Goal: Task Accomplishment & Management: Complete application form

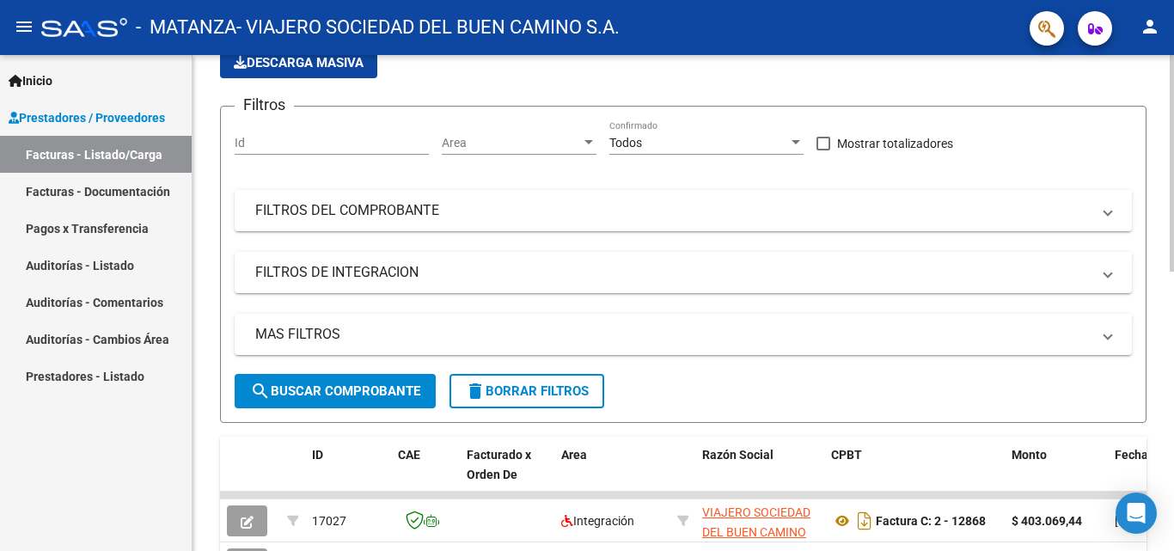
scroll to position [153, 0]
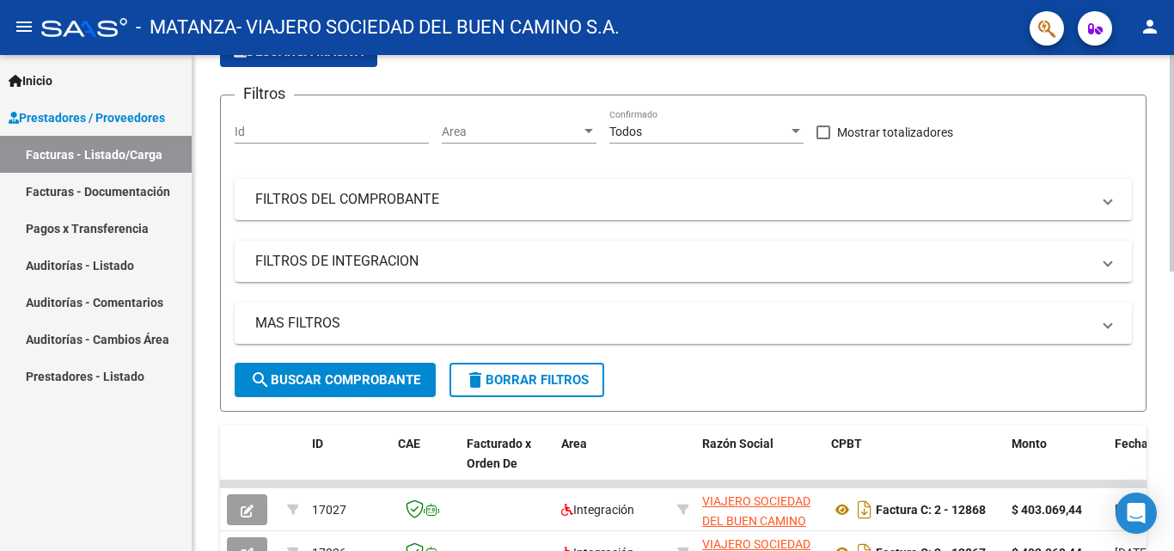
click at [594, 254] on div at bounding box center [1171, 232] width 4 height 217
click at [594, 271] on mat-panel-title "FILTROS DE INTEGRACION" at bounding box center [672, 261] width 835 height 19
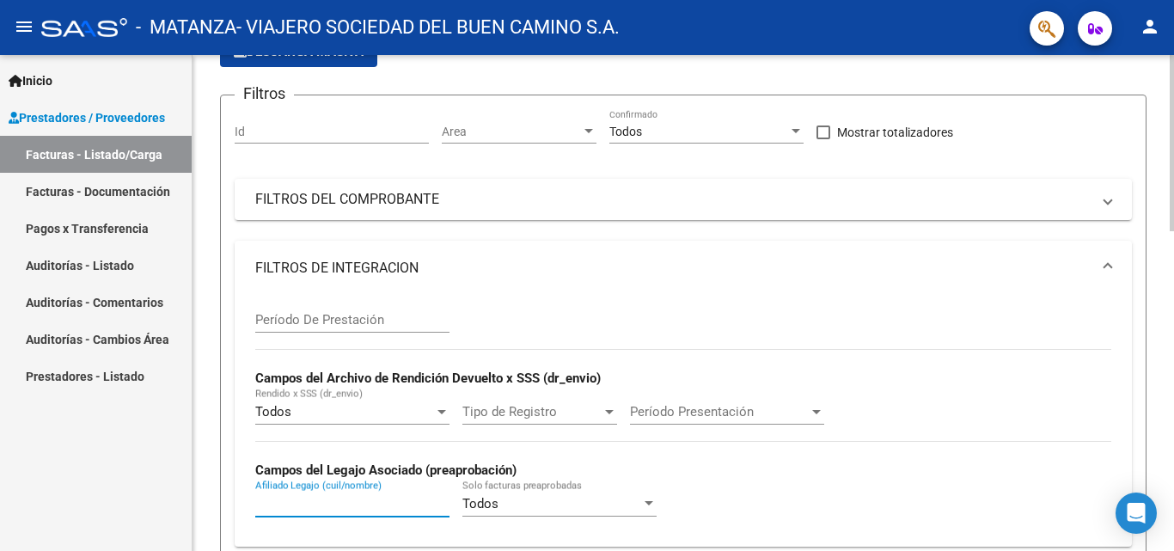
click at [326, 503] on input "Afiliado Legajo (cuil/nombre)" at bounding box center [352, 503] width 194 height 15
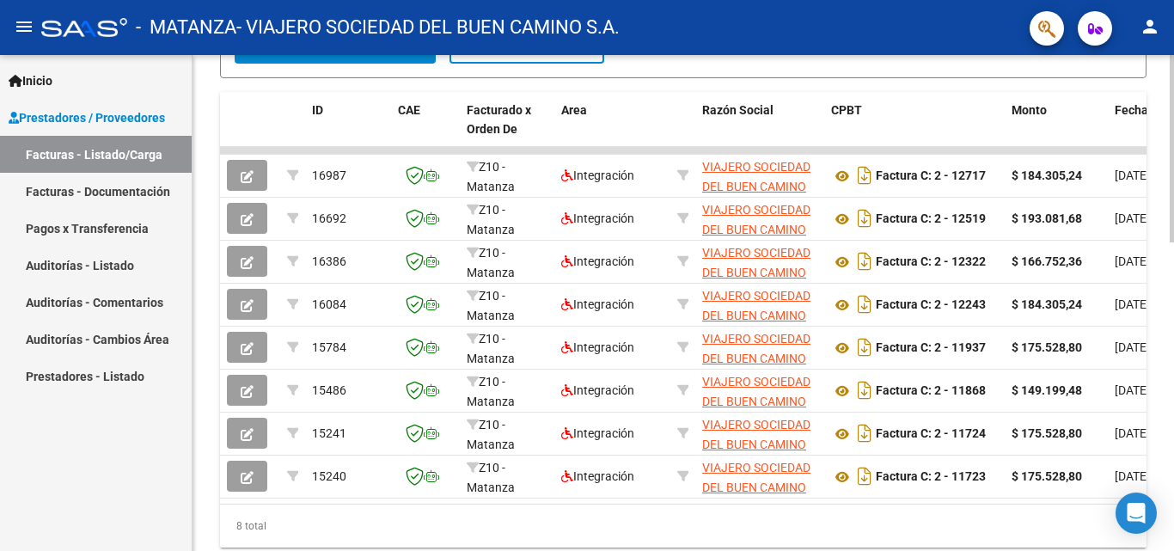
scroll to position [776, 0]
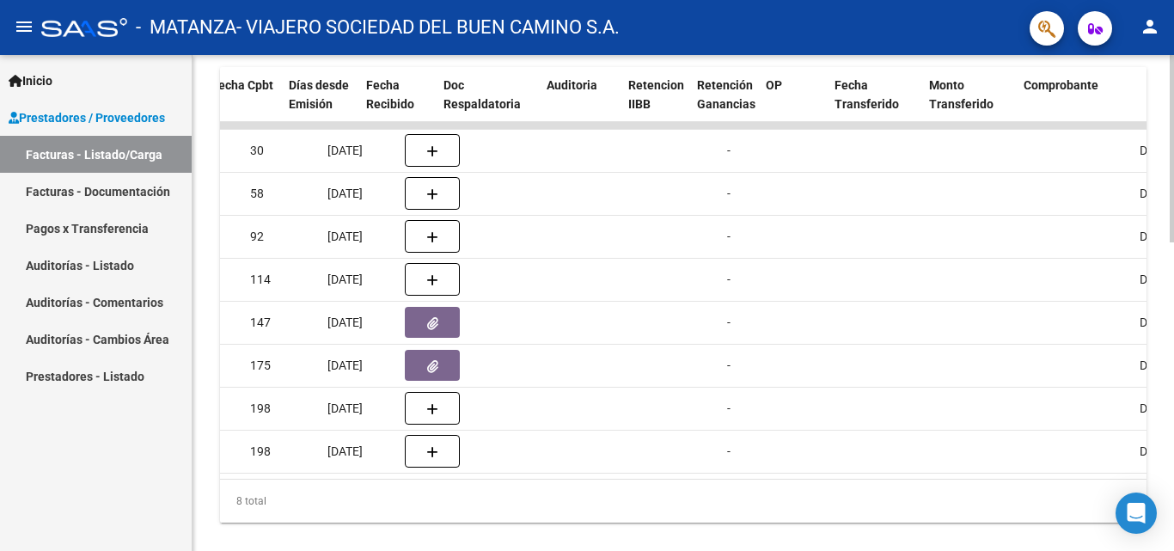
scroll to position [0, 719]
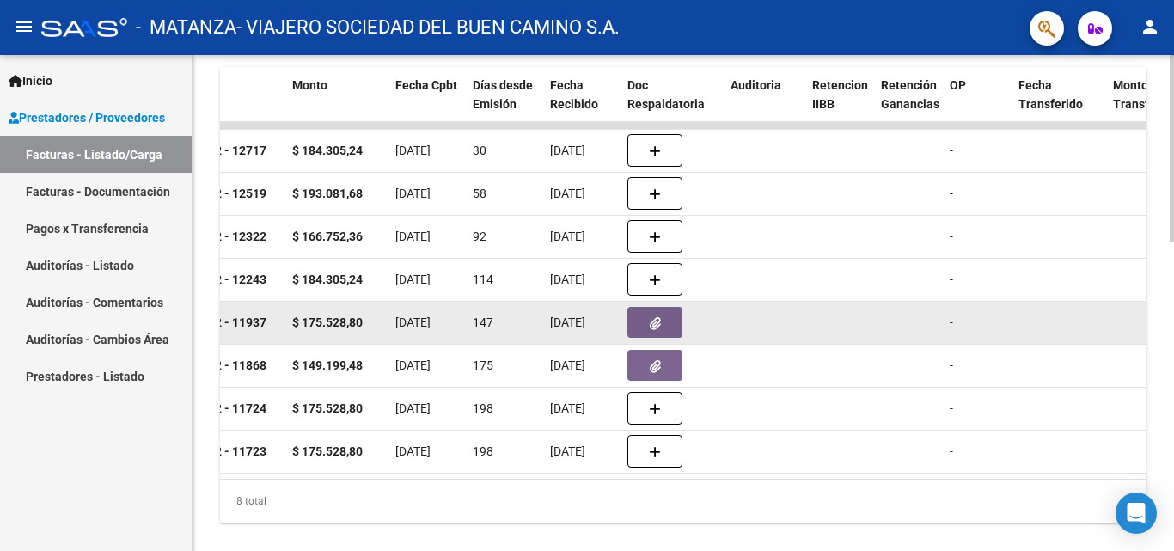
type input "lencinas"
click at [594, 329] on button "button" at bounding box center [654, 322] width 55 height 31
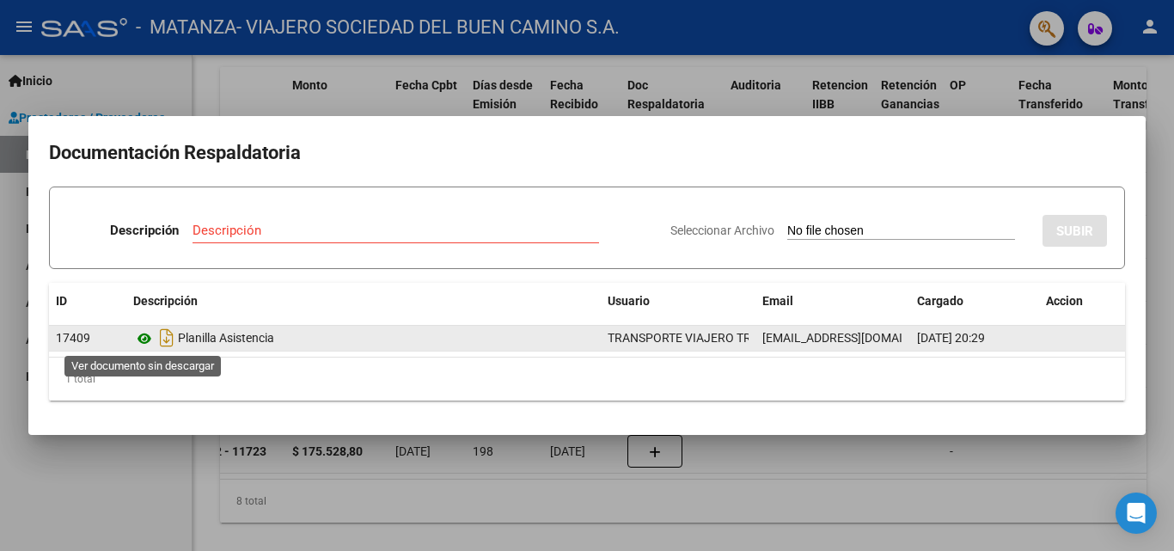
click at [148, 339] on icon at bounding box center [144, 338] width 22 height 21
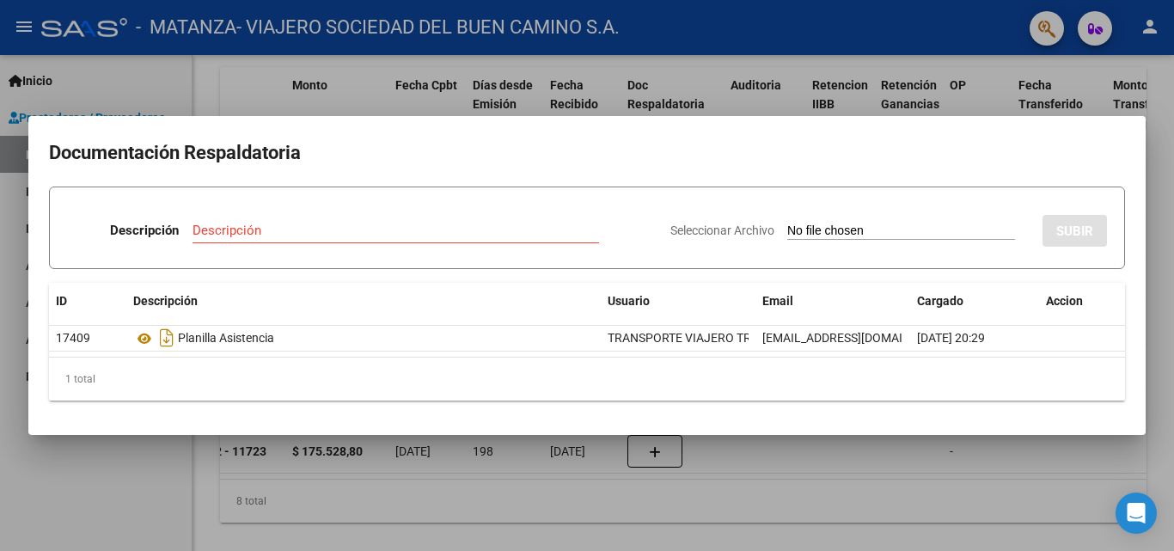
click at [177, 64] on div at bounding box center [587, 275] width 1174 height 551
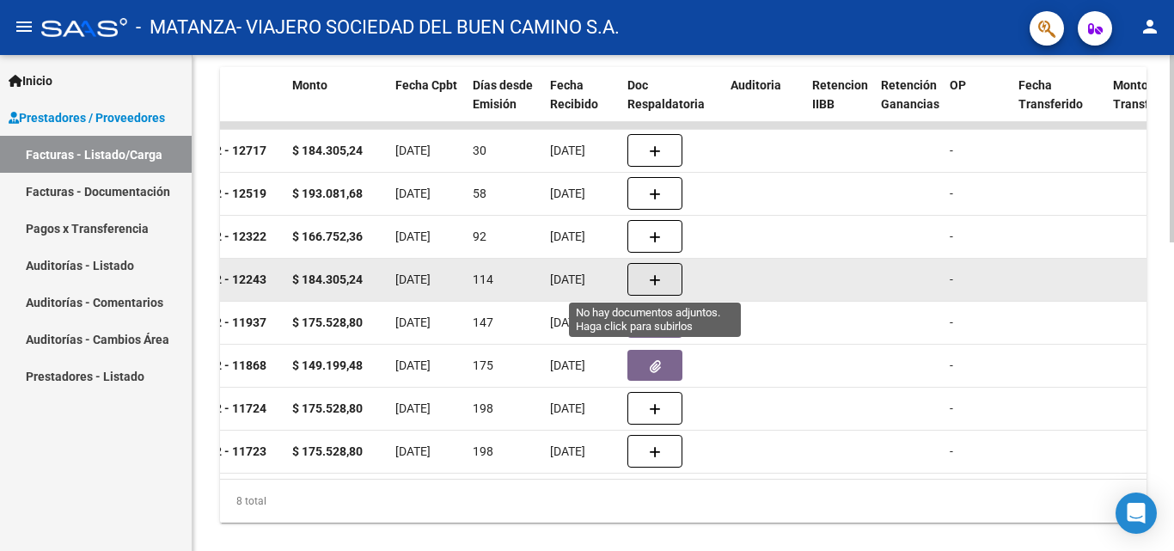
click at [594, 279] on icon "button" at bounding box center [655, 280] width 12 height 13
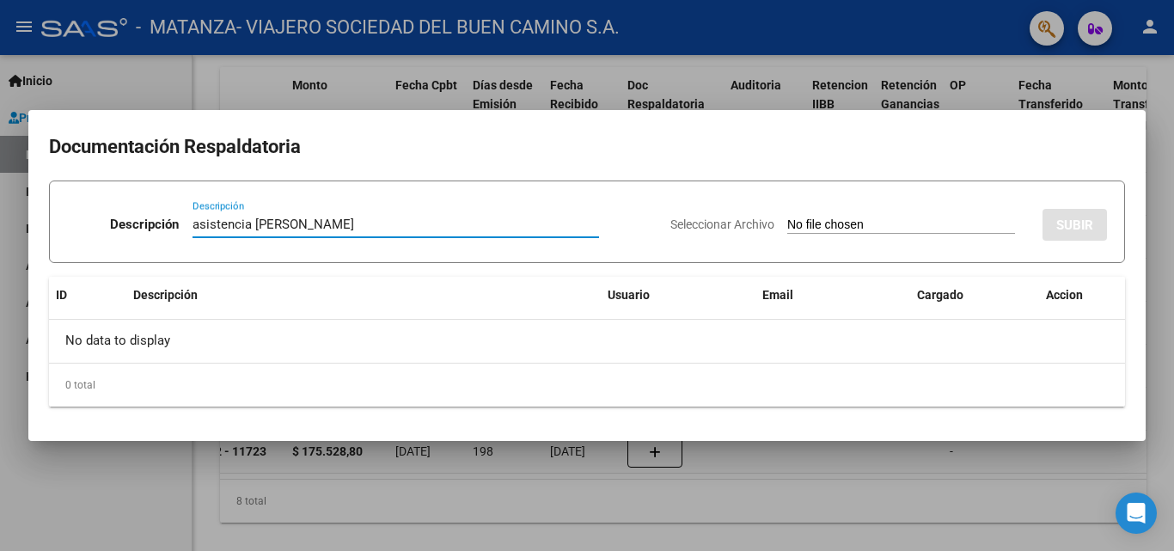
type input "asistencia [PERSON_NAME]"
click at [594, 224] on input "Seleccionar Archivo" at bounding box center [901, 225] width 228 height 16
type input "C:\fakepath\[PERSON_NAME]-mayo.pdf"
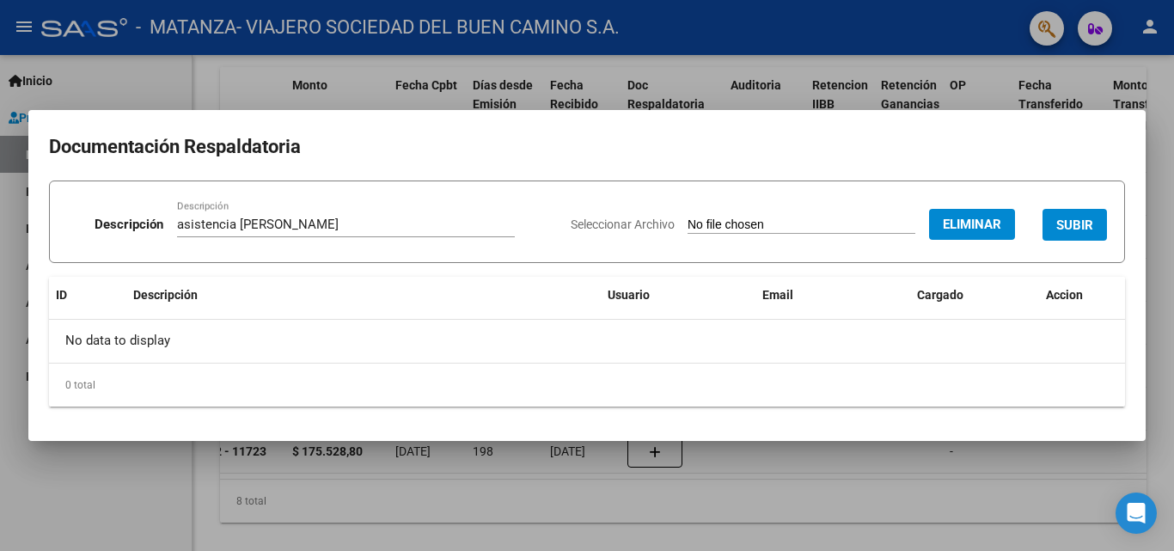
click at [594, 227] on span "SUBIR" at bounding box center [1074, 224] width 37 height 15
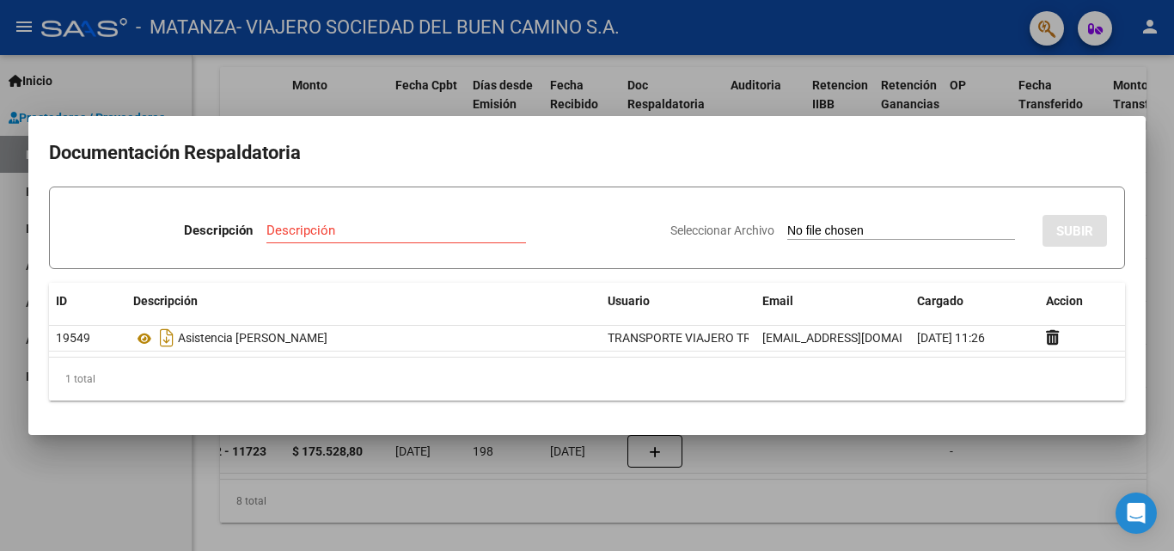
click at [594, 80] on div at bounding box center [587, 275] width 1174 height 551
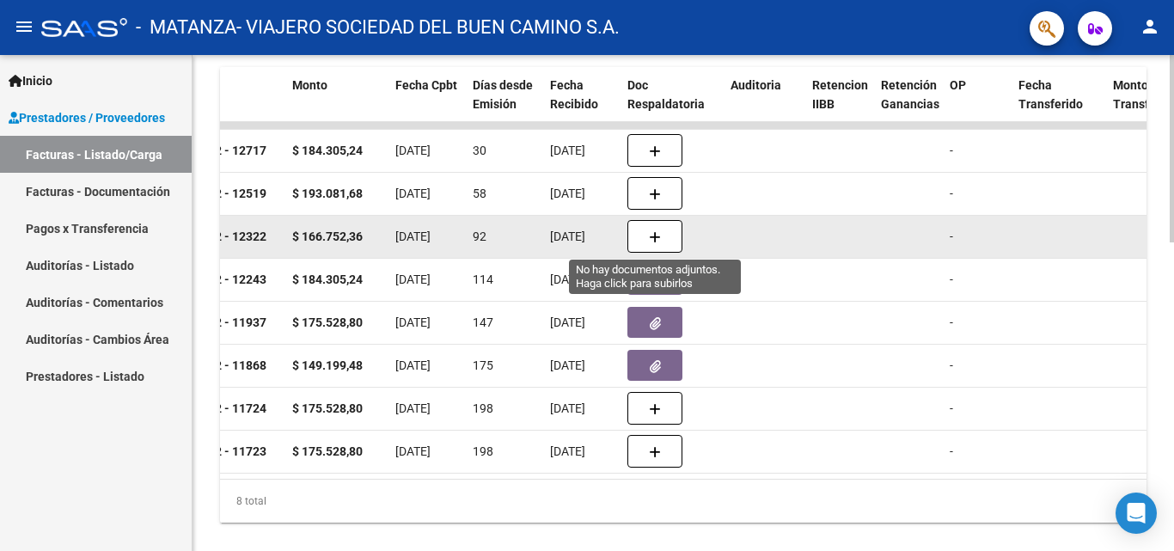
click at [594, 239] on button "button" at bounding box center [654, 236] width 55 height 33
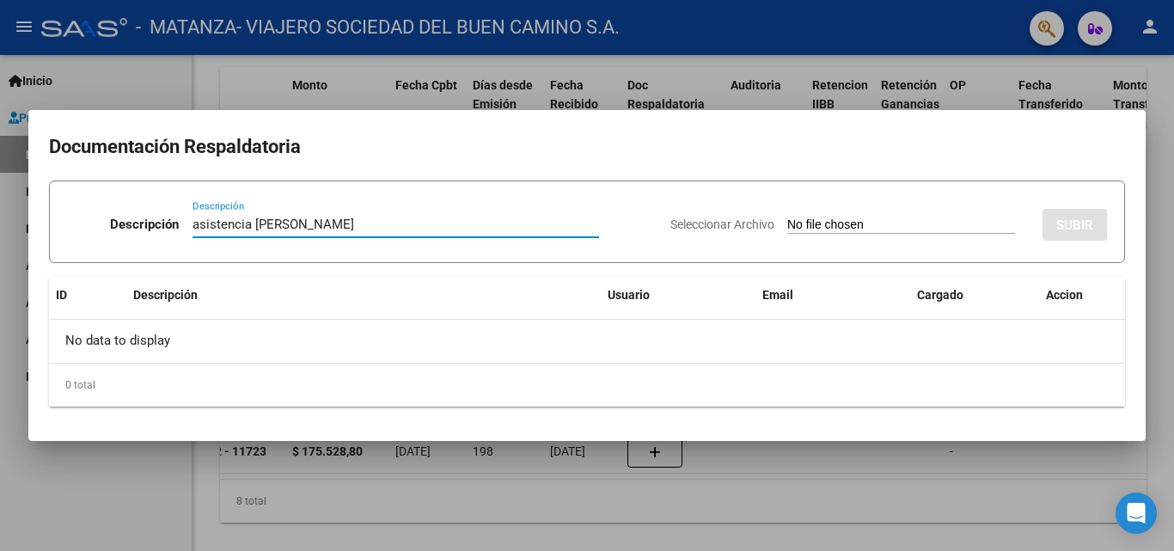
type input "asistencia [PERSON_NAME]"
click at [594, 223] on input "Seleccionar Archivo" at bounding box center [901, 225] width 228 height 16
type input "C:\fakepath\[PERSON_NAME]-junio.pdf"
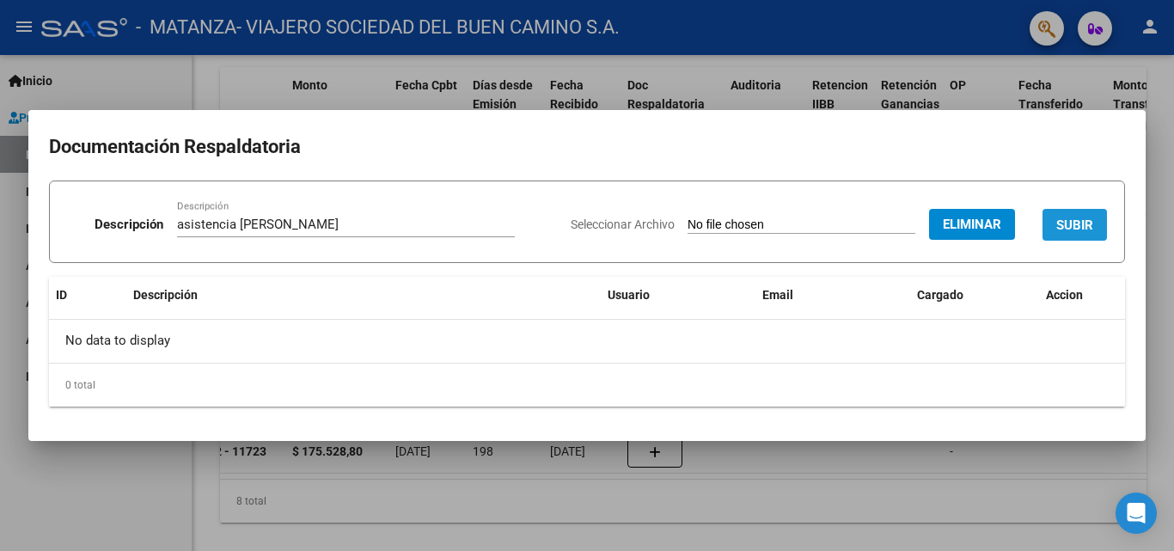
click at [594, 223] on span "SUBIR" at bounding box center [1074, 224] width 37 height 15
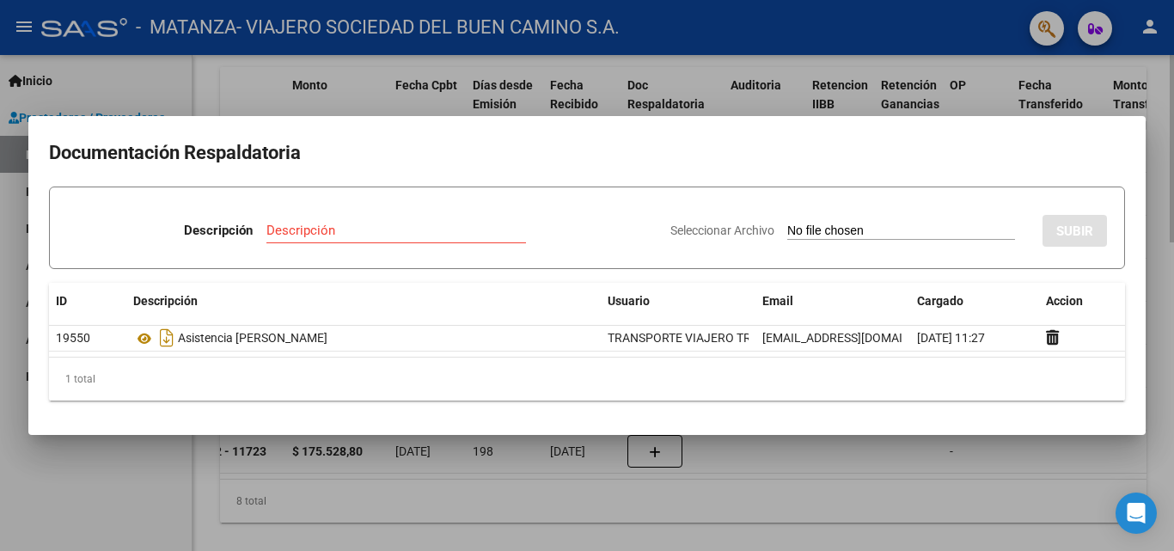
drag, startPoint x: 1173, startPoint y: 68, endPoint x: 1173, endPoint y: 77, distance: 9.5
click at [594, 72] on div at bounding box center [587, 275] width 1174 height 551
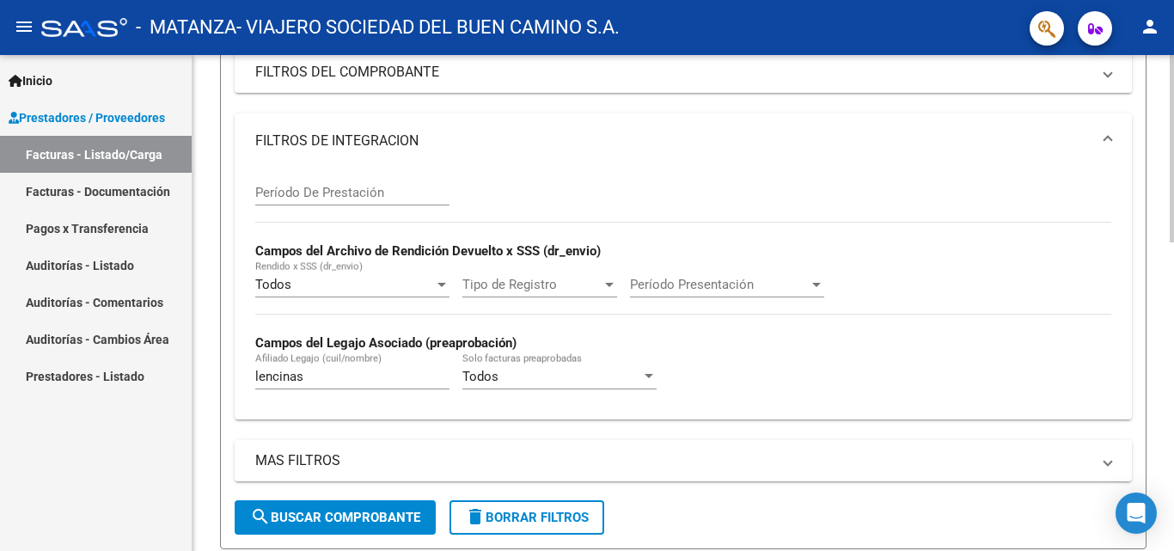
scroll to position [0, 0]
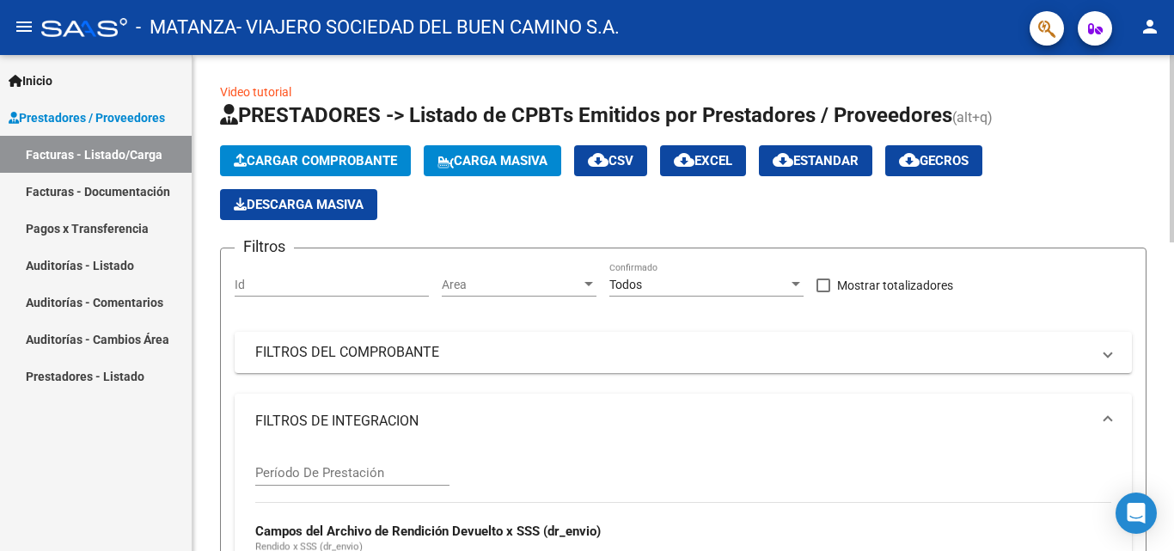
click at [594, 98] on div at bounding box center [1171, 303] width 4 height 496
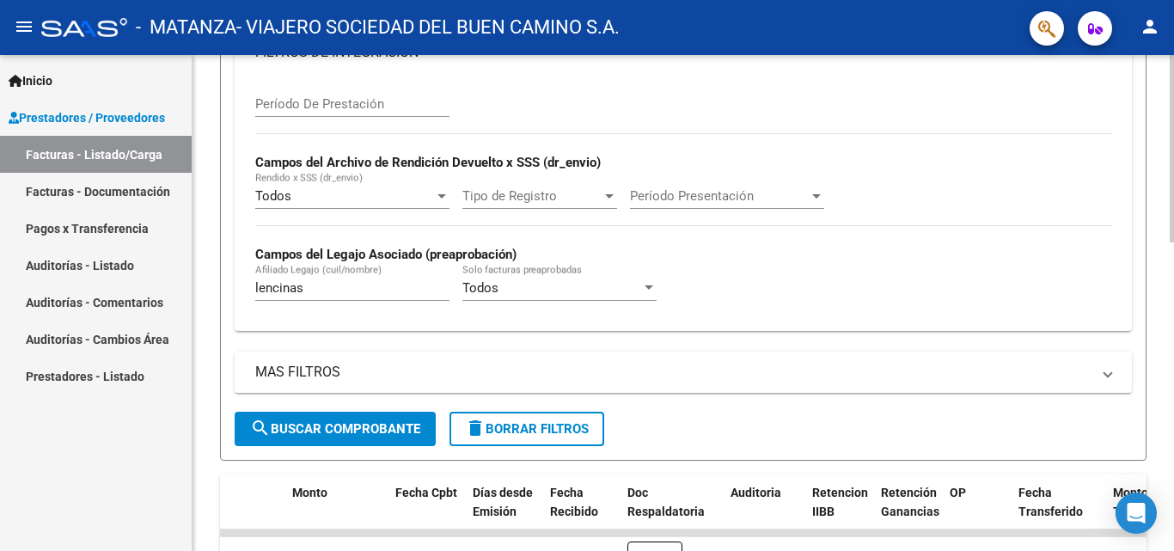
scroll to position [366, 0]
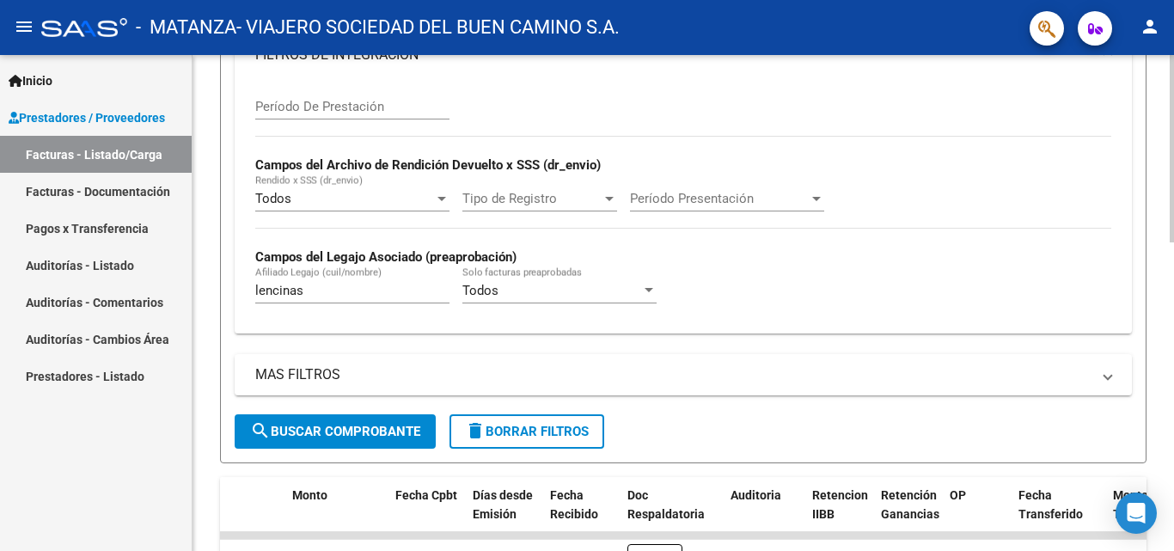
click at [594, 237] on div at bounding box center [1171, 289] width 4 height 187
click at [351, 287] on input "lencinas" at bounding box center [352, 290] width 194 height 15
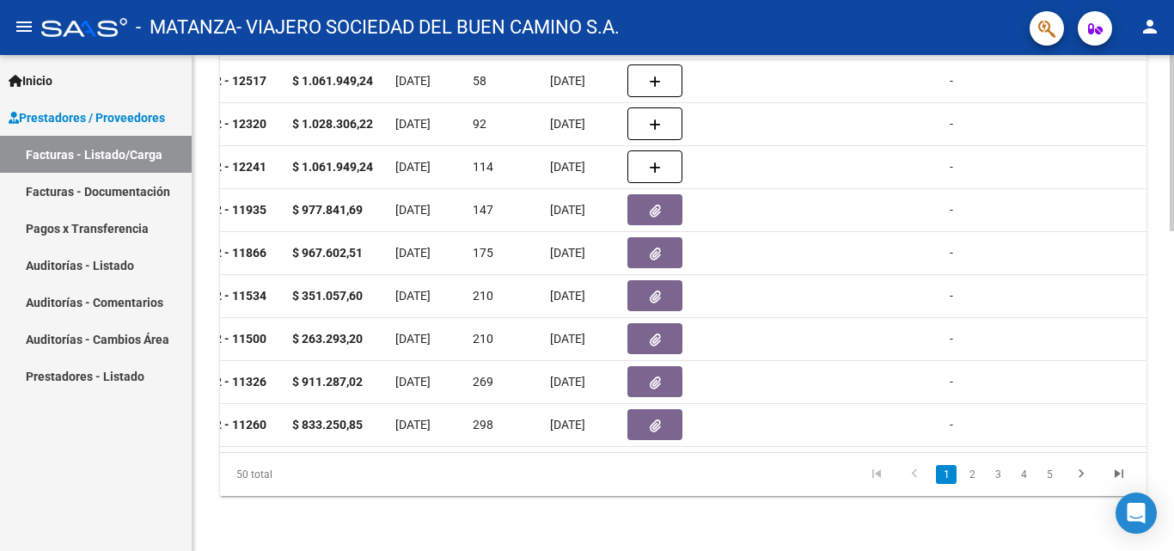
scroll to position [821, 0]
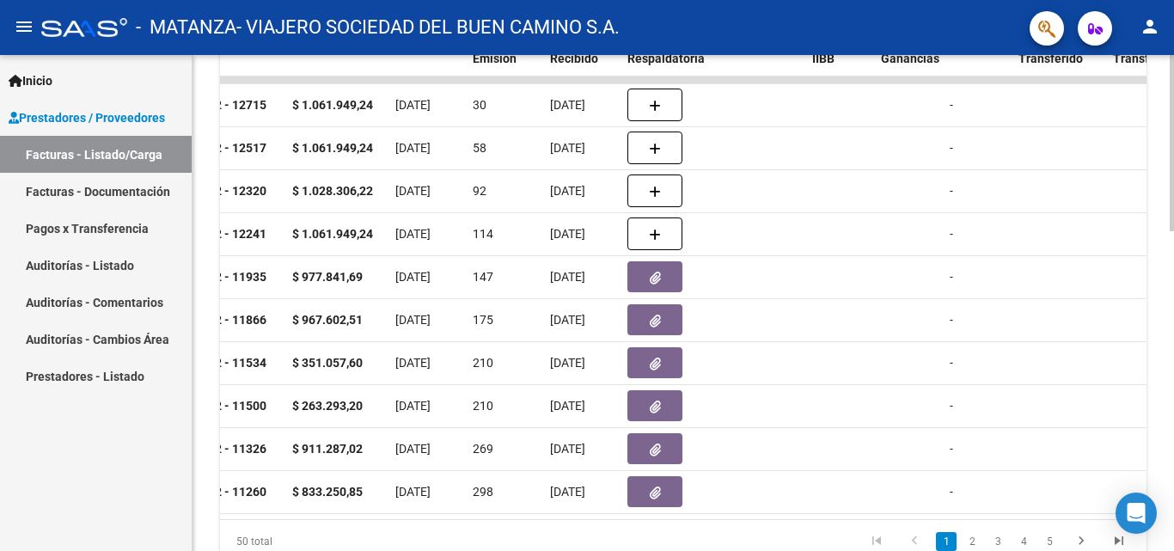
click at [594, 370] on div at bounding box center [1171, 439] width 4 height 176
type input "[PERSON_NAME]"
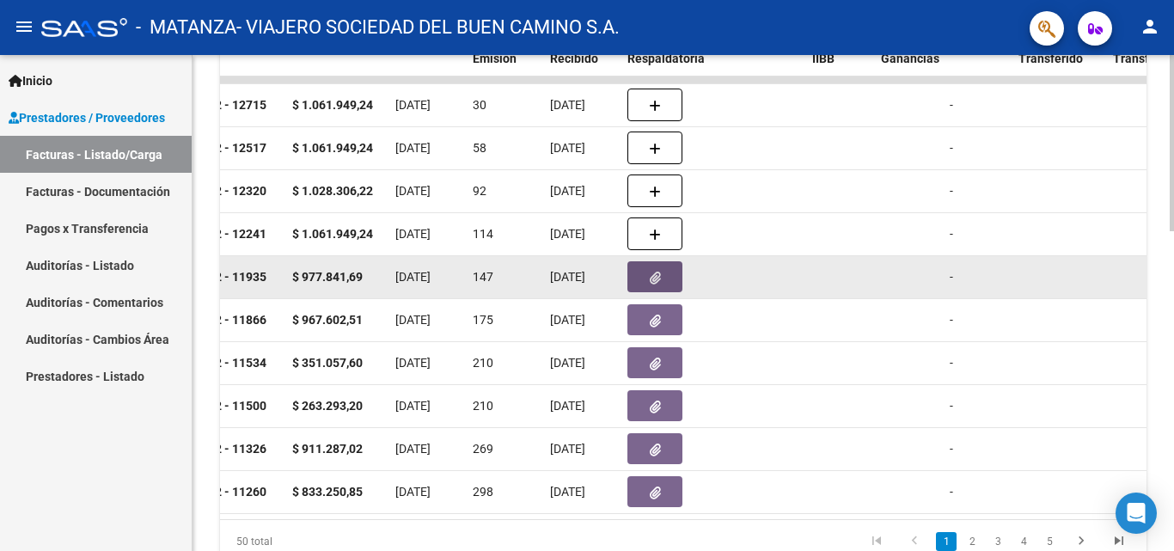
click at [594, 287] on button "button" at bounding box center [654, 276] width 55 height 31
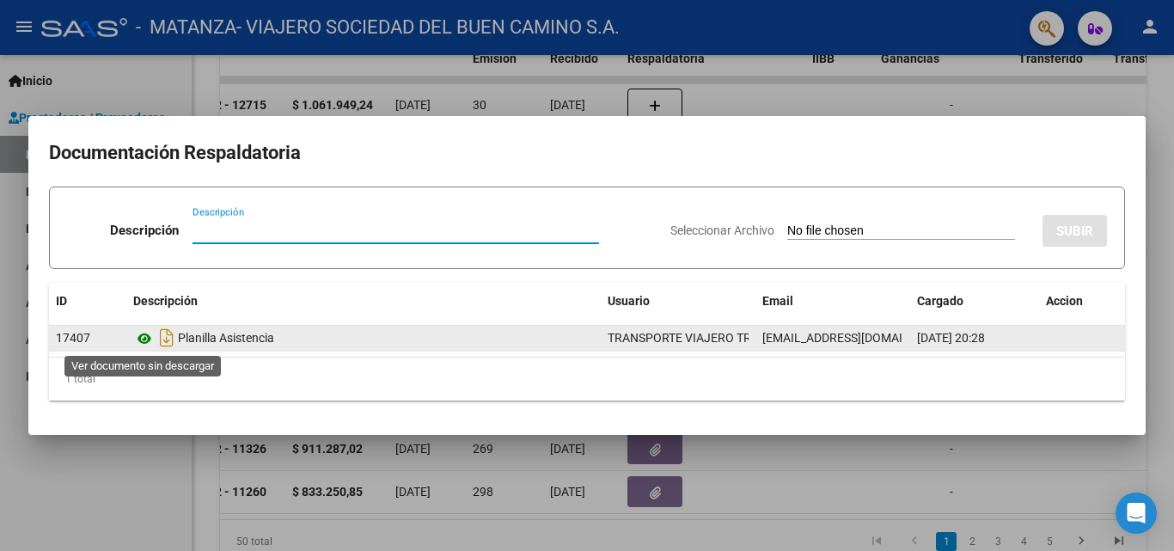
click at [143, 347] on icon at bounding box center [144, 338] width 22 height 21
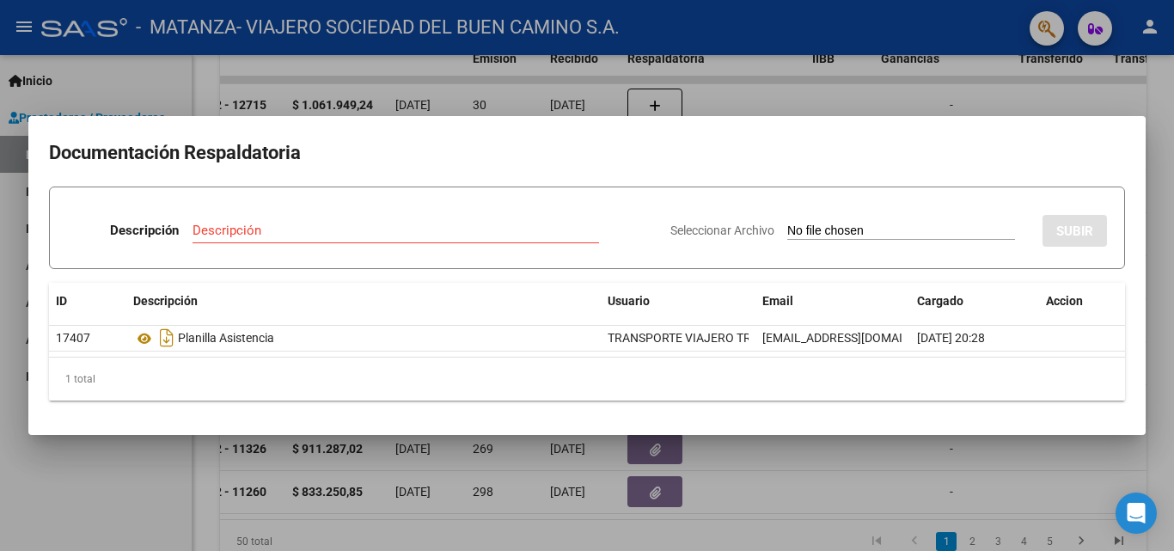
click at [348, 70] on div at bounding box center [587, 275] width 1174 height 551
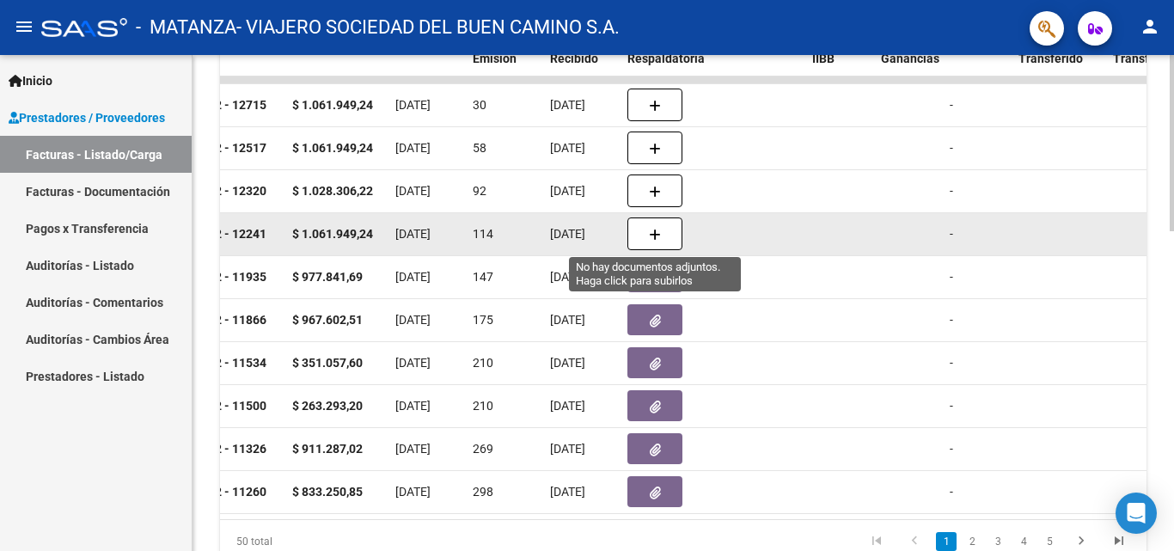
click at [594, 227] on span "button" at bounding box center [655, 233] width 12 height 15
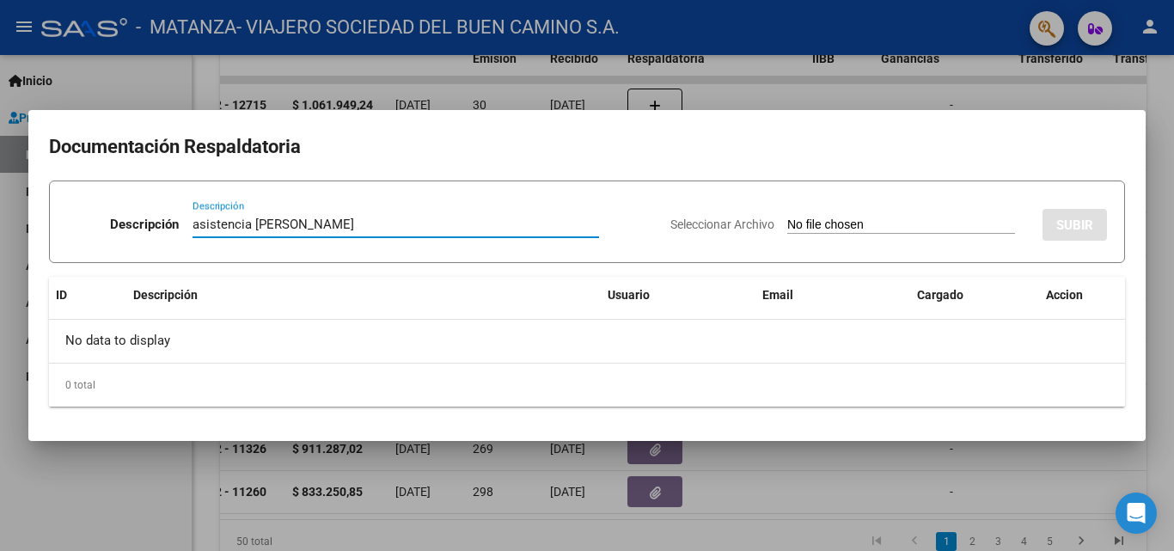
type input "asistencia [PERSON_NAME]"
click at [594, 227] on input "Seleccionar Archivo" at bounding box center [901, 225] width 228 height 16
type input "C:\fakepath\[PERSON_NAME]-mayo.pdf"
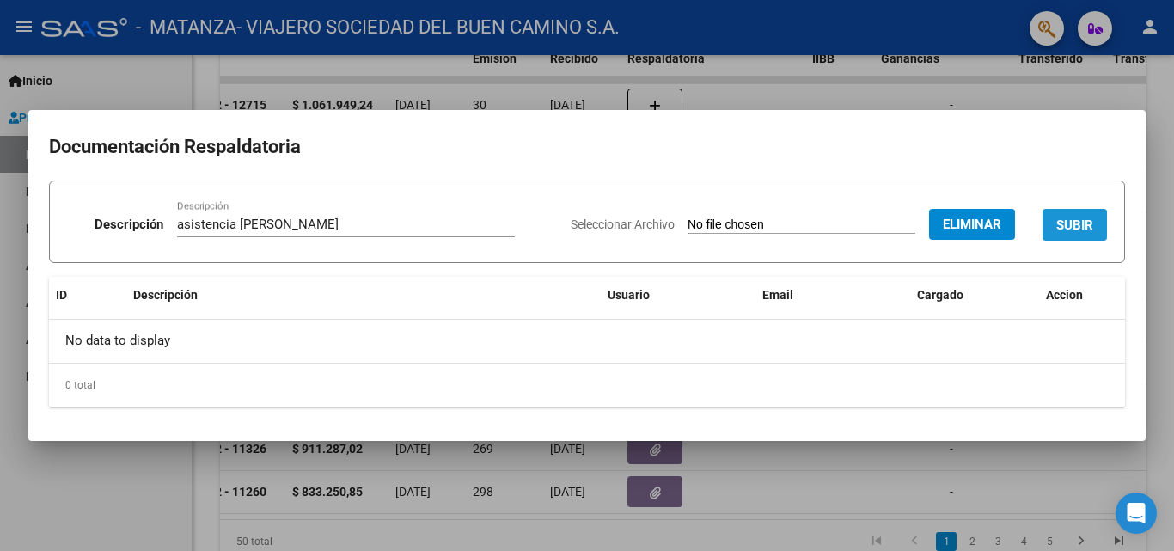
click at [594, 225] on span "SUBIR" at bounding box center [1074, 224] width 37 height 15
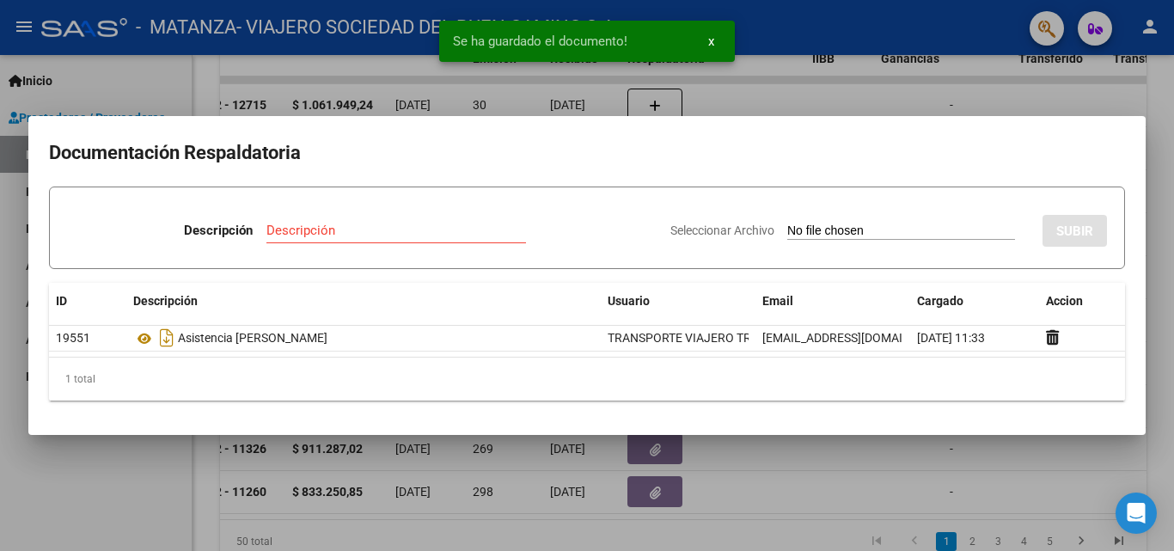
click at [594, 183] on div at bounding box center [587, 275] width 1174 height 551
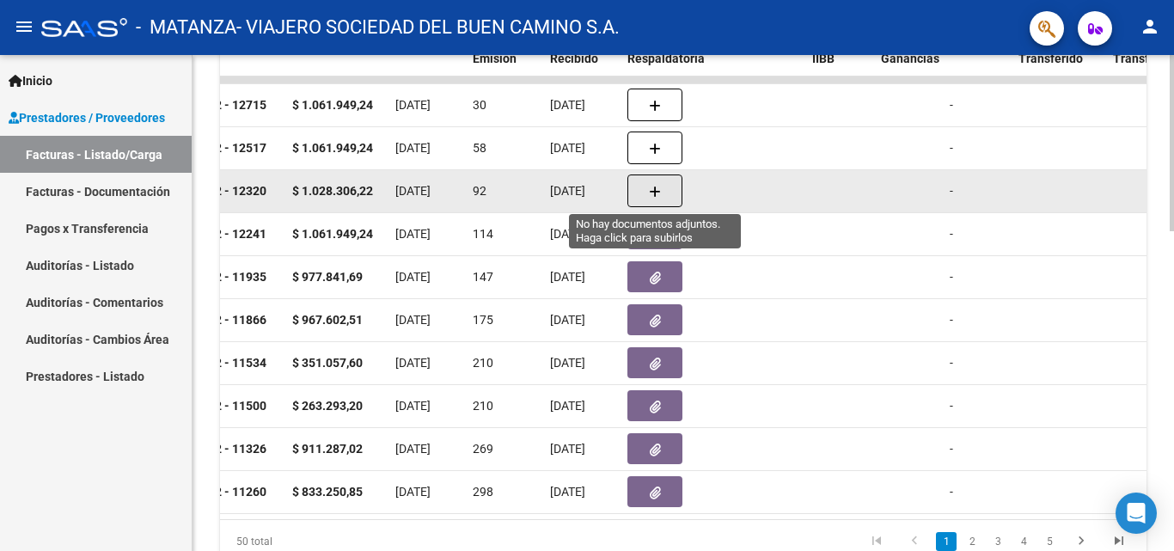
click at [594, 193] on button "button" at bounding box center [654, 190] width 55 height 33
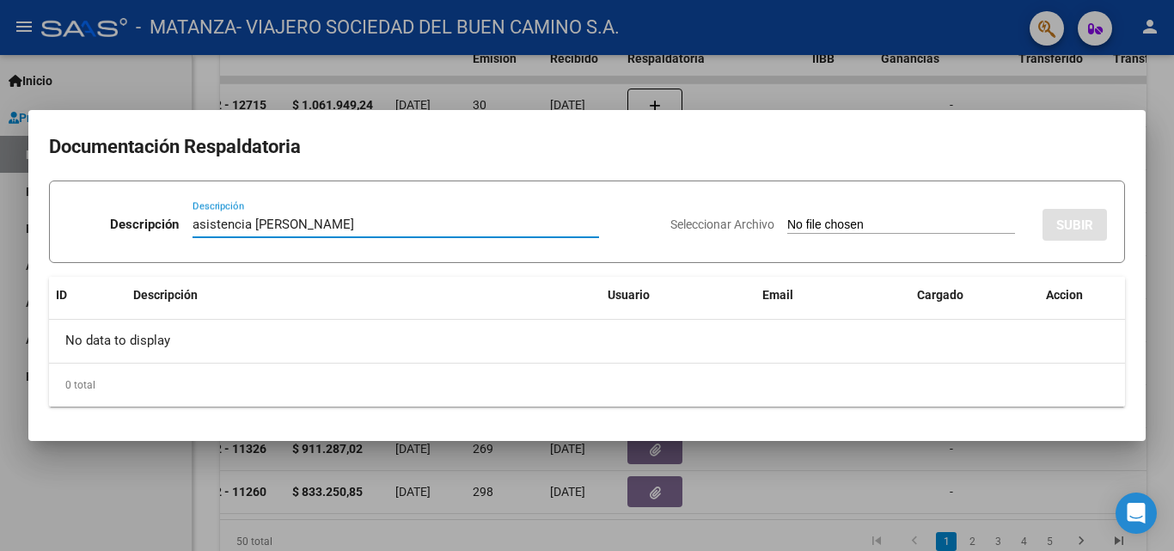
type input "asistencia [PERSON_NAME]"
click at [594, 228] on input "Seleccionar Archivo" at bounding box center [901, 225] width 228 height 16
type input "C:\fakepath\[PERSON_NAME]-junio.pdf"
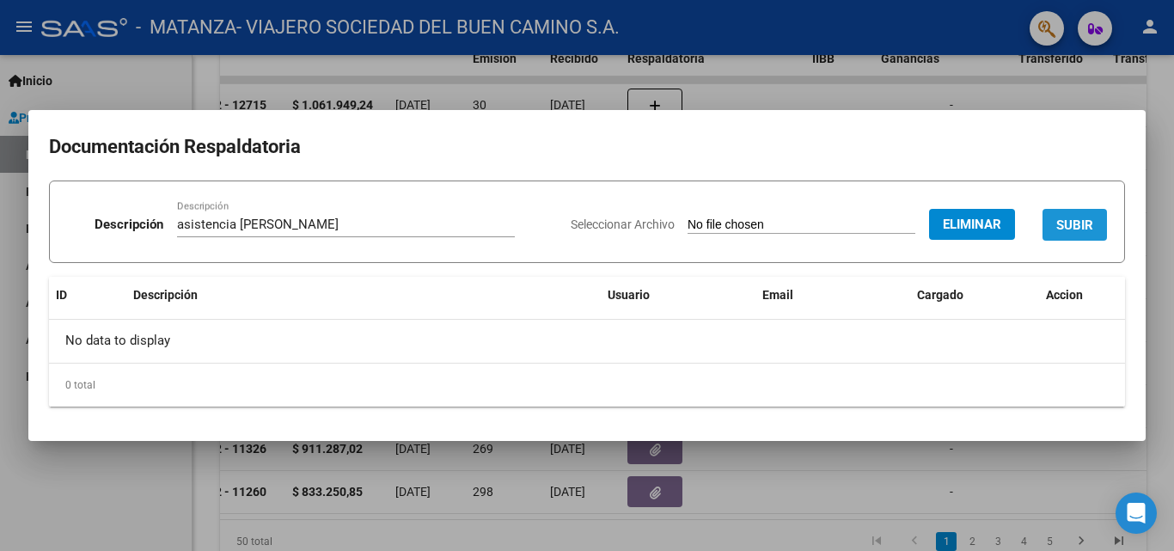
click at [594, 219] on span "SUBIR" at bounding box center [1074, 224] width 37 height 15
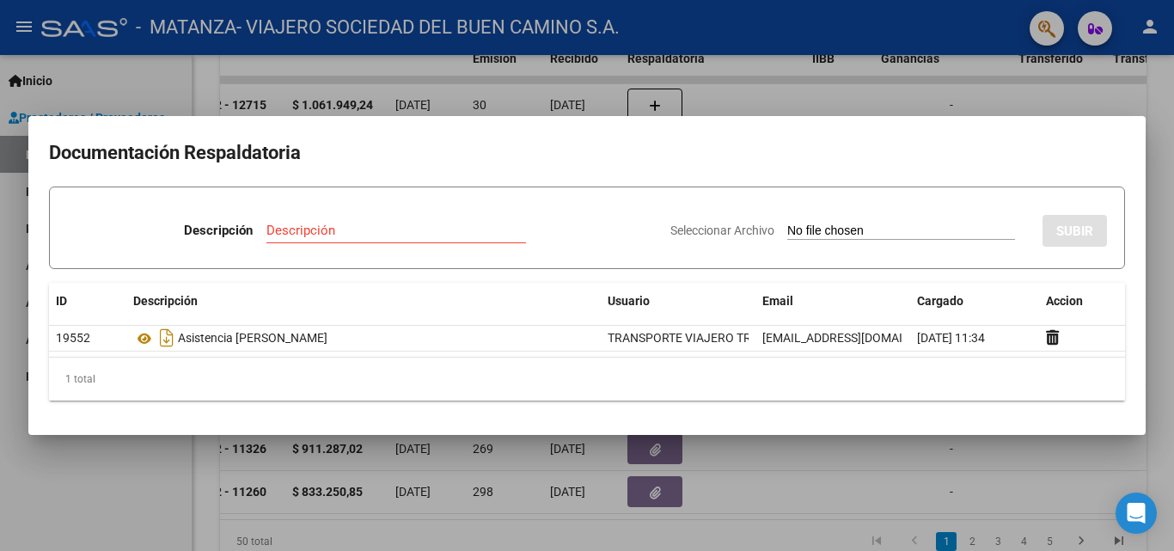
click at [594, 84] on div at bounding box center [587, 275] width 1174 height 551
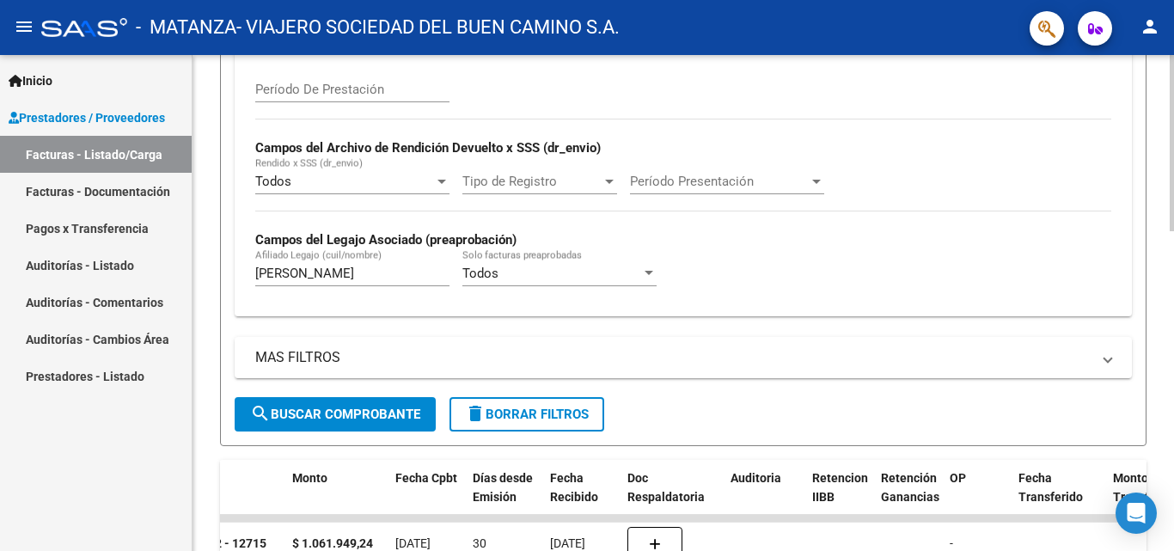
scroll to position [381, 0]
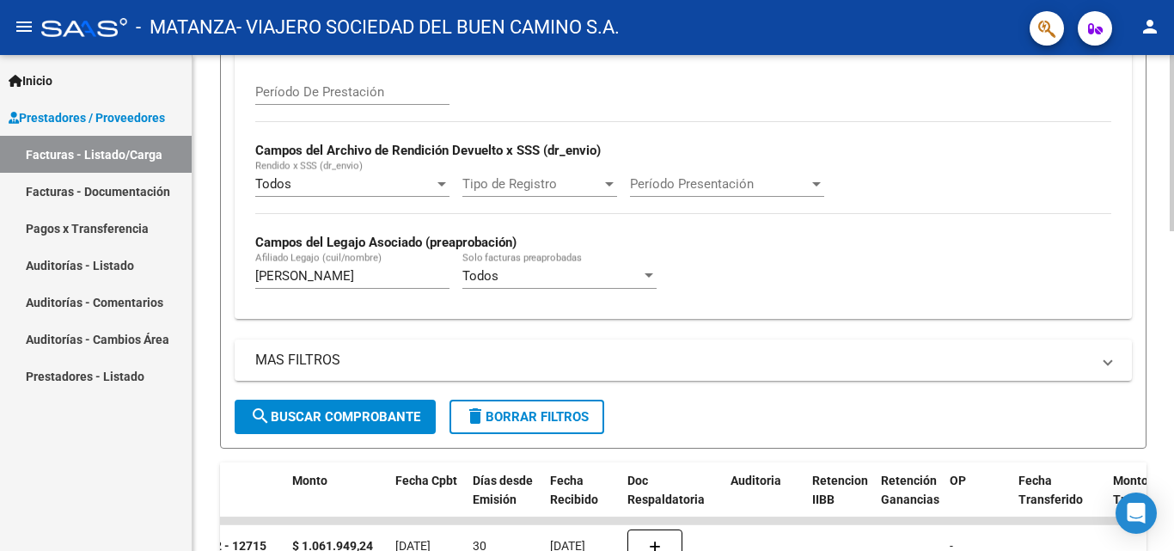
click at [594, 246] on div "Video tutorial PRESTADORES -> Listado de CPBTs Emitidos por Prestadores / Prove…" at bounding box center [684, 366] width 985 height 1384
click at [346, 276] on input "[PERSON_NAME]" at bounding box center [352, 275] width 194 height 15
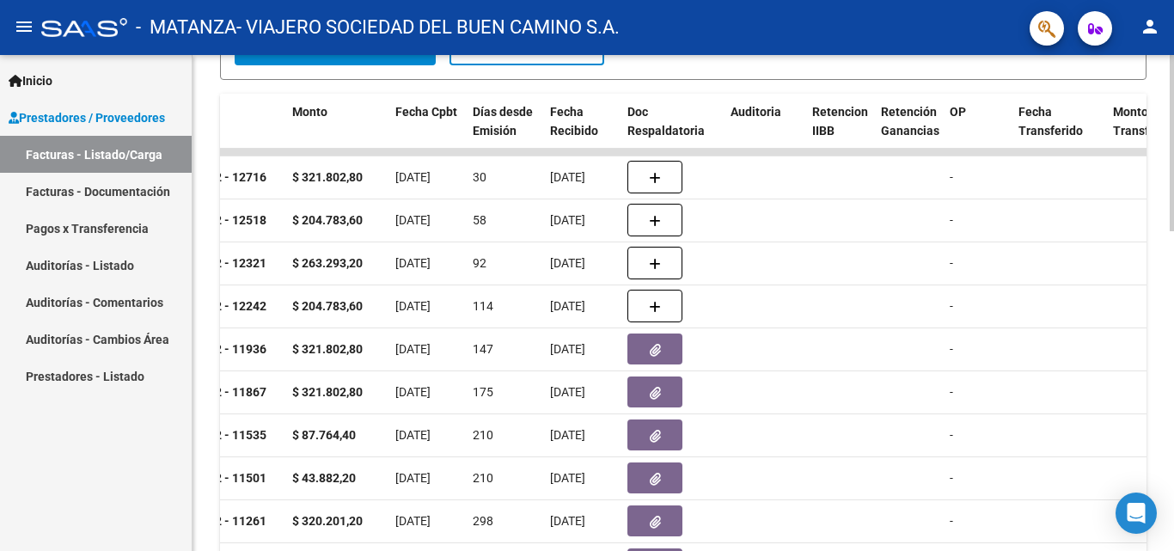
scroll to position [753, 0]
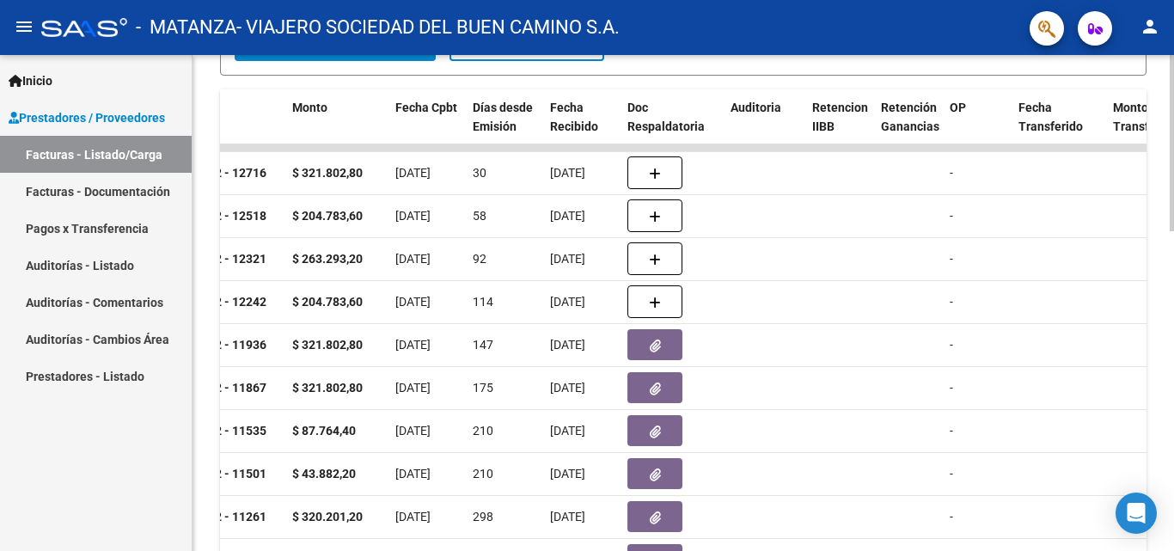
click at [594, 369] on div at bounding box center [1171, 414] width 4 height 176
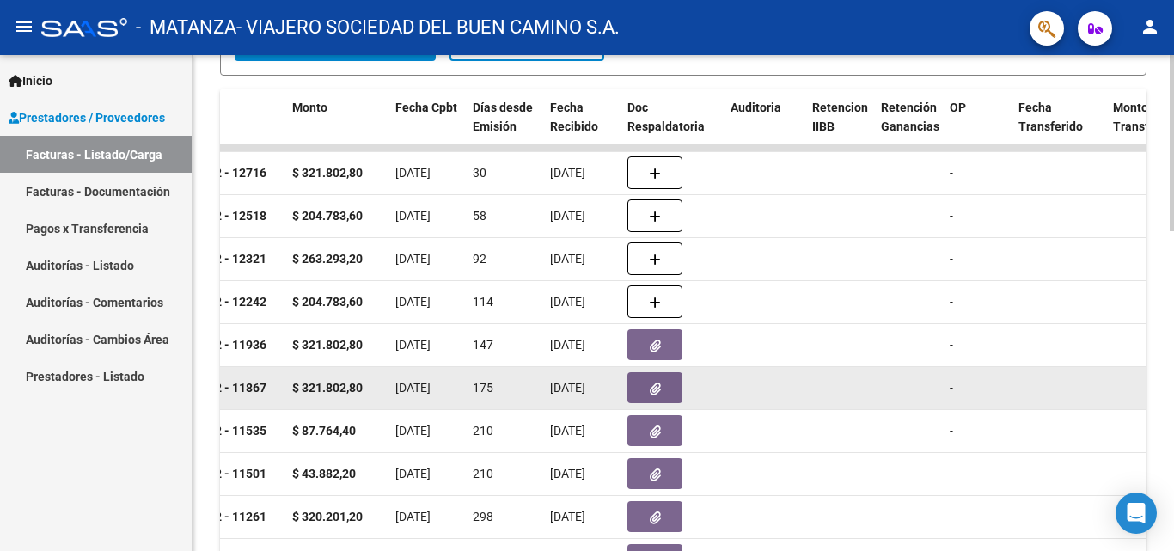
click at [594, 369] on div at bounding box center [1171, 414] width 4 height 176
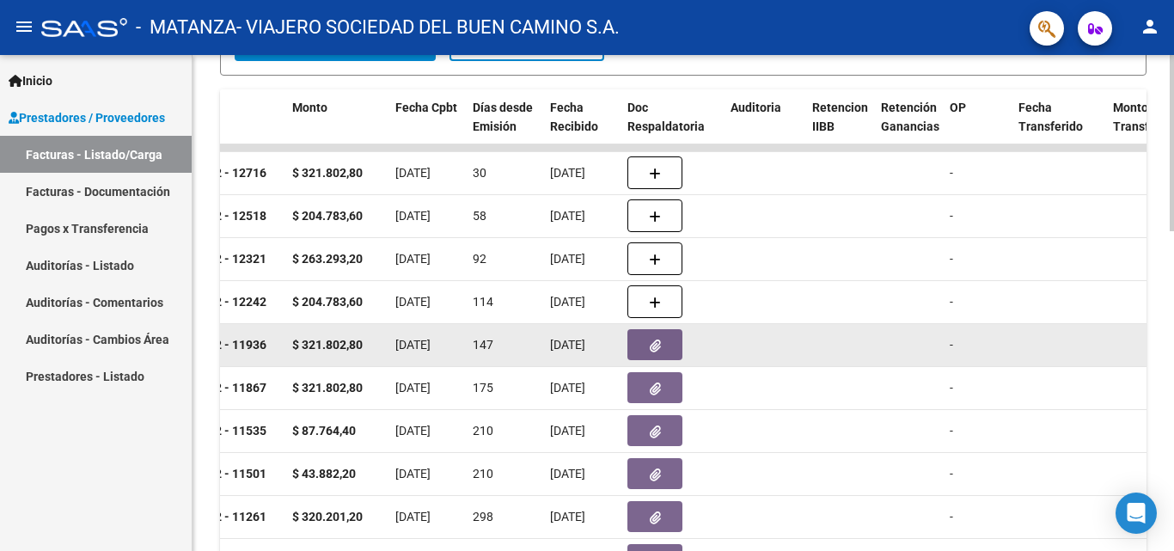
type input "legal"
click at [594, 349] on button "button" at bounding box center [654, 344] width 55 height 31
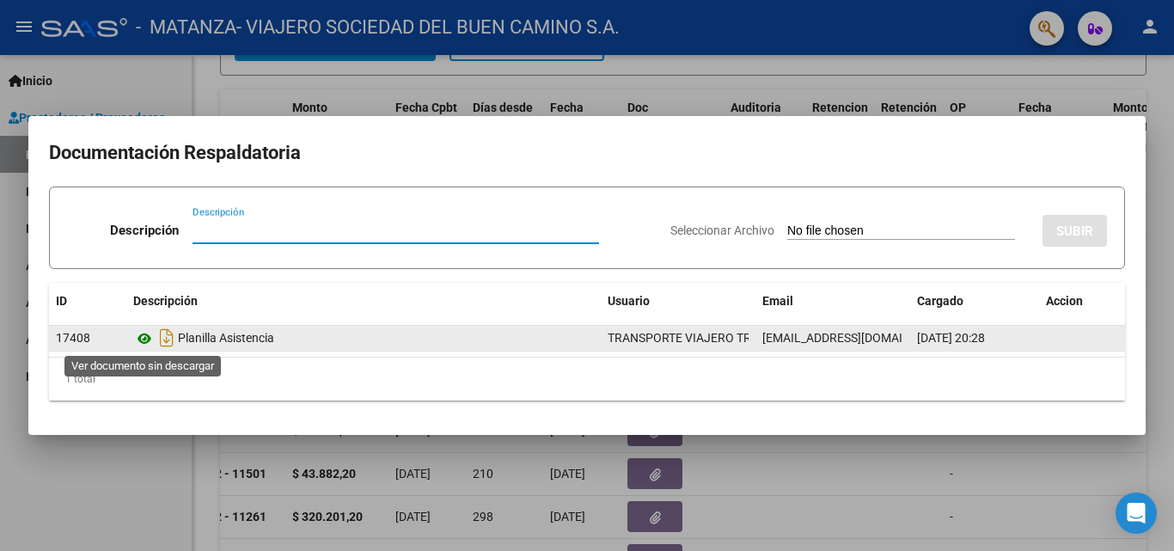
click at [147, 344] on icon at bounding box center [144, 338] width 22 height 21
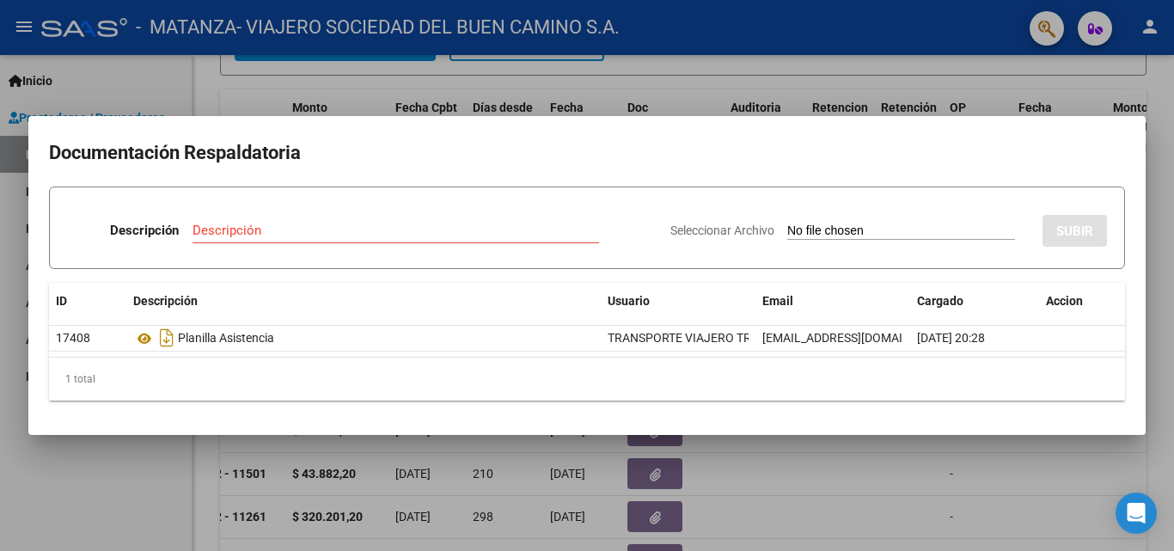
click at [323, 441] on div at bounding box center [587, 275] width 1174 height 551
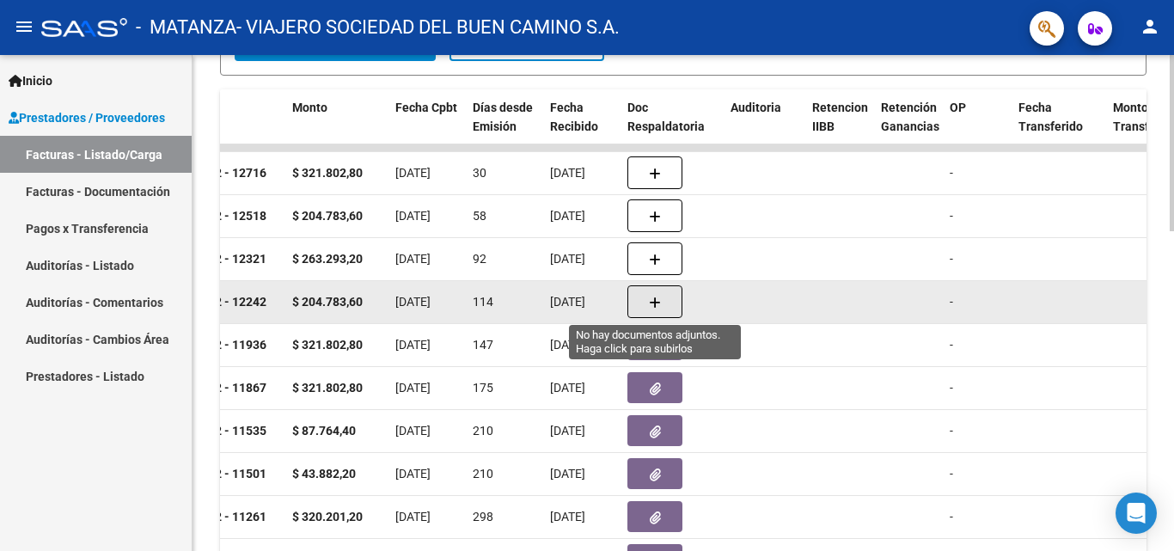
click at [594, 301] on icon "button" at bounding box center [655, 302] width 12 height 13
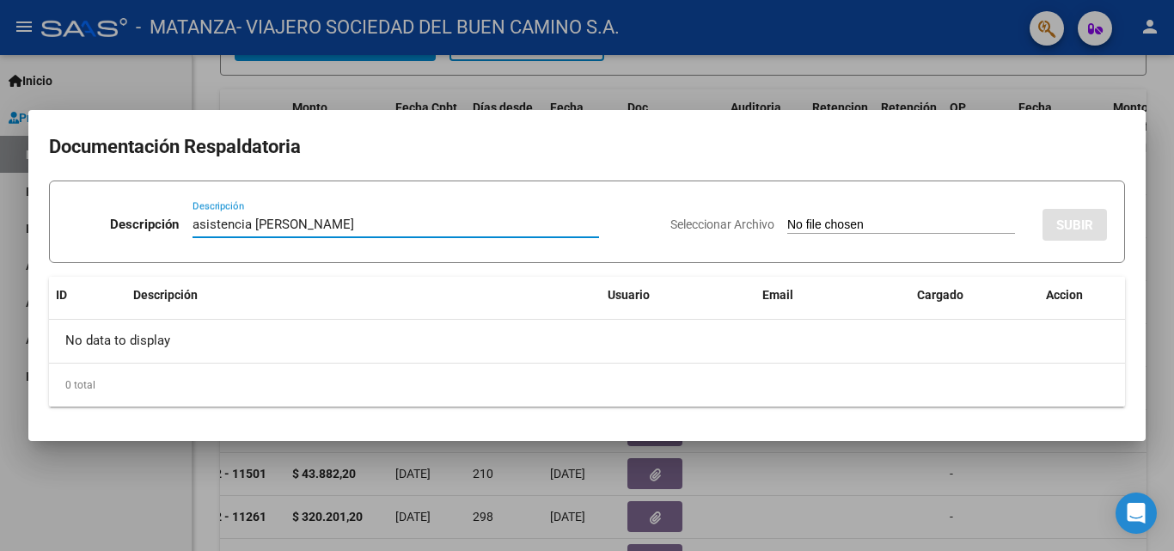
type input "asistencia [PERSON_NAME]"
click at [594, 221] on input "Seleccionar Archivo" at bounding box center [901, 225] width 228 height 16
type input "C:\fakepath\Legal-mayo.pdf"
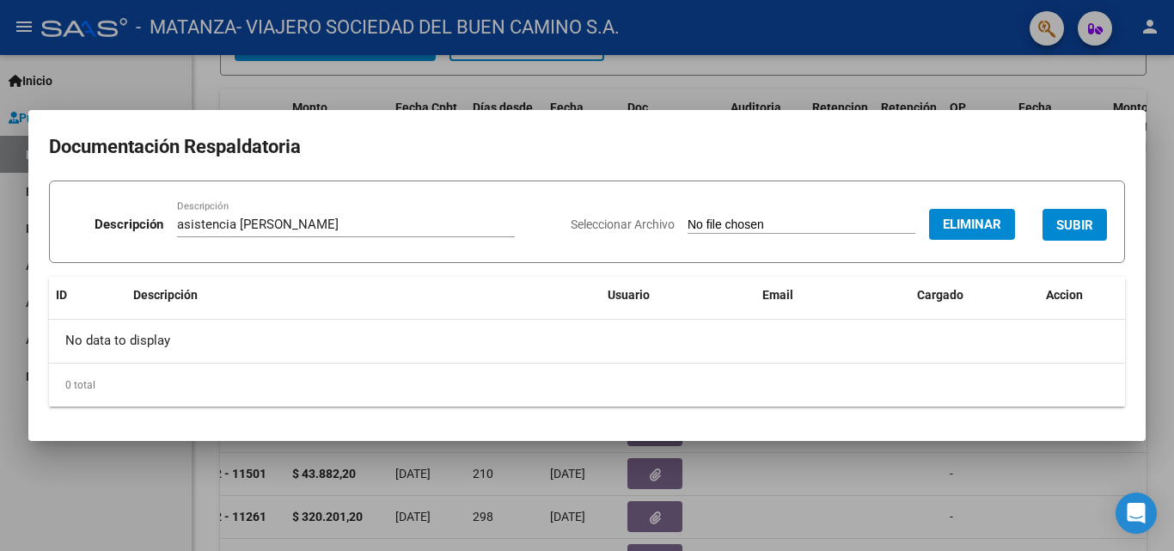
click at [594, 218] on span "SUBIR" at bounding box center [1074, 224] width 37 height 15
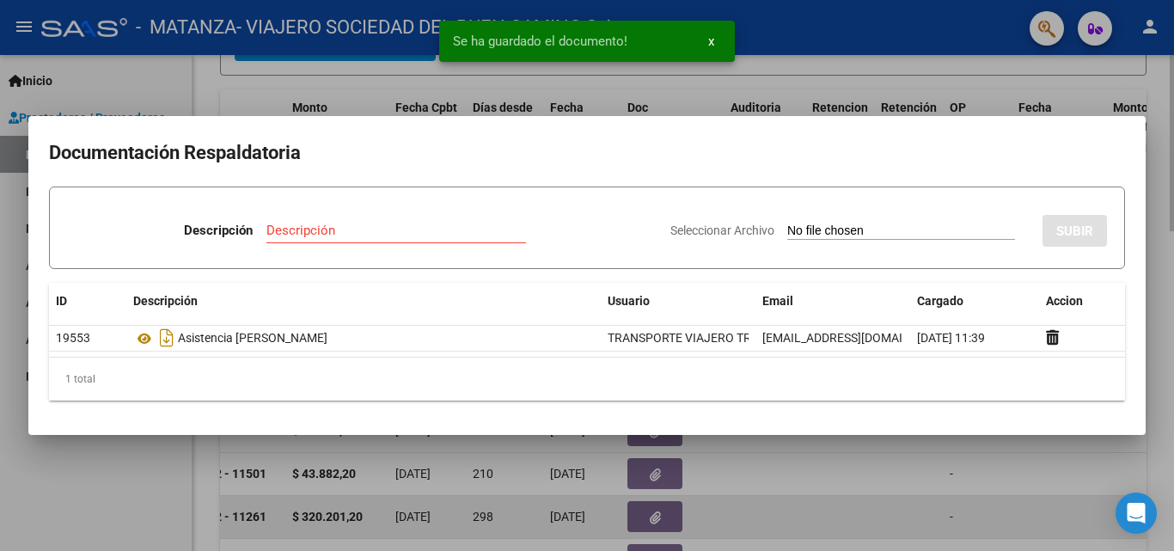
drag, startPoint x: 908, startPoint y: 538, endPoint x: 906, endPoint y: 519, distance: 19.1
click at [594, 519] on div at bounding box center [587, 275] width 1174 height 551
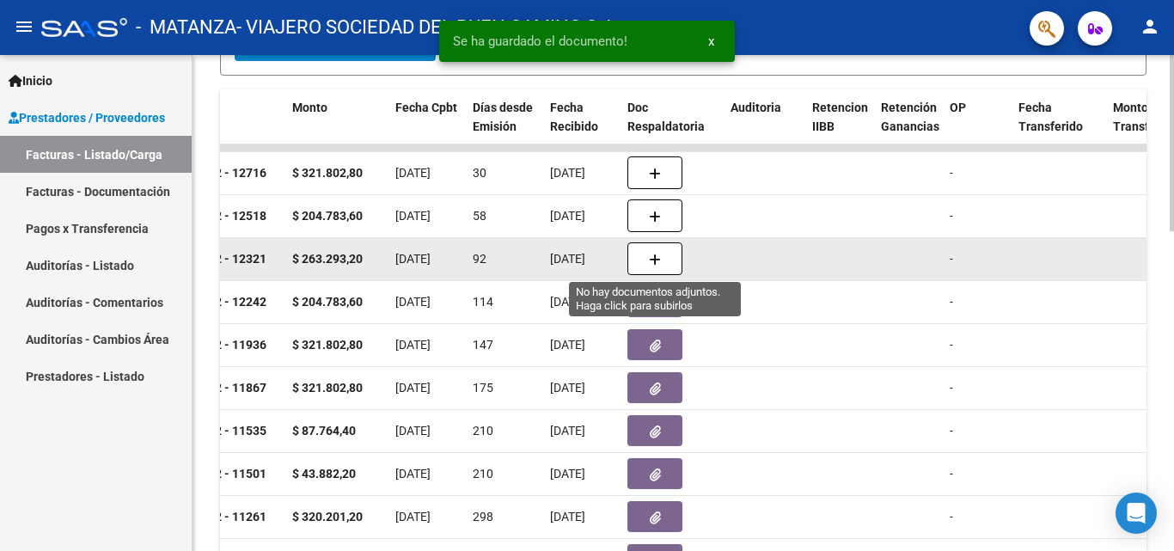
click at [594, 261] on button "button" at bounding box center [654, 258] width 55 height 33
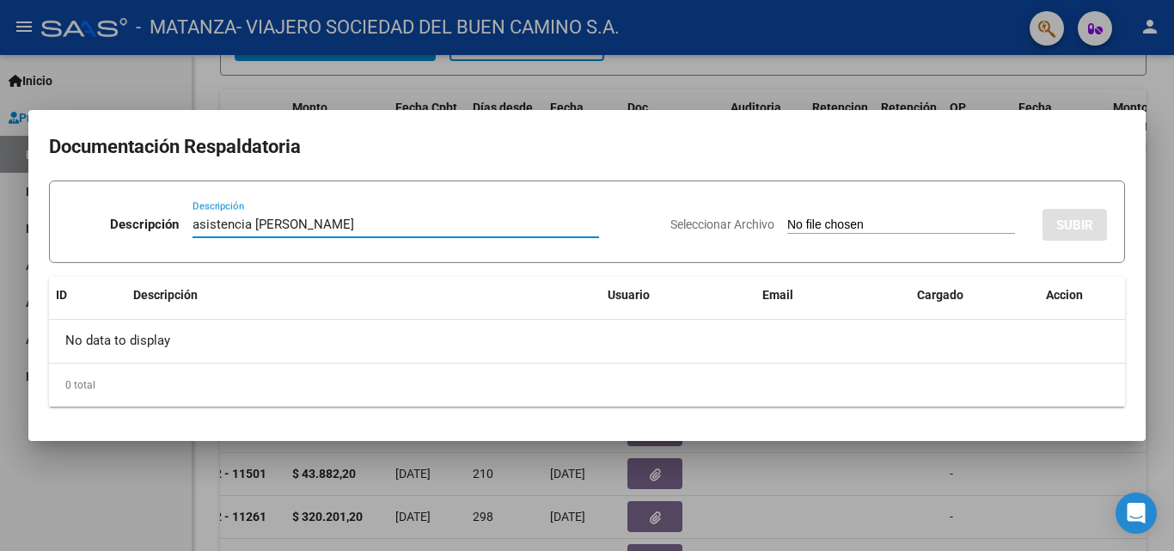
type input "asistencia [PERSON_NAME]"
click at [594, 220] on input "Seleccionar Archivo" at bounding box center [901, 225] width 228 height 16
type input "C:\fakepath\Legal-junio.pdf"
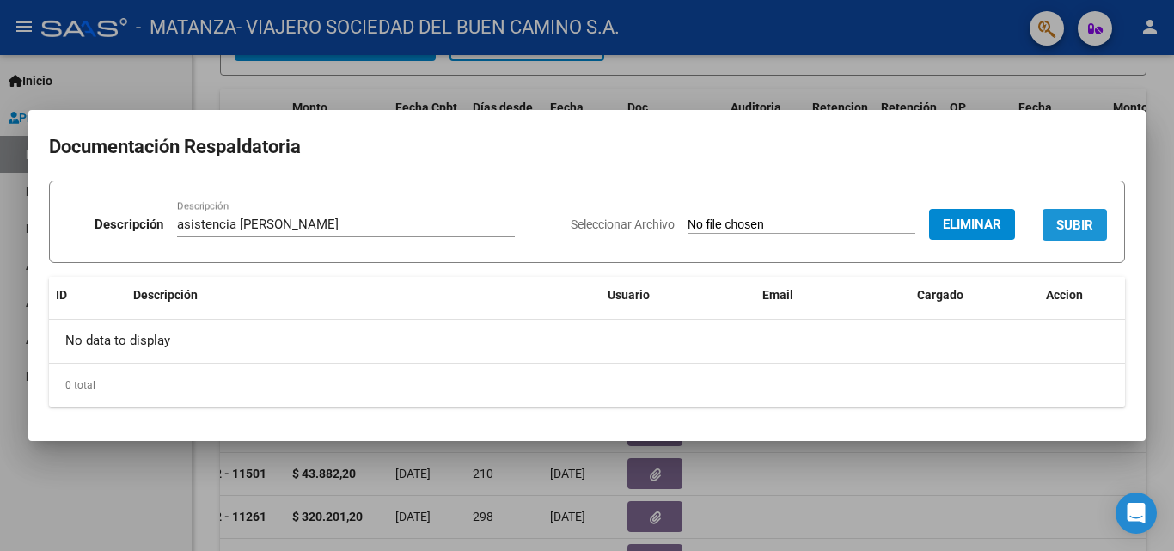
click at [594, 222] on span "SUBIR" at bounding box center [1074, 224] width 37 height 15
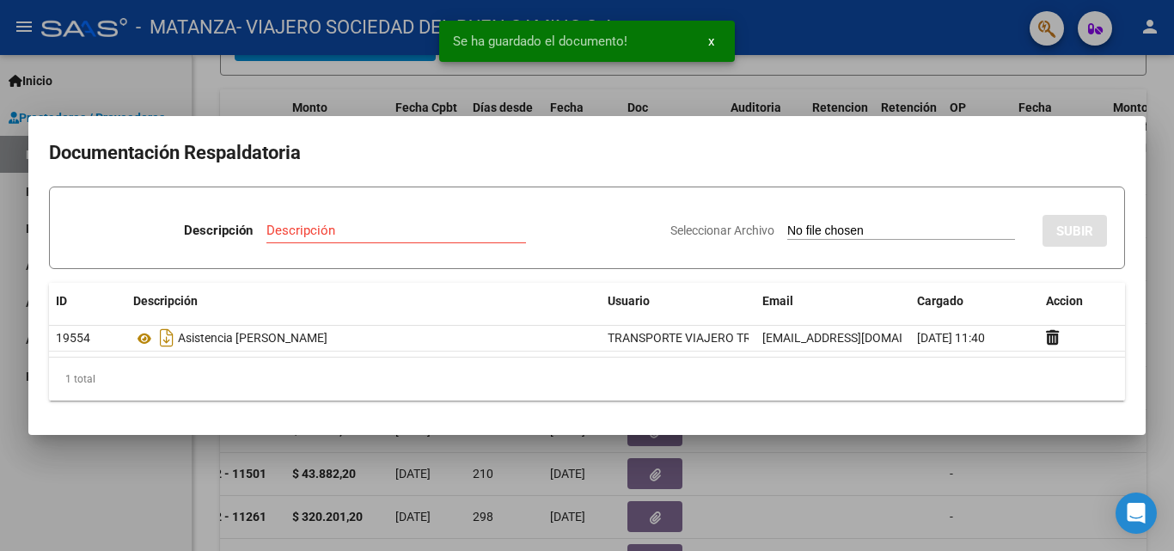
click at [594, 105] on div at bounding box center [587, 275] width 1174 height 551
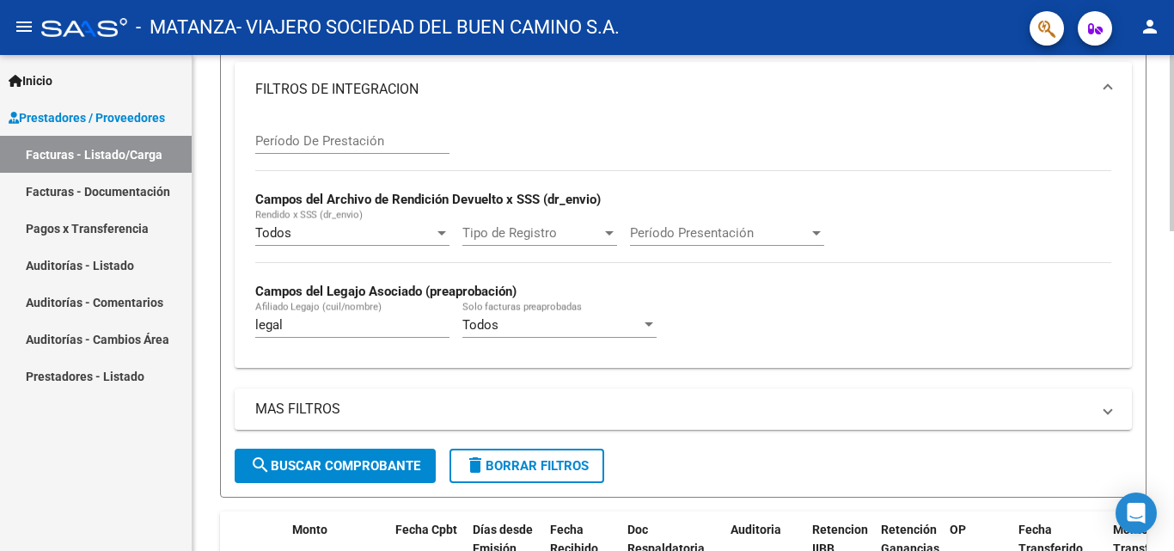
scroll to position [305, 0]
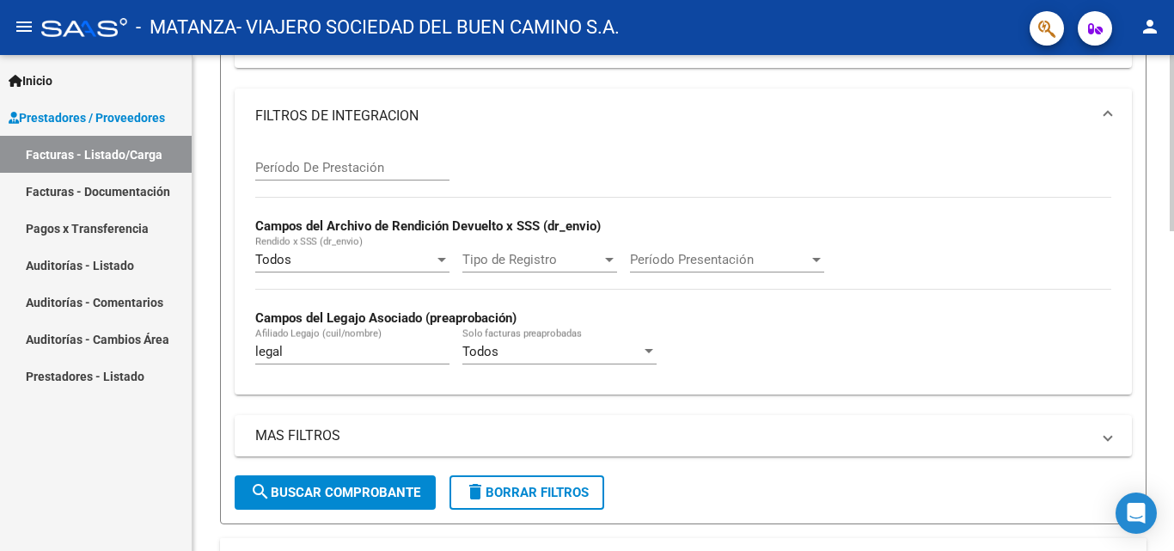
click at [594, 211] on div "Video tutorial PRESTADORES -> Listado de CPBTs Emitidos por Prestadores / Prove…" at bounding box center [684, 442] width 985 height 1384
click at [322, 354] on input "legal" at bounding box center [352, 351] width 194 height 15
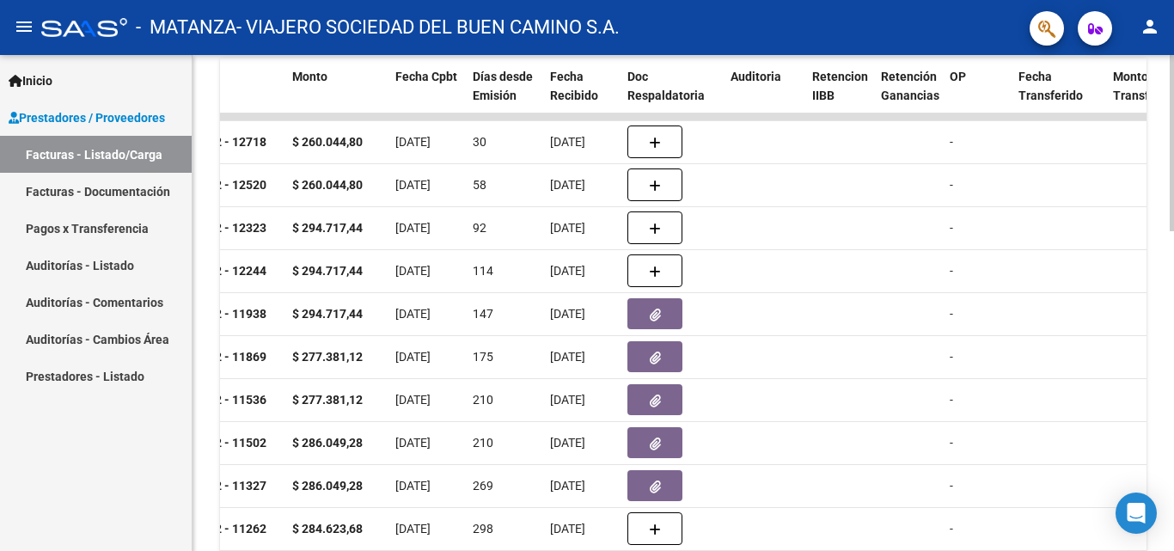
scroll to position [792, 0]
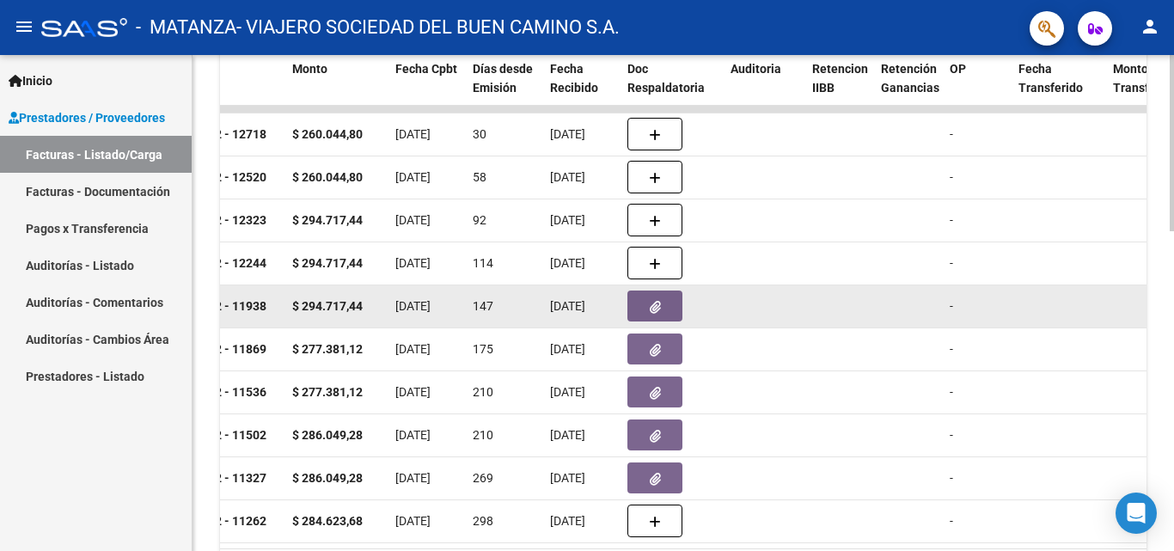
type input "medina"
click at [594, 314] on span "button" at bounding box center [655, 305] width 11 height 15
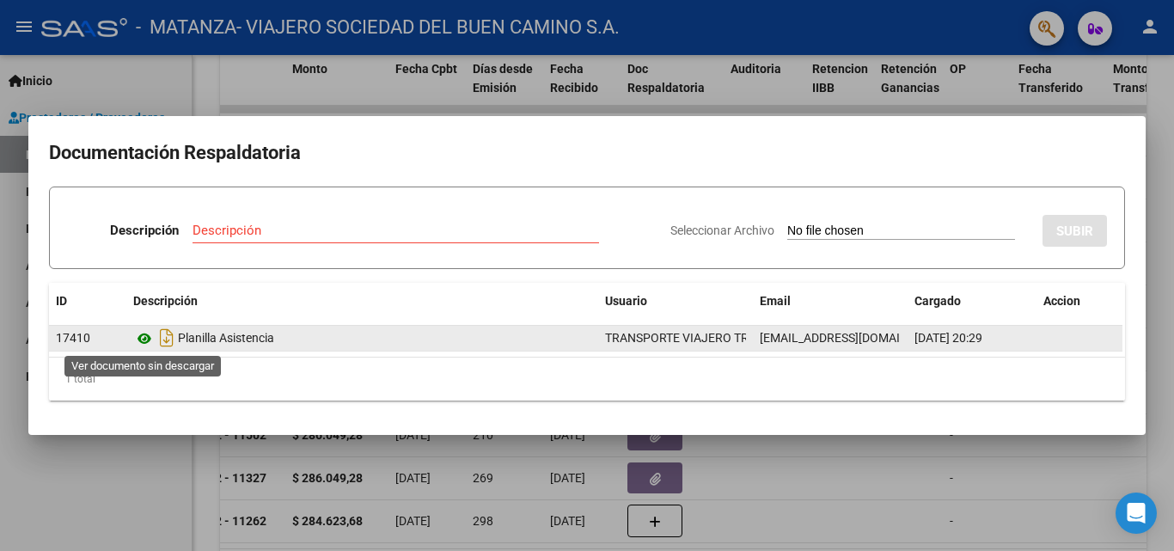
click at [147, 338] on icon at bounding box center [144, 338] width 22 height 21
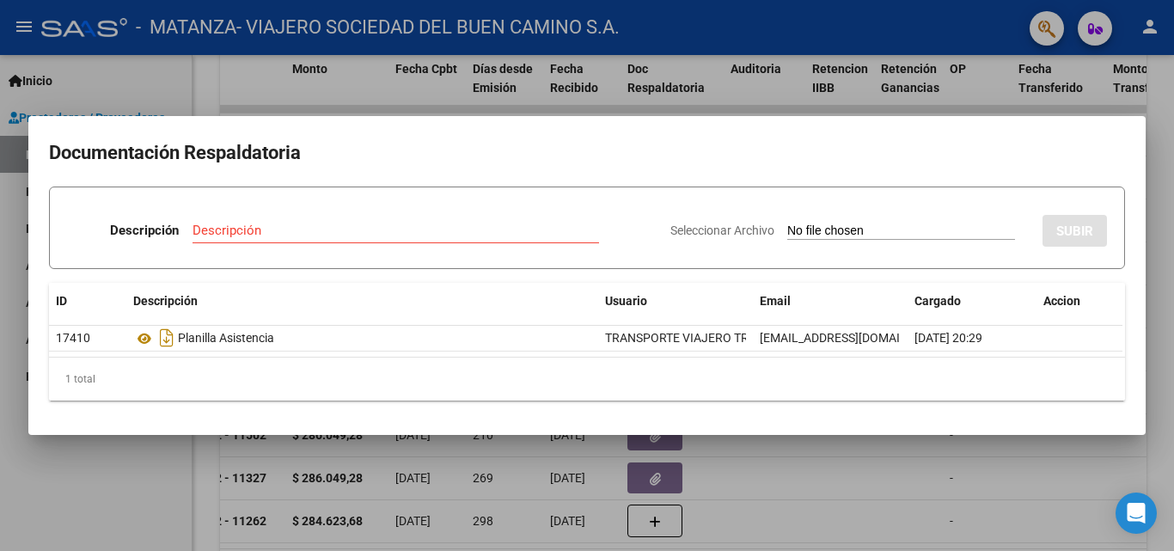
click at [351, 83] on div at bounding box center [587, 275] width 1174 height 551
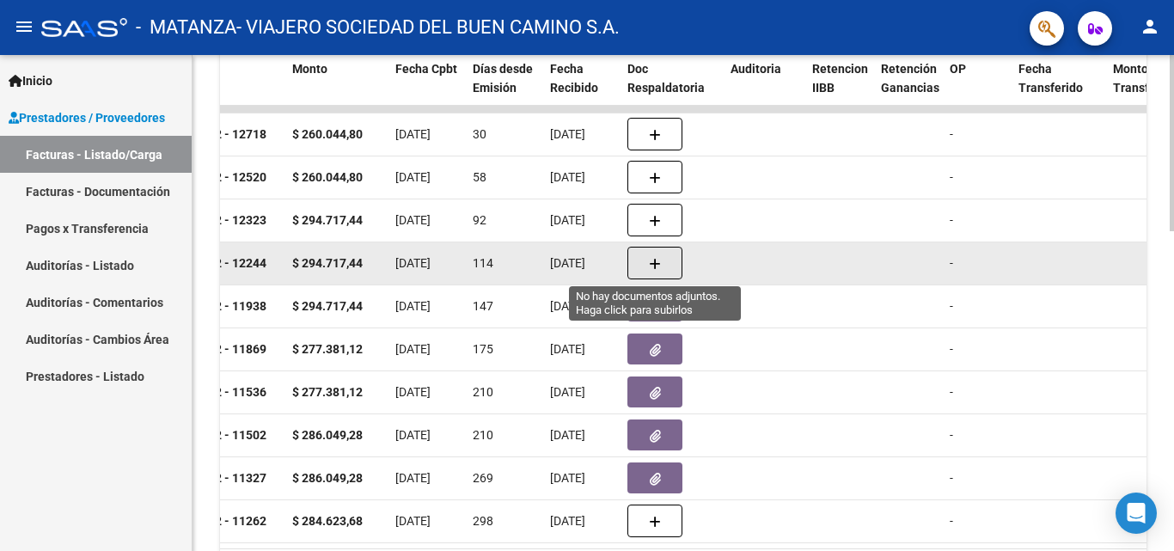
click at [594, 267] on button "button" at bounding box center [654, 263] width 55 height 33
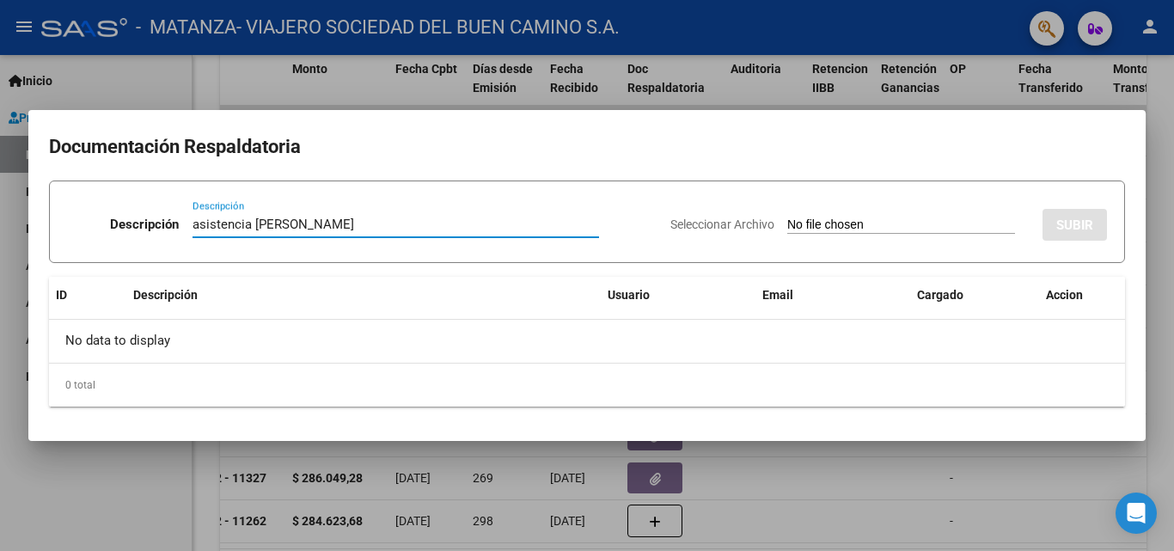
type input "asistencia [PERSON_NAME]"
click at [594, 227] on input "Seleccionar Archivo" at bounding box center [901, 225] width 228 height 16
type input "C:\fakepath\[PERSON_NAME]-mayo.pdf"
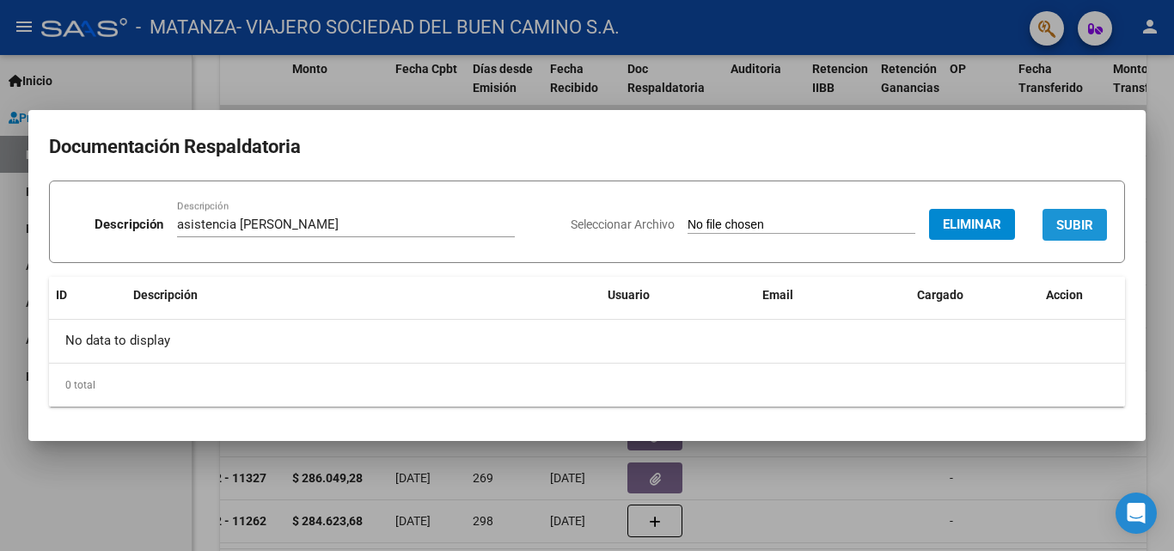
click at [594, 220] on span "SUBIR" at bounding box center [1074, 224] width 37 height 15
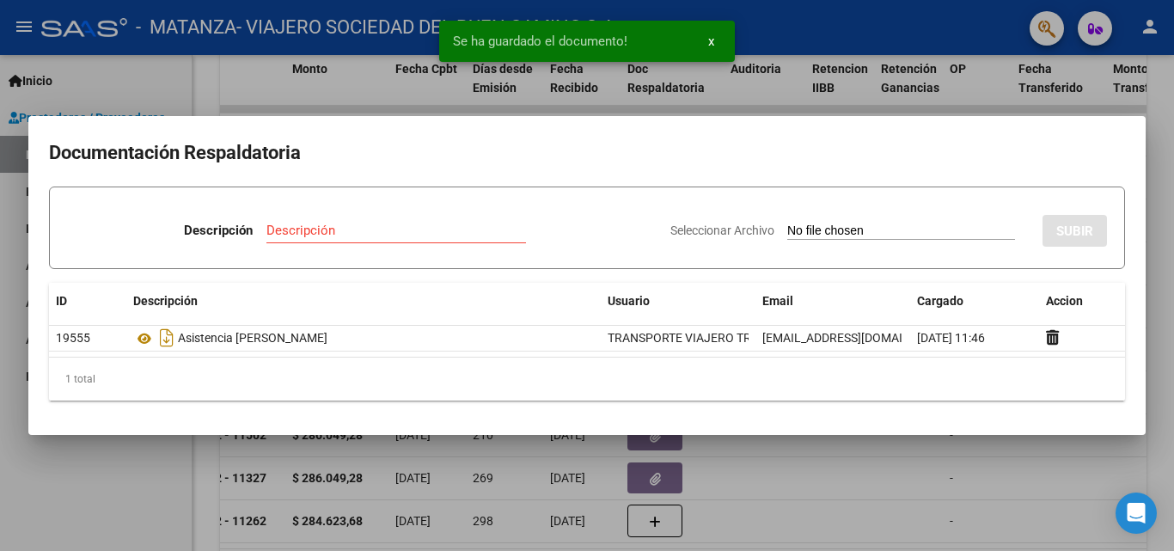
click at [594, 463] on div at bounding box center [587, 275] width 1174 height 551
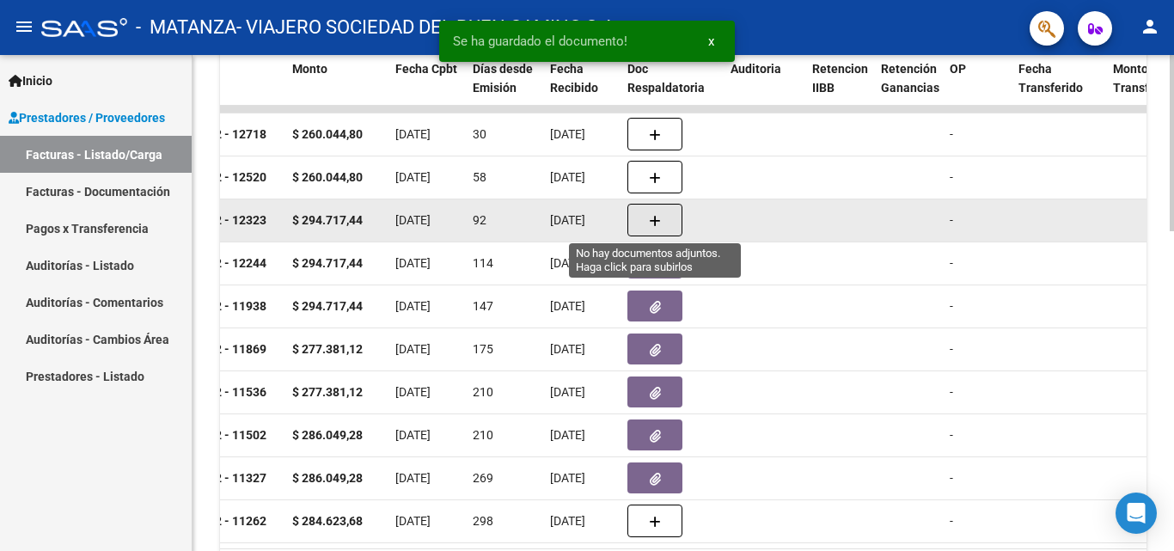
click at [594, 224] on button "button" at bounding box center [654, 220] width 55 height 33
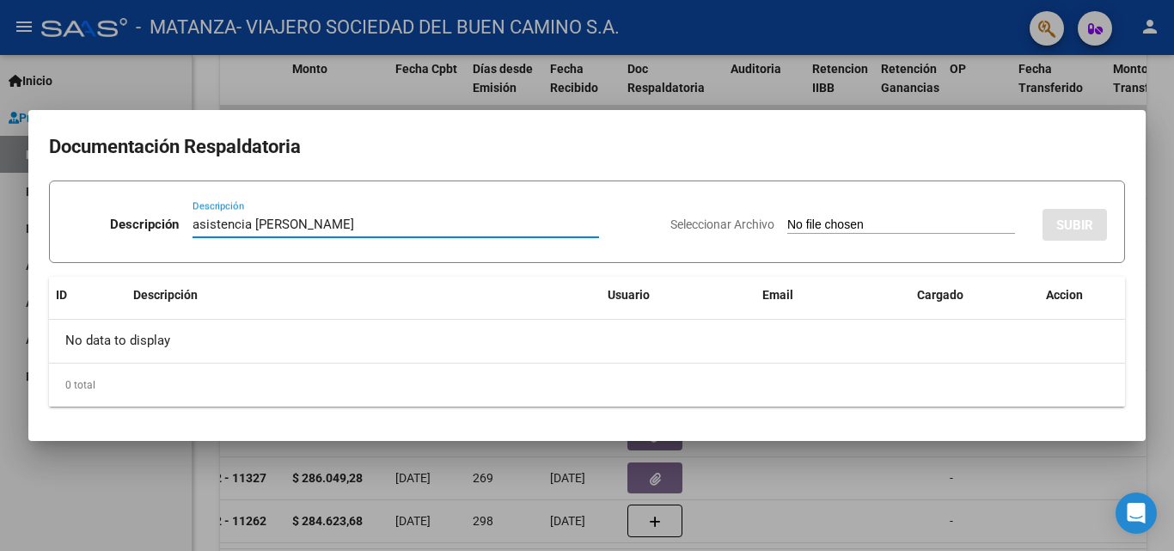
type input "asistencia [PERSON_NAME]"
drag, startPoint x: 815, startPoint y: 225, endPoint x: 803, endPoint y: 227, distance: 12.2
click at [594, 227] on input "Seleccionar Archivo" at bounding box center [901, 225] width 228 height 16
type input "C:\fakepath\[PERSON_NAME]-junio.pdf"
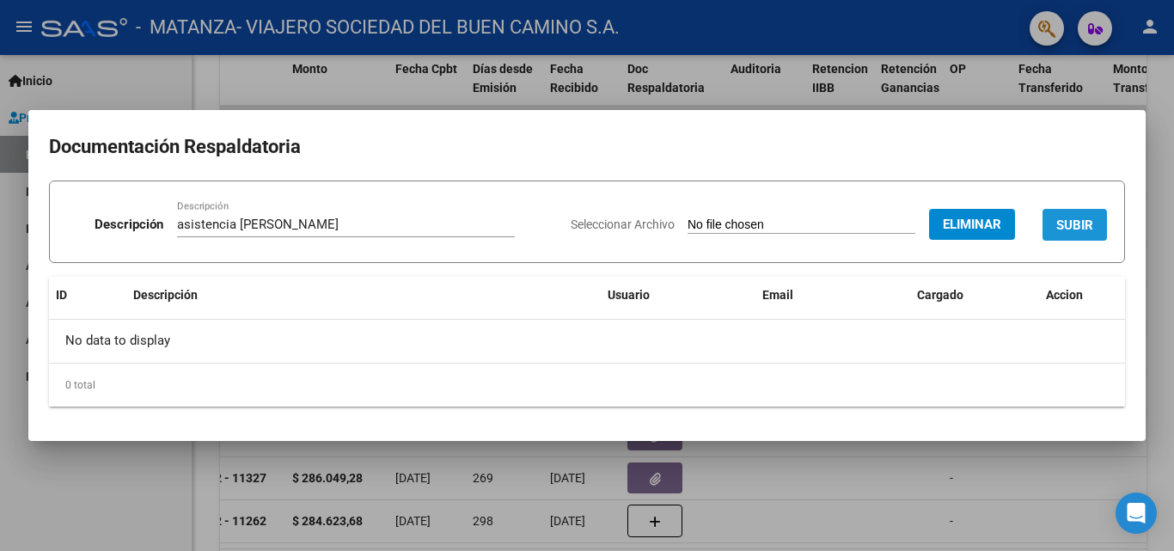
click at [594, 221] on span "SUBIR" at bounding box center [1074, 224] width 37 height 15
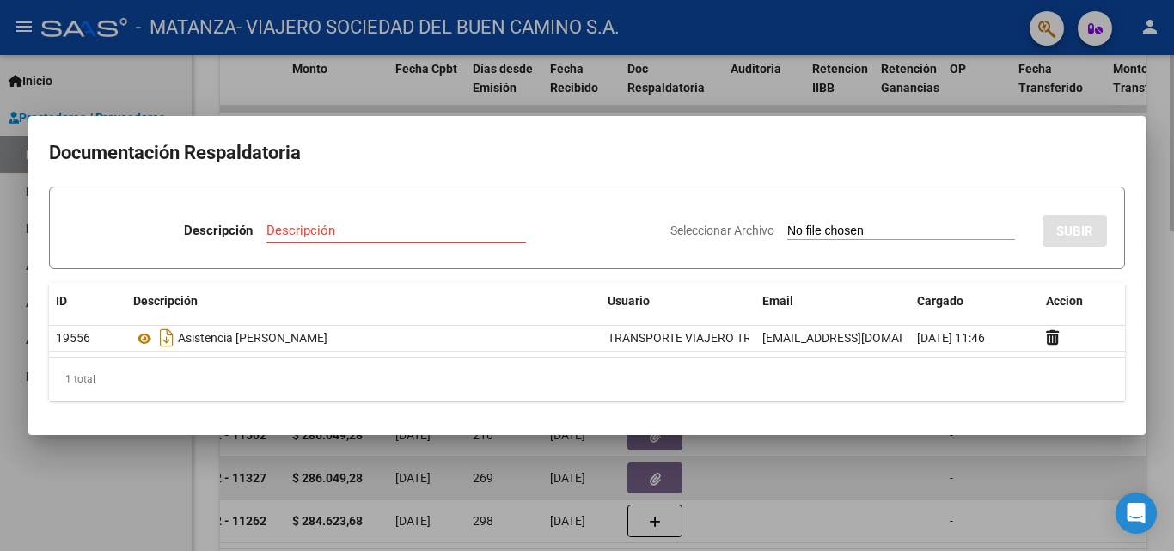
click at [514, 461] on div at bounding box center [587, 275] width 1174 height 551
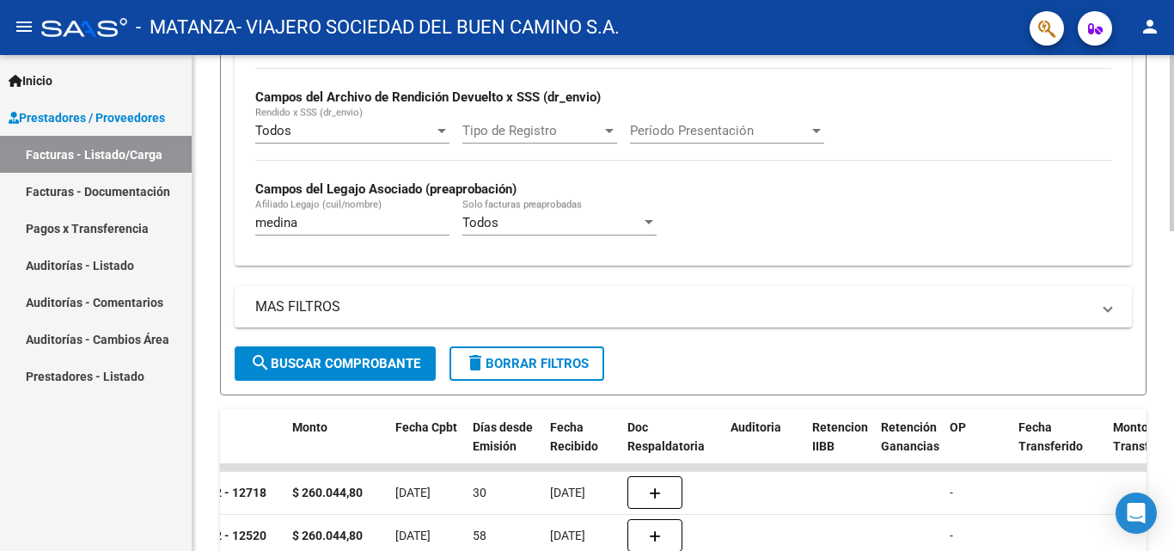
click at [594, 273] on div "Video tutorial PRESTADORES -> Listado de CPBTs Emitidos por Prestadores / Prove…" at bounding box center [684, 313] width 985 height 1384
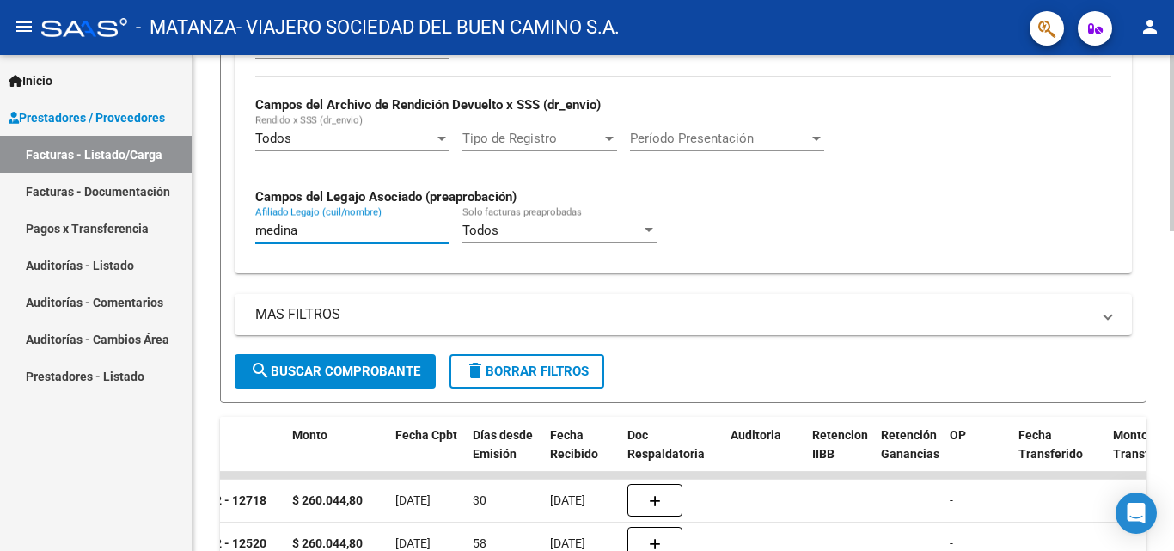
click at [400, 229] on input "medina" at bounding box center [352, 230] width 194 height 15
type input "m"
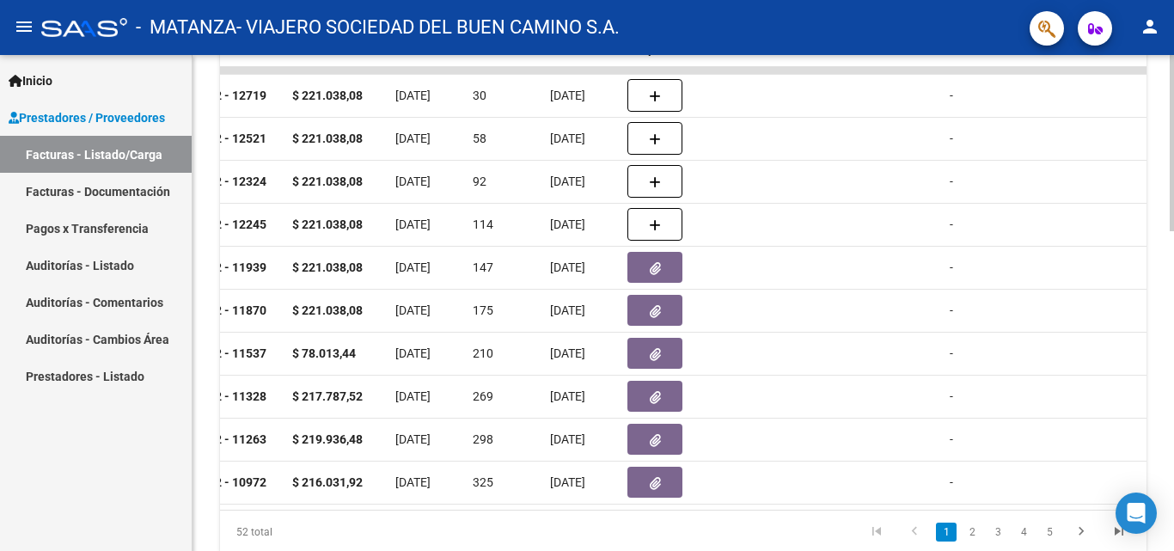
scroll to position [902, 0]
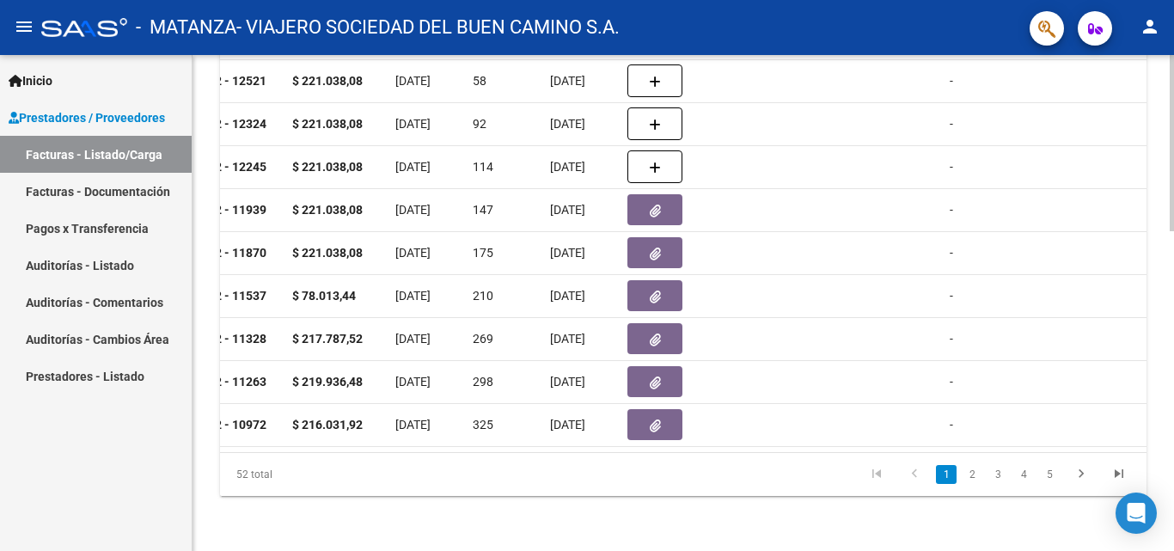
click at [594, 439] on div at bounding box center [1171, 463] width 4 height 176
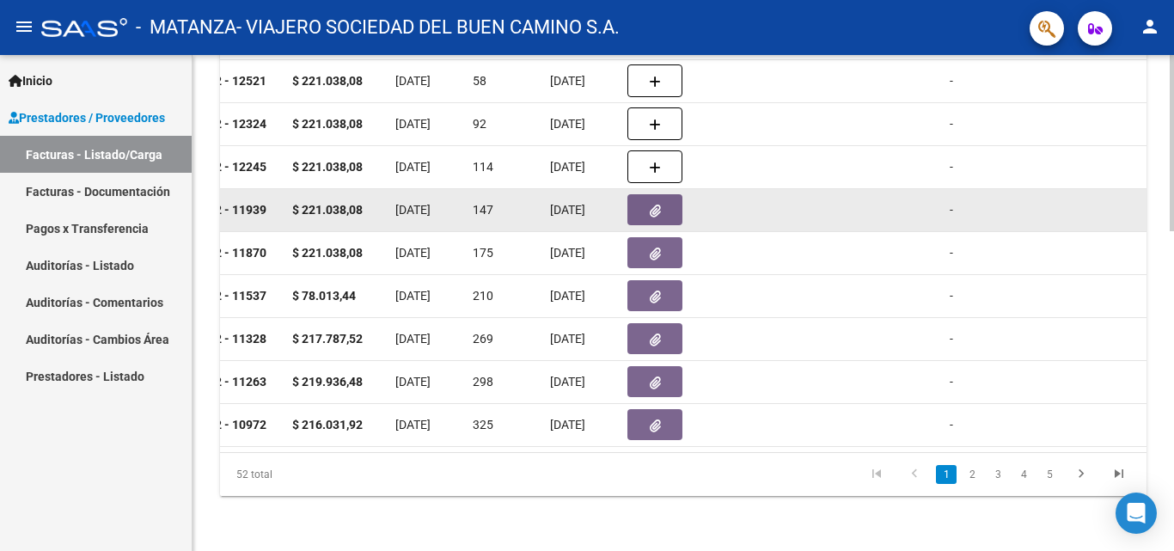
type input "monteleone"
click at [594, 204] on icon "button" at bounding box center [655, 210] width 11 height 13
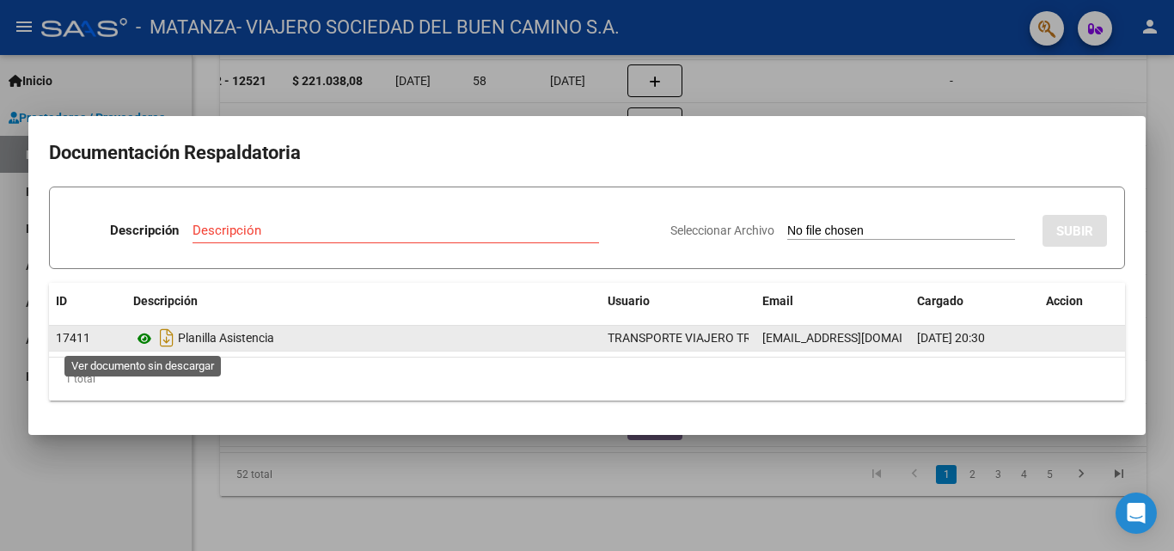
click at [138, 338] on icon at bounding box center [144, 338] width 22 height 21
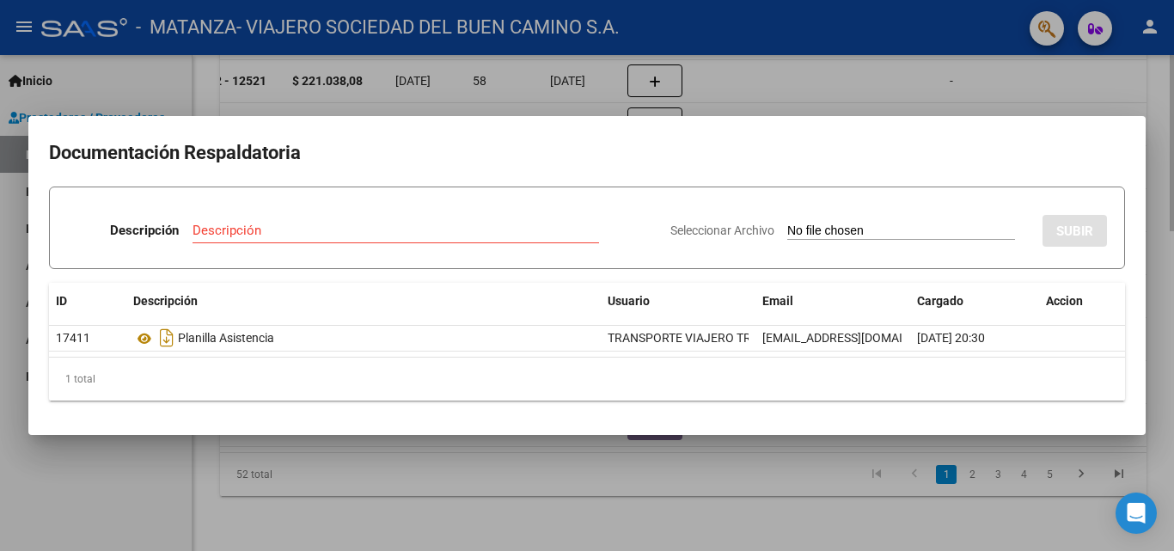
click at [248, 493] on div at bounding box center [587, 275] width 1174 height 551
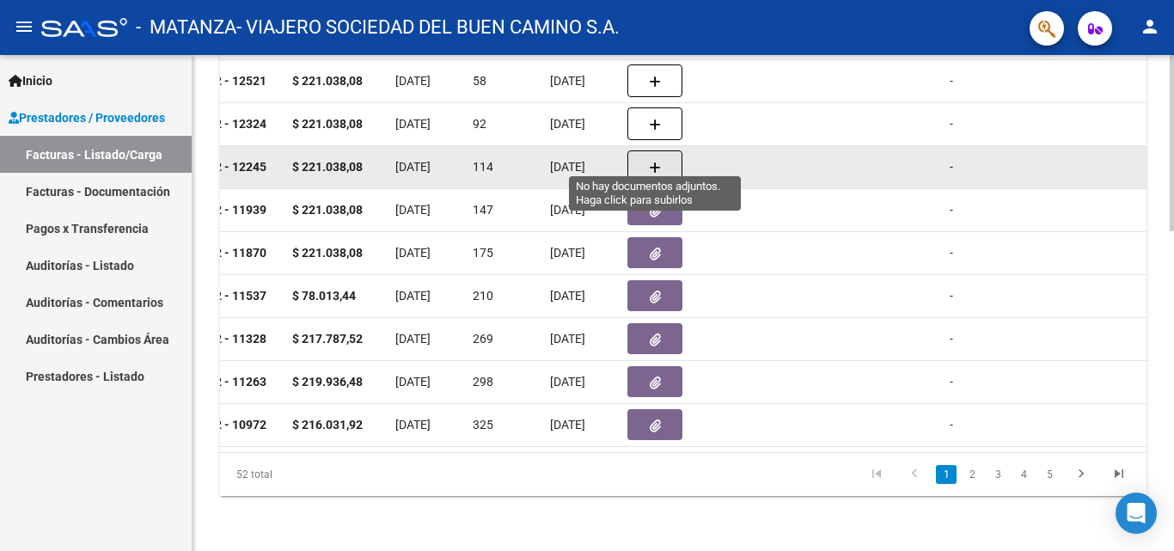
click at [594, 162] on icon "button" at bounding box center [655, 168] width 12 height 13
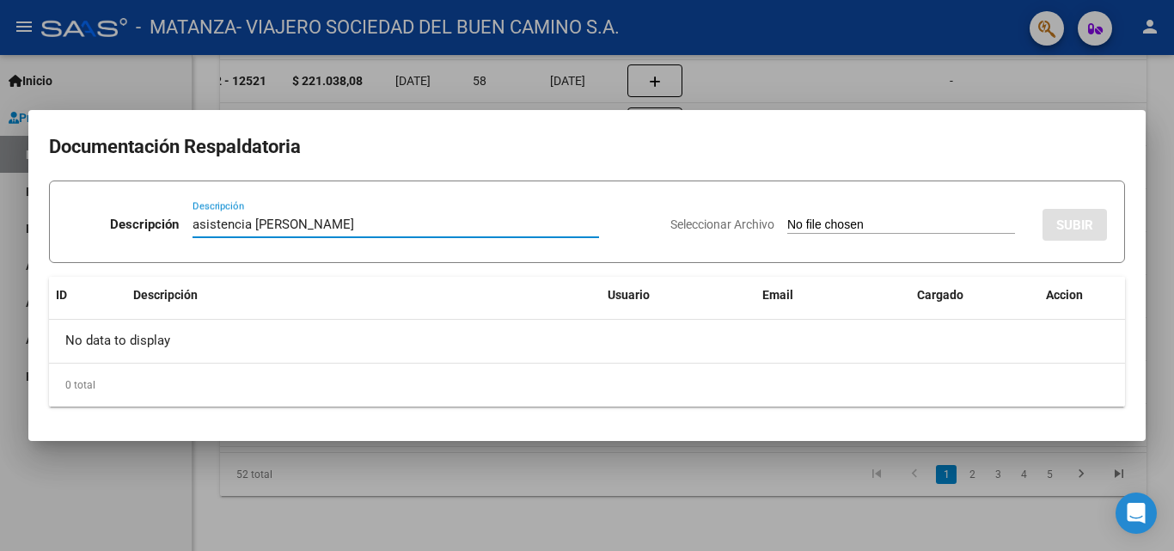
type input "asistencia [PERSON_NAME]"
click at [594, 226] on input "Seleccionar Archivo" at bounding box center [901, 225] width 228 height 16
type input "C:\fakepath\[PERSON_NAME]-mayo.pdf"
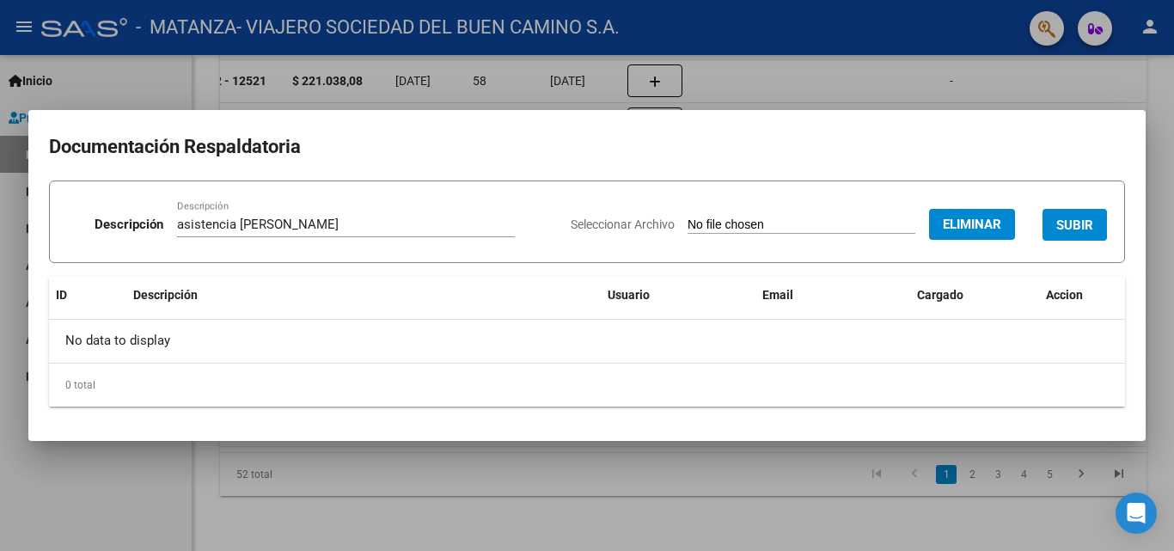
click at [594, 227] on span "SUBIR" at bounding box center [1074, 224] width 37 height 15
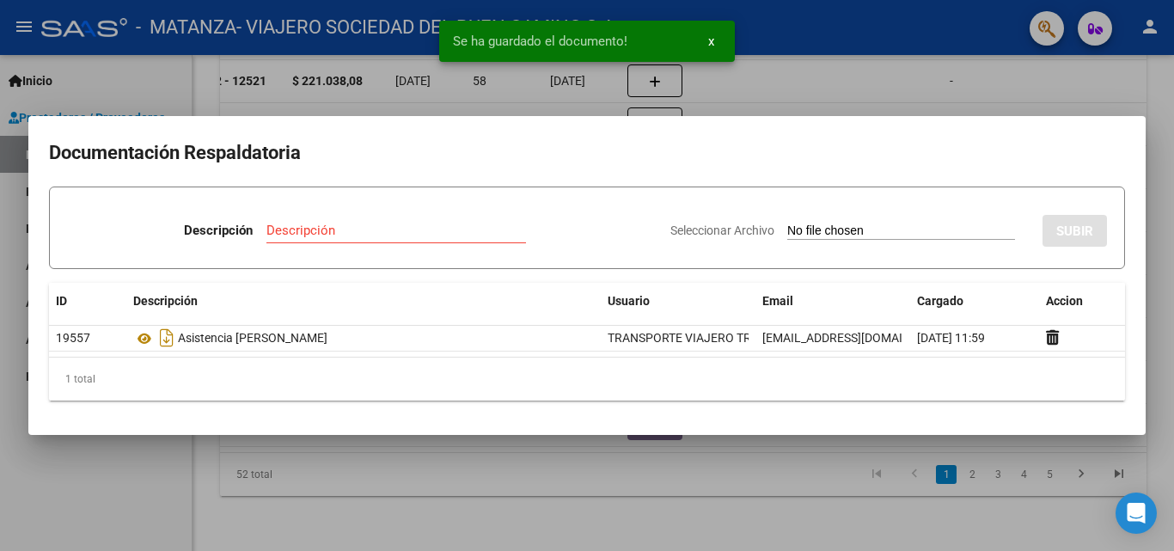
click at [594, 81] on div at bounding box center [587, 275] width 1174 height 551
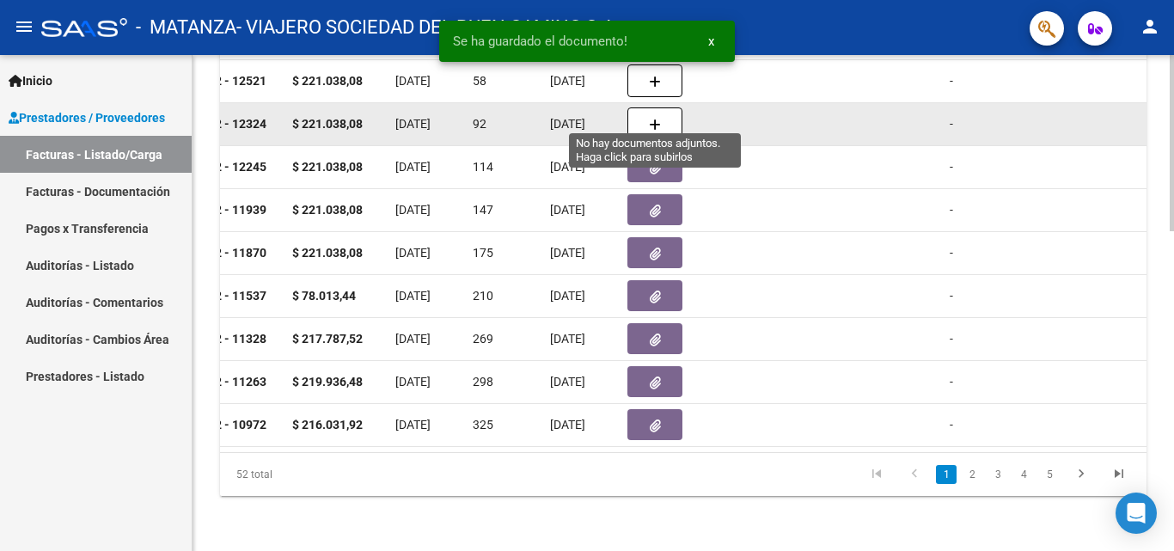
click at [594, 108] on button "button" at bounding box center [654, 123] width 55 height 33
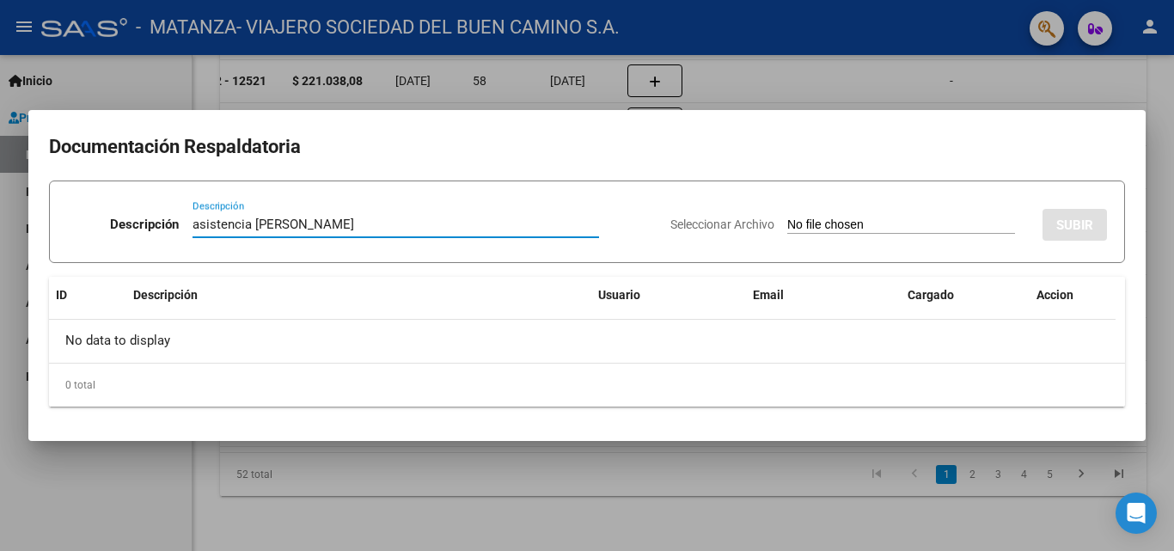
type input "asistencia [PERSON_NAME]"
click at [594, 223] on input "Seleccionar Archivo" at bounding box center [901, 225] width 228 height 16
type input "C:\fakepath\Moneteleone-junio.pdf"
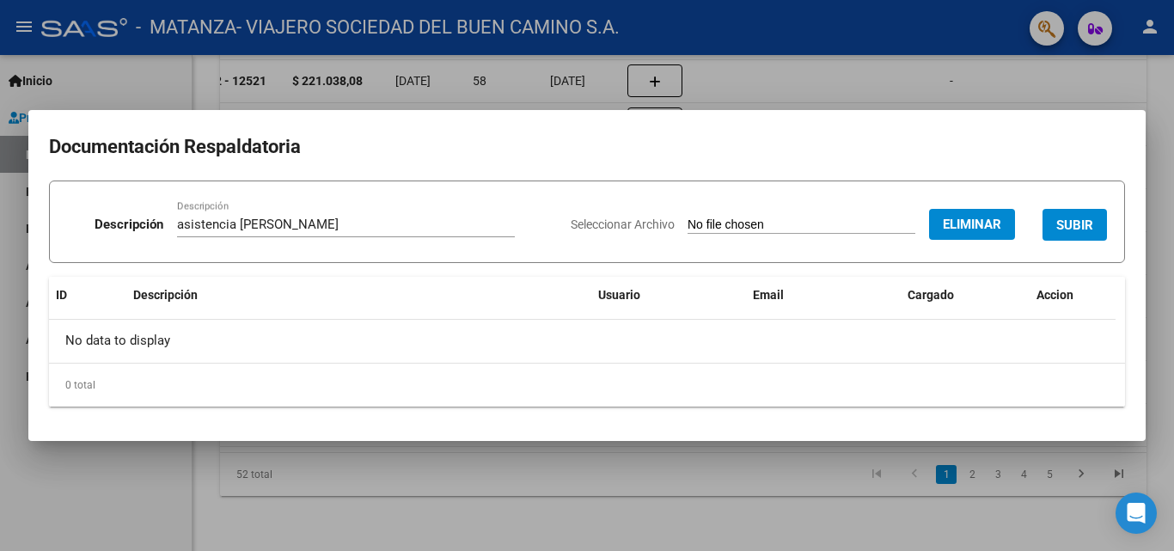
click at [594, 235] on button "SUBIR" at bounding box center [1074, 225] width 64 height 32
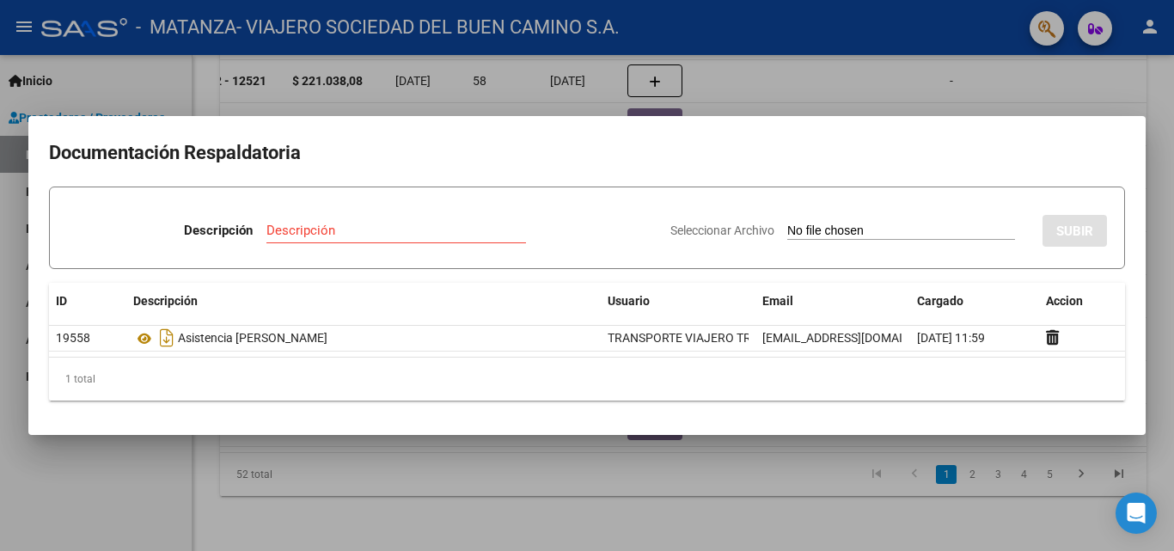
click at [594, 94] on div at bounding box center [587, 275] width 1174 height 551
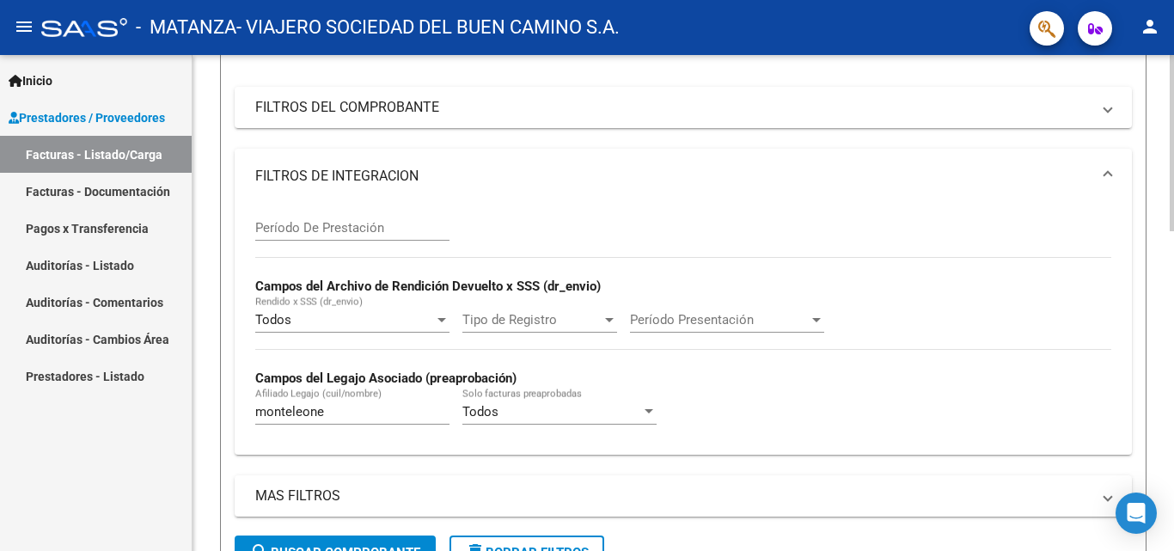
scroll to position [253, 0]
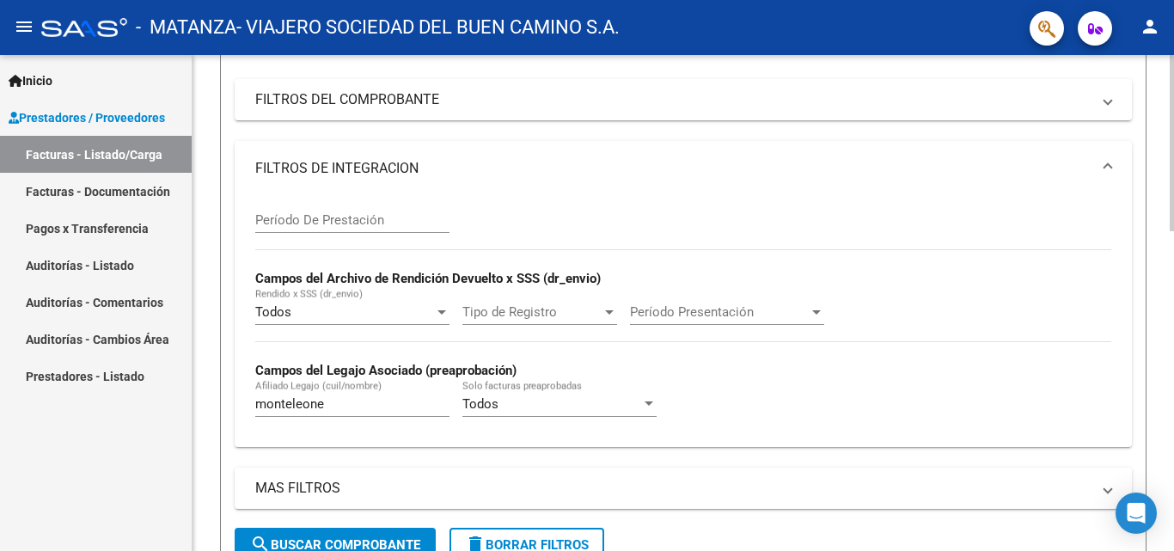
click at [594, 168] on div "Video tutorial PRESTADORES -> Listado de CPBTs Emitidos por Prestadores / Prove…" at bounding box center [684, 494] width 985 height 1384
click at [388, 407] on input "monteleone" at bounding box center [352, 403] width 194 height 15
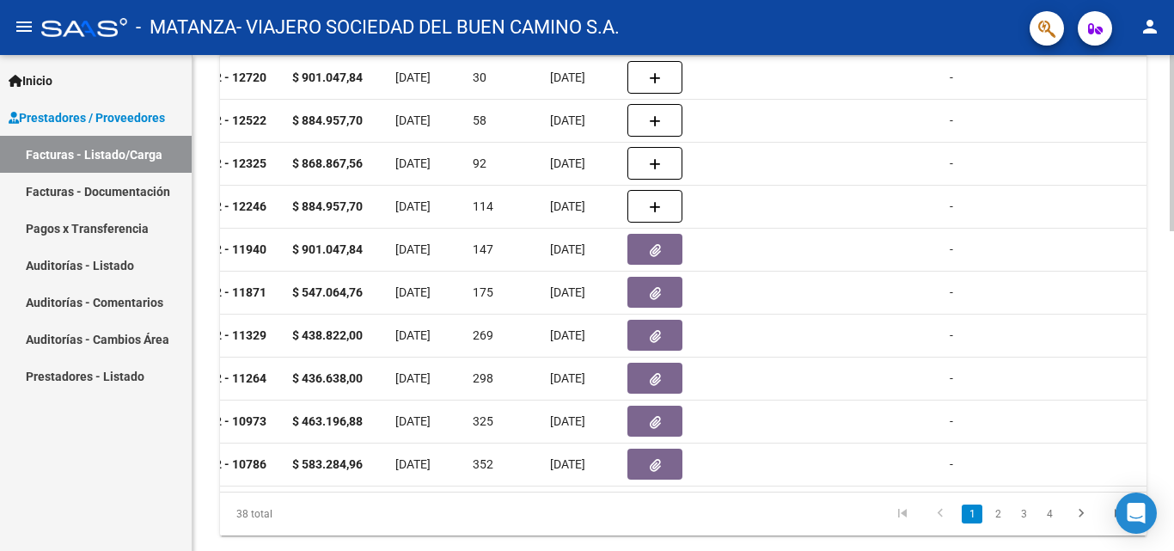
scroll to position [902, 0]
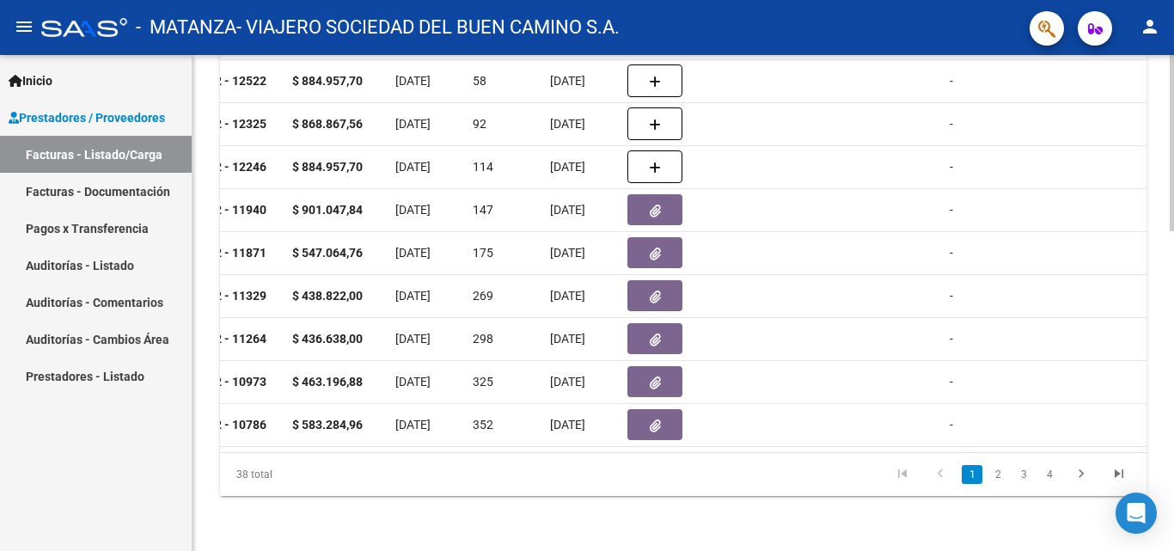
click at [594, 430] on div at bounding box center [1171, 463] width 4 height 176
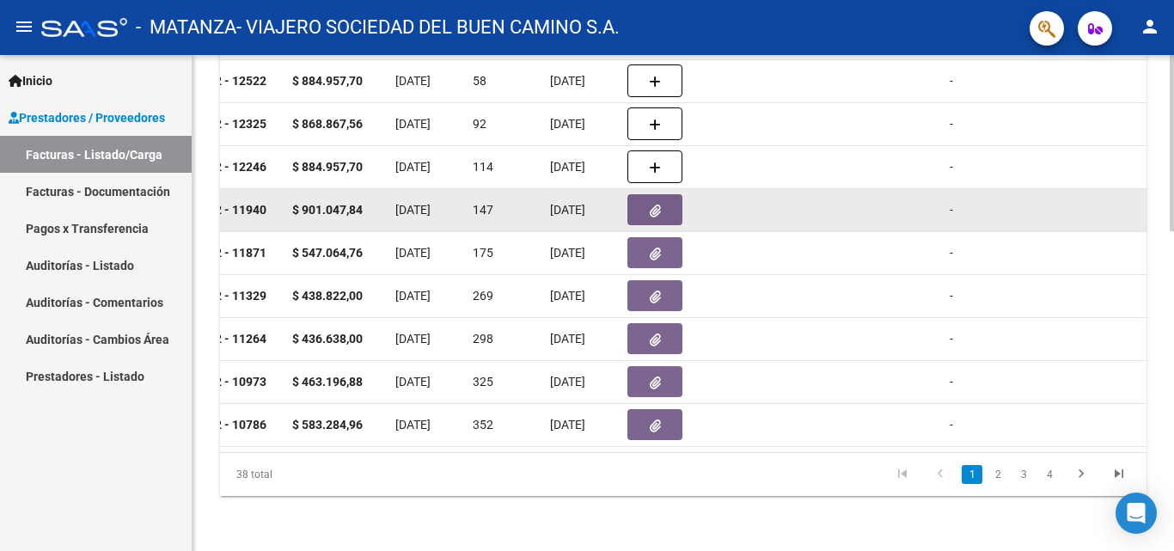
type input "nieva"
click at [594, 201] on button "button" at bounding box center [654, 209] width 55 height 31
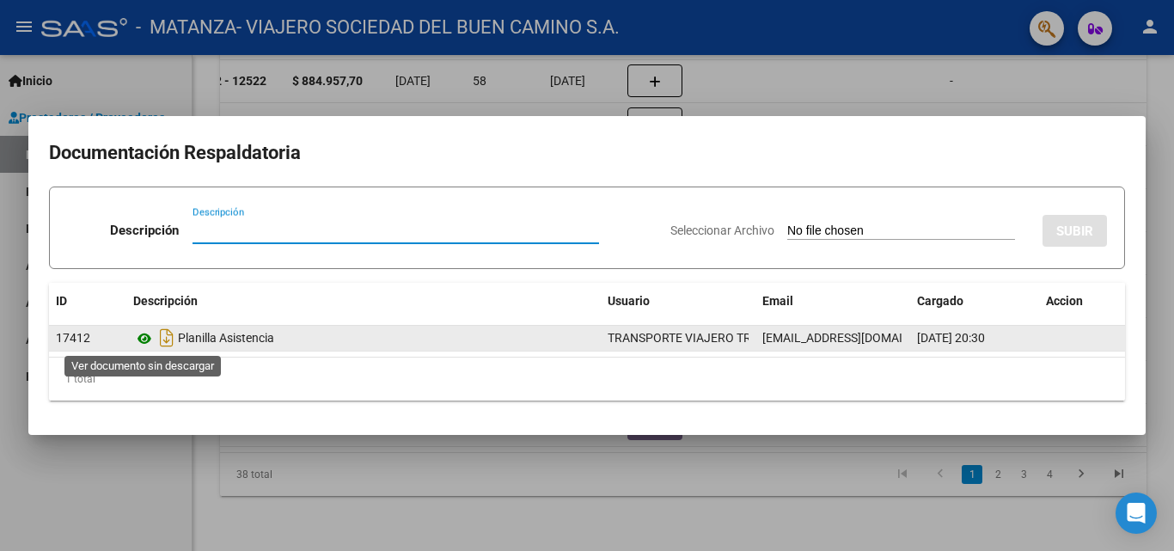
click at [145, 339] on icon at bounding box center [144, 338] width 22 height 21
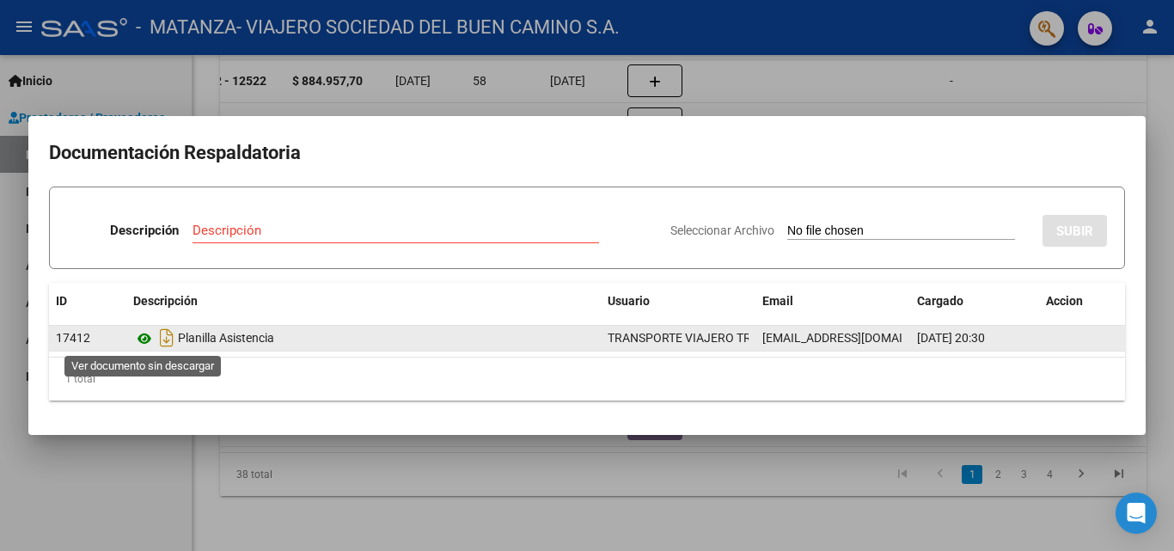
click at [151, 342] on icon at bounding box center [144, 338] width 22 height 21
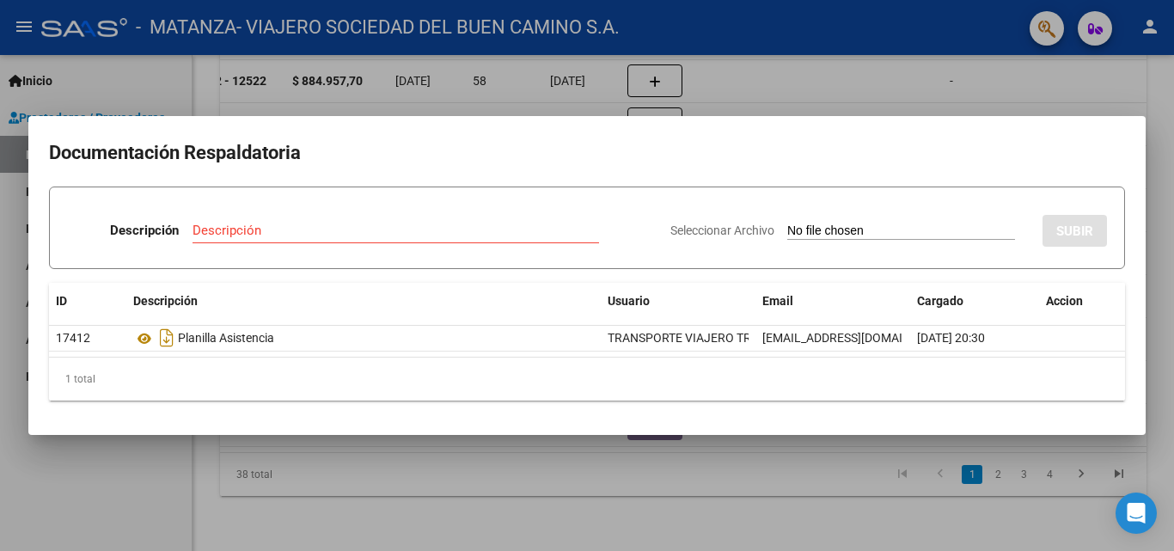
click at [272, 467] on div at bounding box center [587, 275] width 1174 height 551
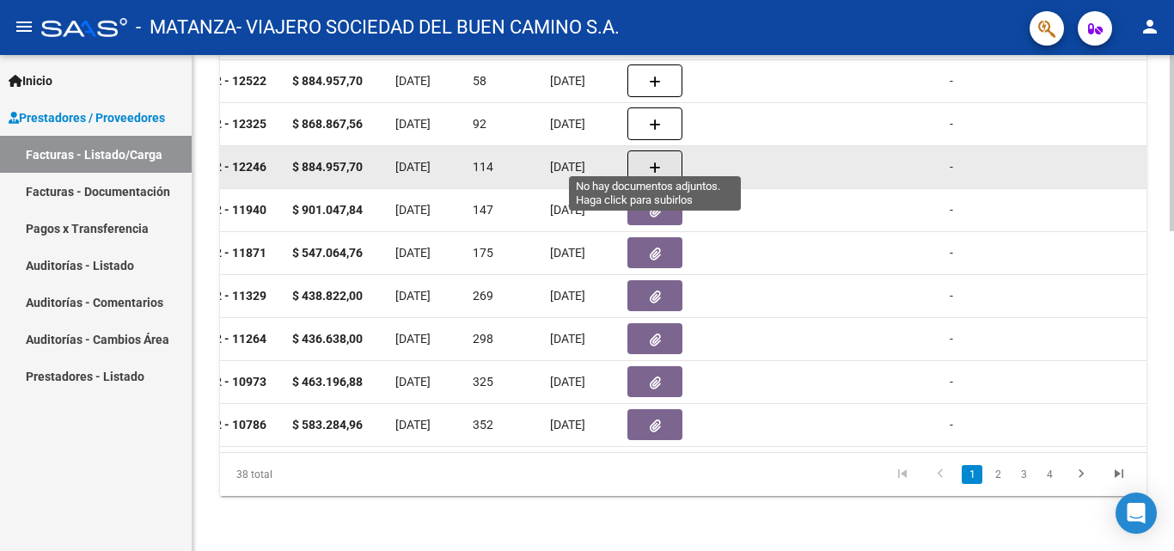
click at [594, 153] on button "button" at bounding box center [654, 166] width 55 height 33
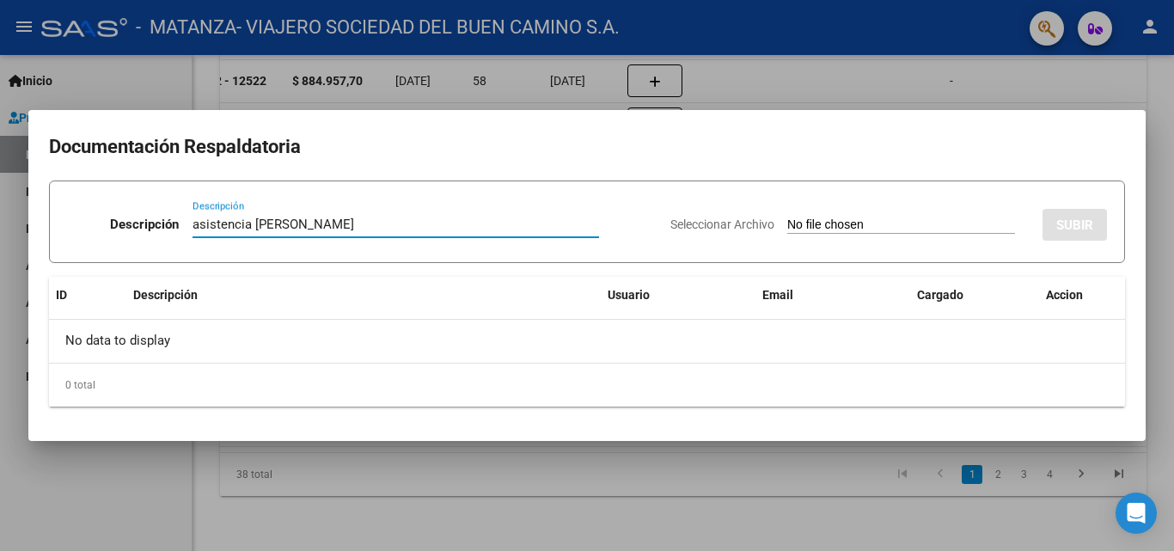
type input "asistencia [PERSON_NAME]"
click at [594, 223] on input "Seleccionar Archivo" at bounding box center [901, 225] width 228 height 16
type input "C:\fakepath\Nieva-mayo.pdf"
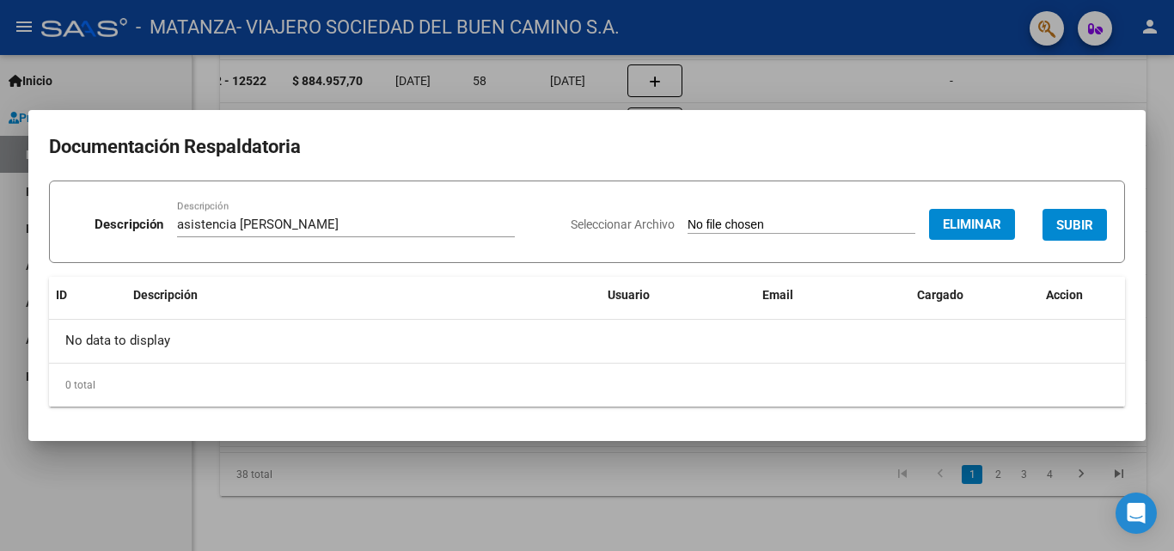
click at [594, 217] on span "SUBIR" at bounding box center [1074, 224] width 37 height 15
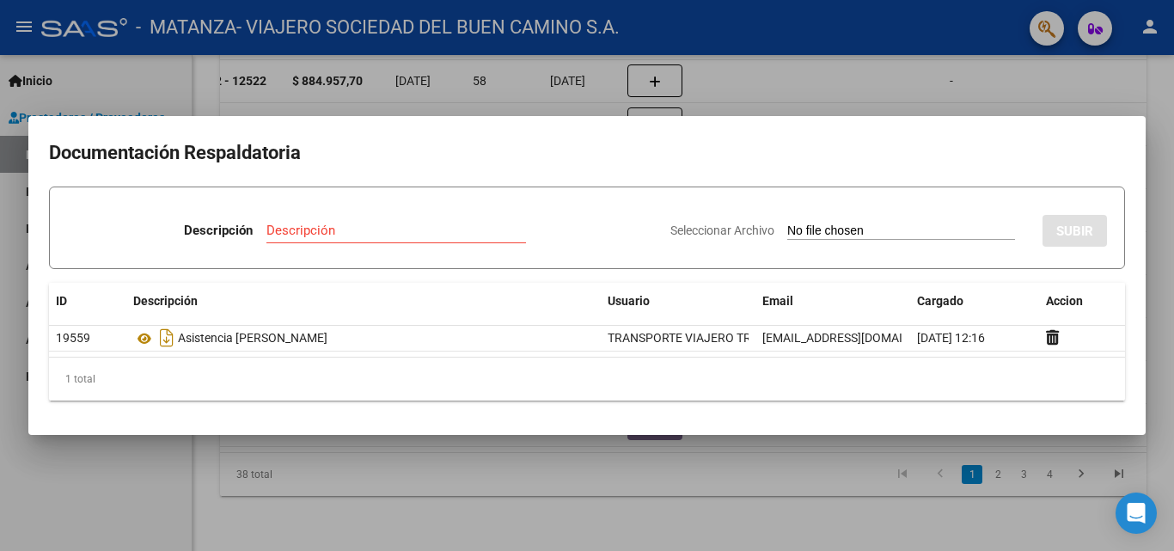
click at [594, 95] on div at bounding box center [587, 275] width 1174 height 551
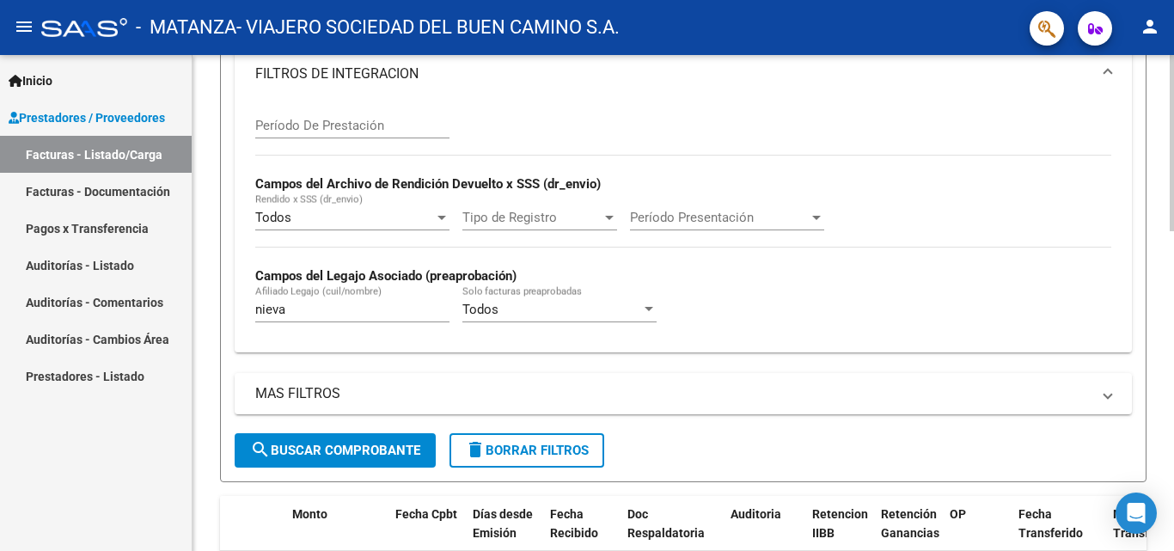
scroll to position [322, 0]
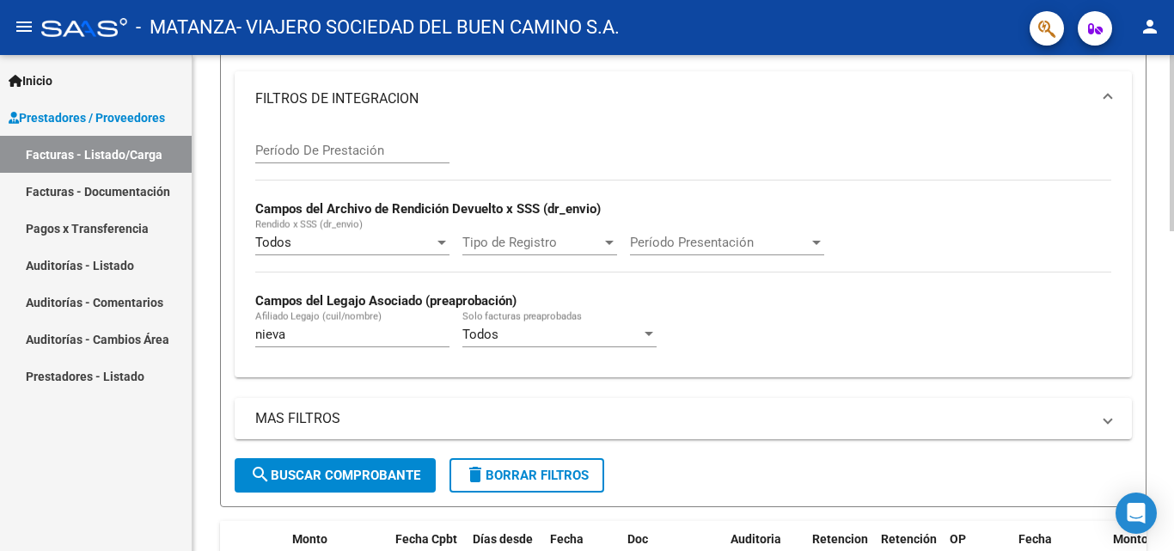
click at [594, 275] on div at bounding box center [1171, 259] width 4 height 176
click at [340, 334] on input "nieva" at bounding box center [352, 333] width 194 height 15
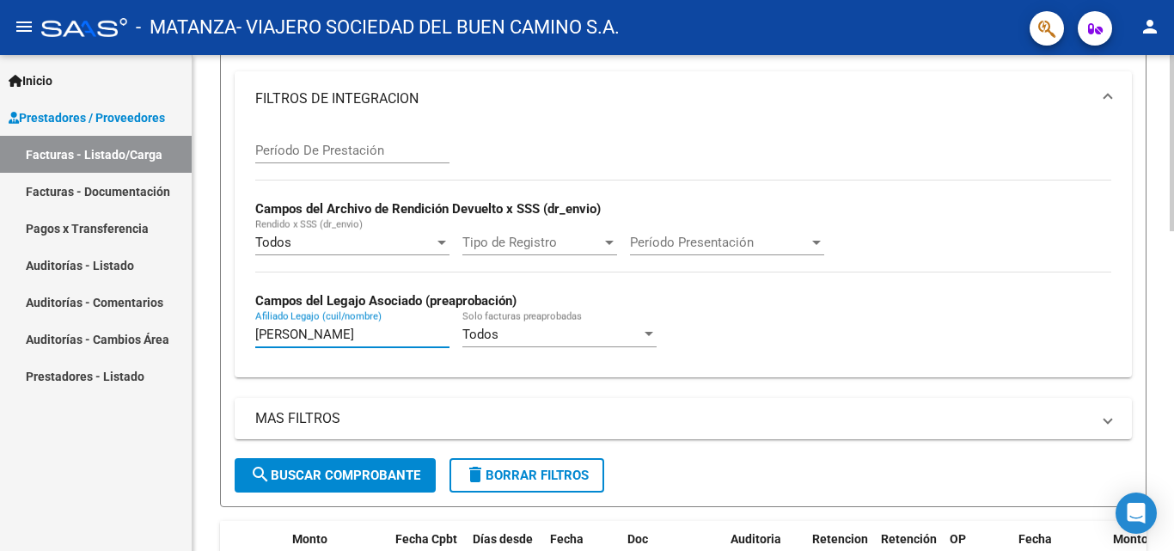
scroll to position [830, 0]
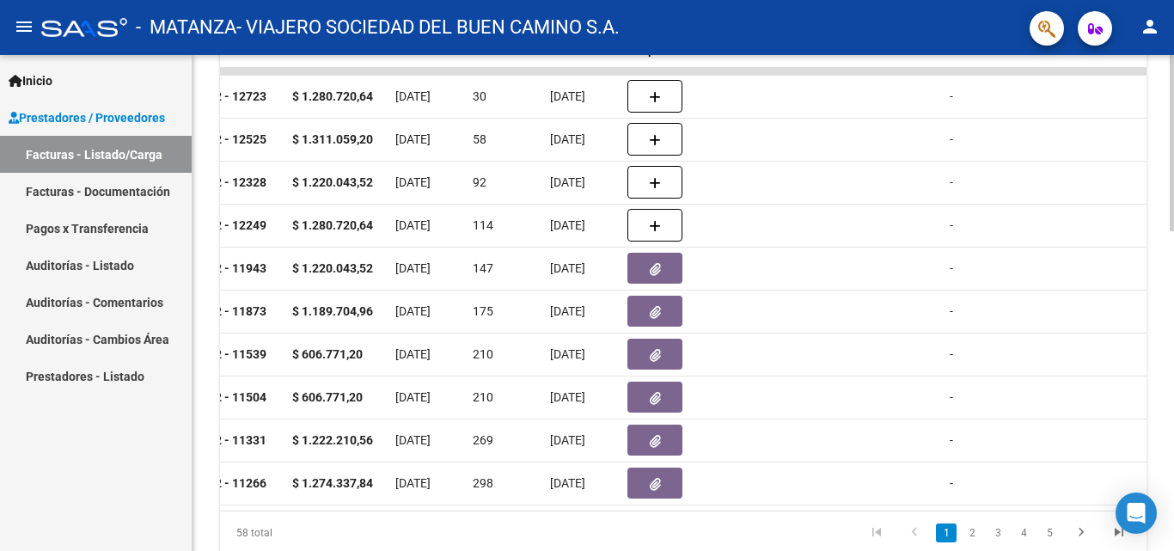
click at [594, 418] on div at bounding box center [1171, 442] width 4 height 176
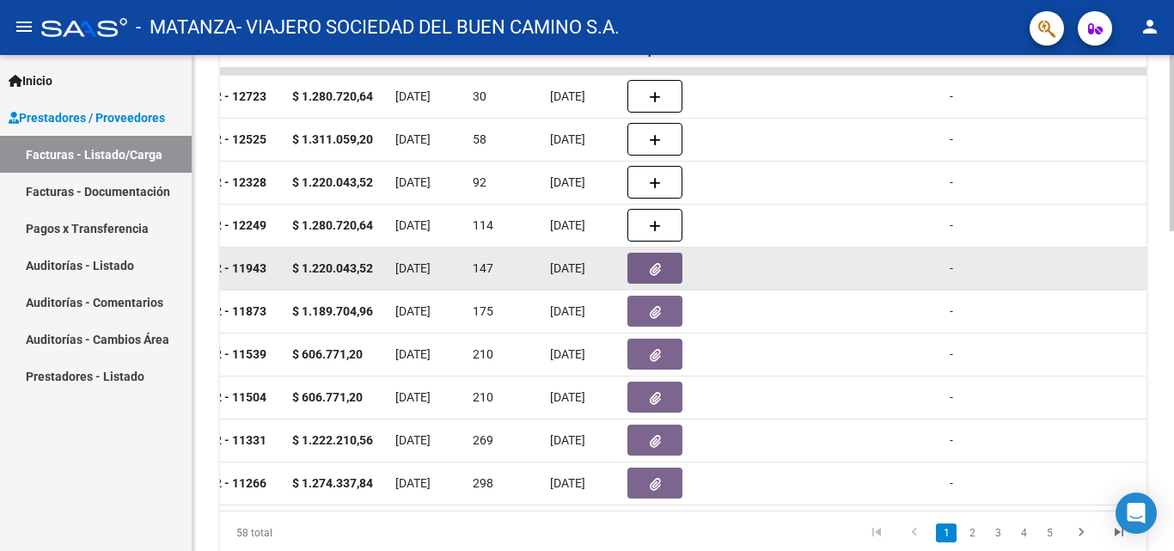
type input "[PERSON_NAME]"
click at [594, 271] on icon "button" at bounding box center [655, 269] width 11 height 13
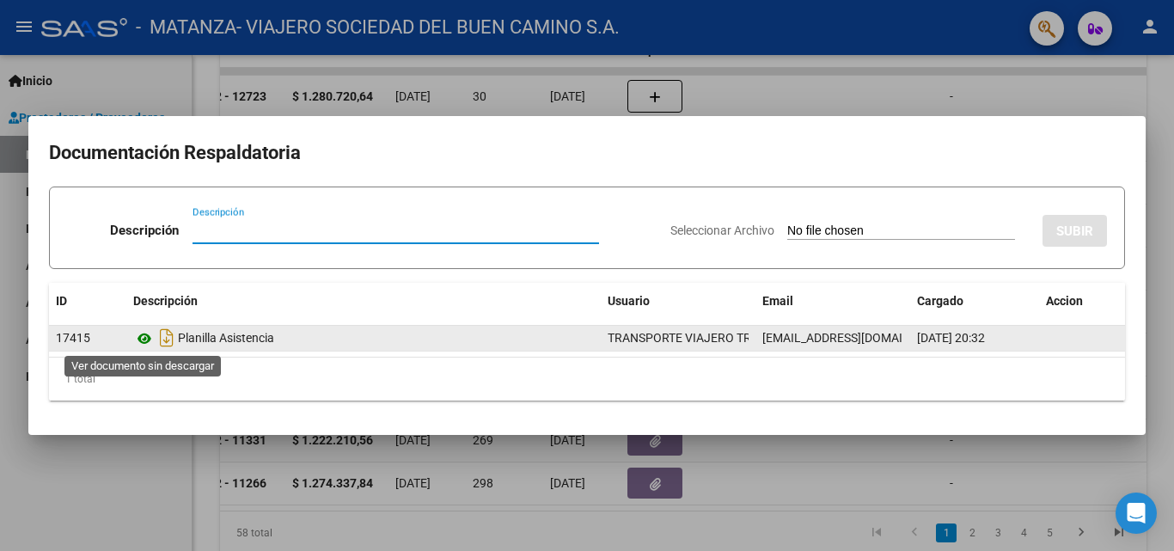
click at [141, 336] on icon at bounding box center [144, 338] width 22 height 21
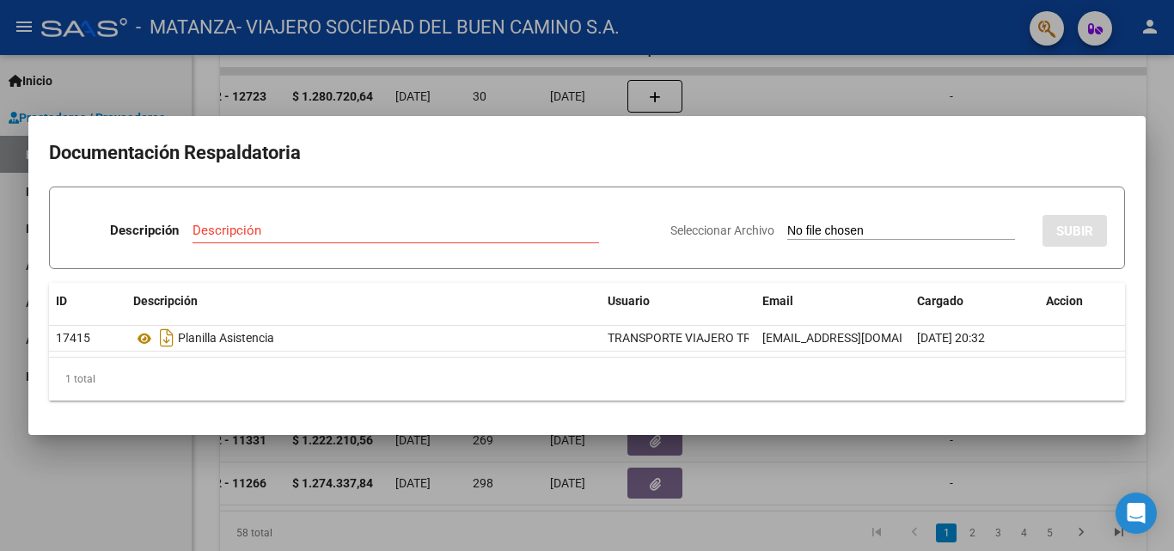
click at [322, 480] on div at bounding box center [587, 275] width 1174 height 551
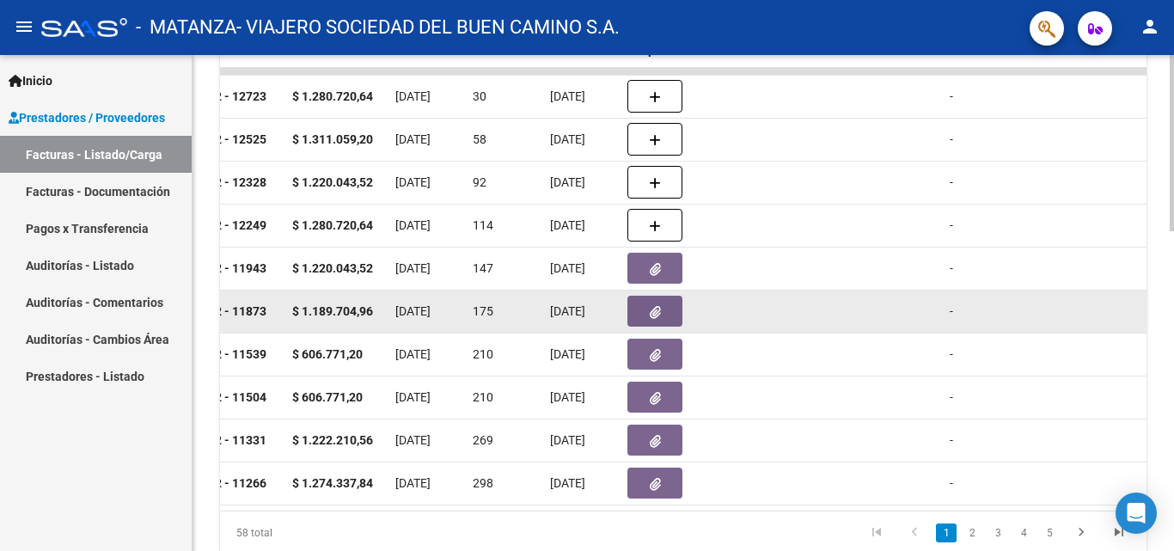
click at [594, 312] on button "button" at bounding box center [654, 311] width 55 height 31
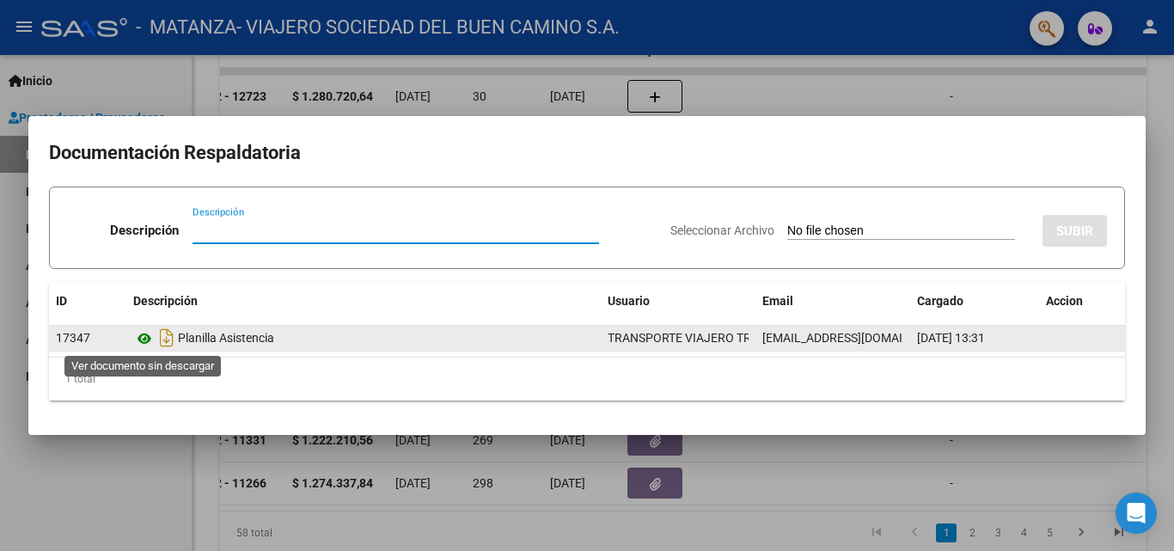
click at [145, 340] on icon at bounding box center [144, 338] width 22 height 21
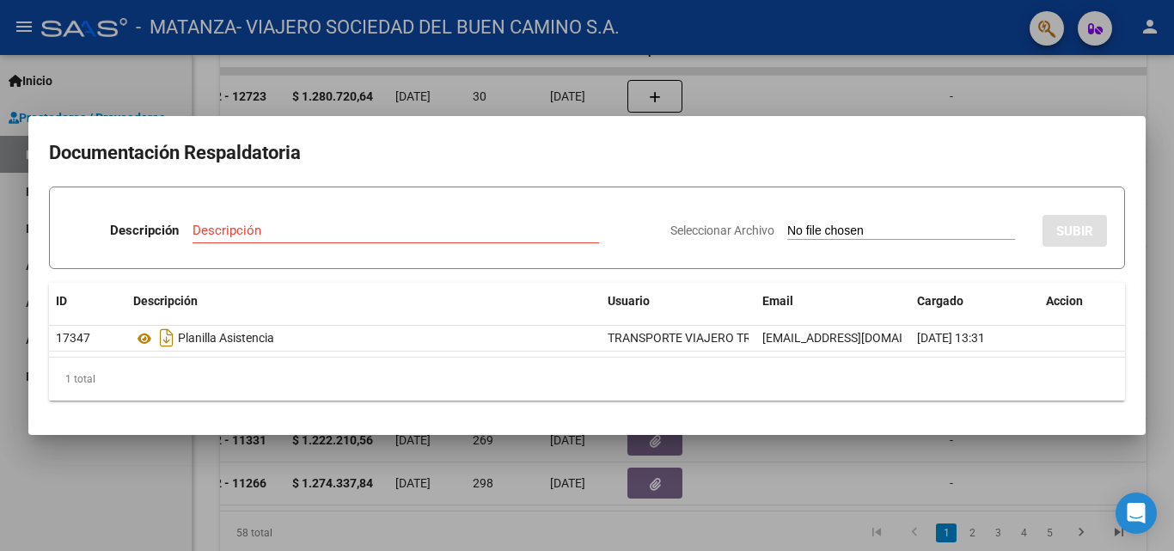
click at [278, 506] on div at bounding box center [587, 275] width 1174 height 551
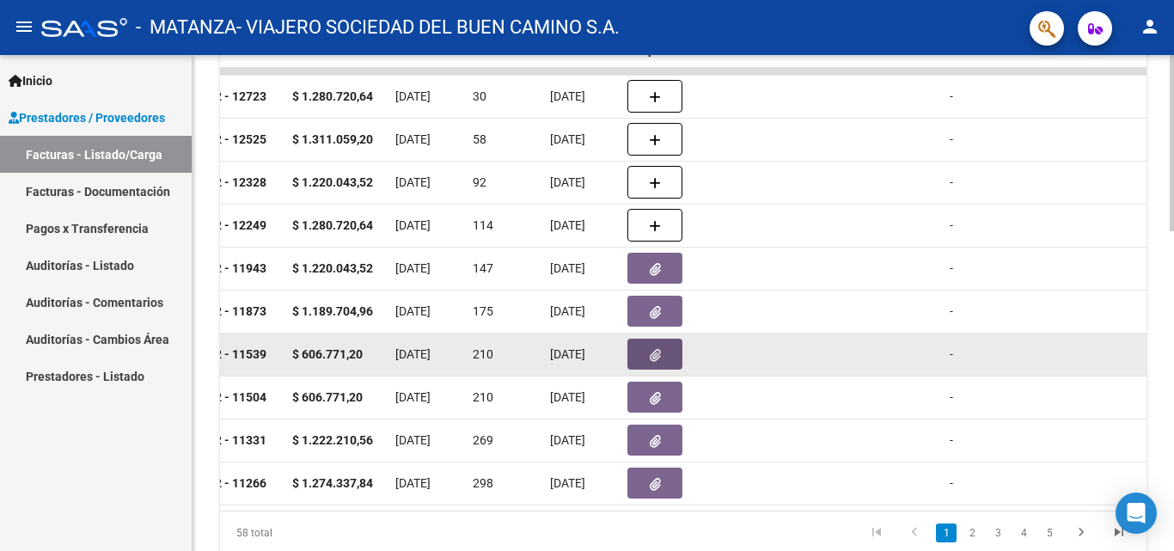
click at [594, 363] on button "button" at bounding box center [654, 354] width 55 height 31
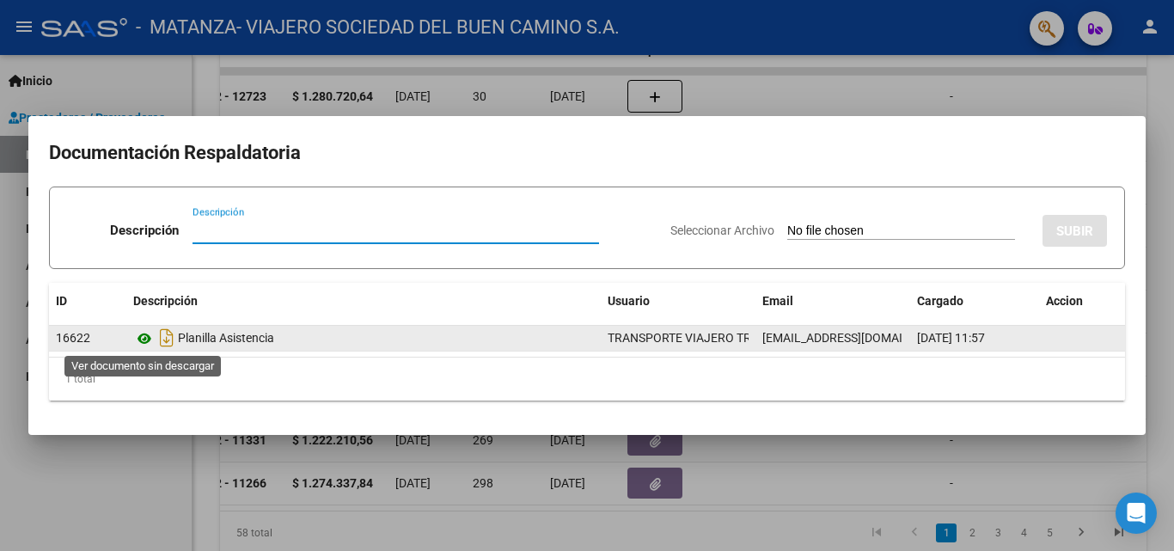
click at [140, 339] on icon at bounding box center [144, 338] width 22 height 21
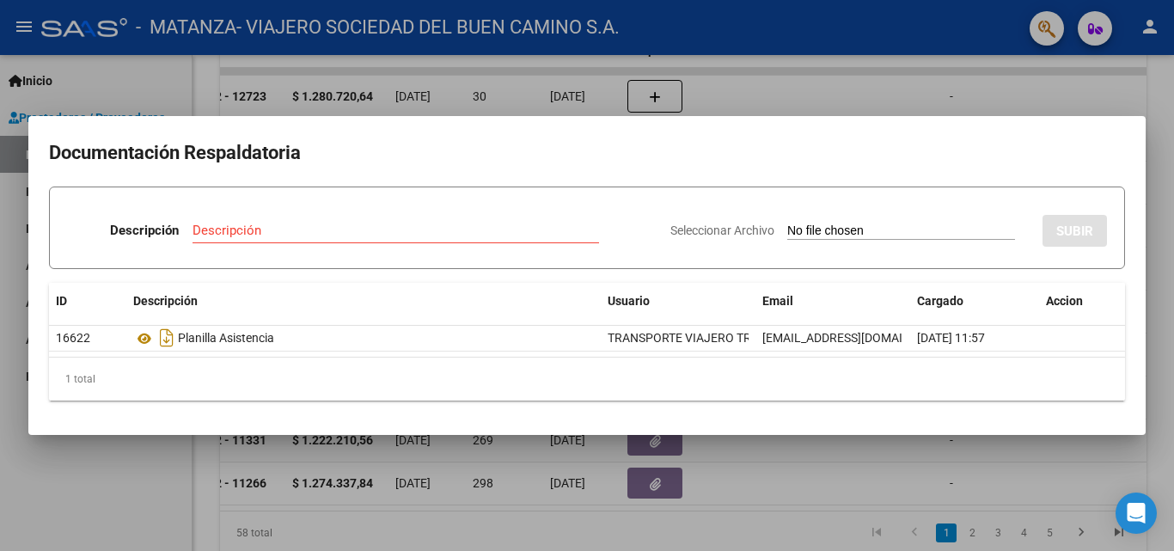
click at [178, 481] on div at bounding box center [587, 275] width 1174 height 551
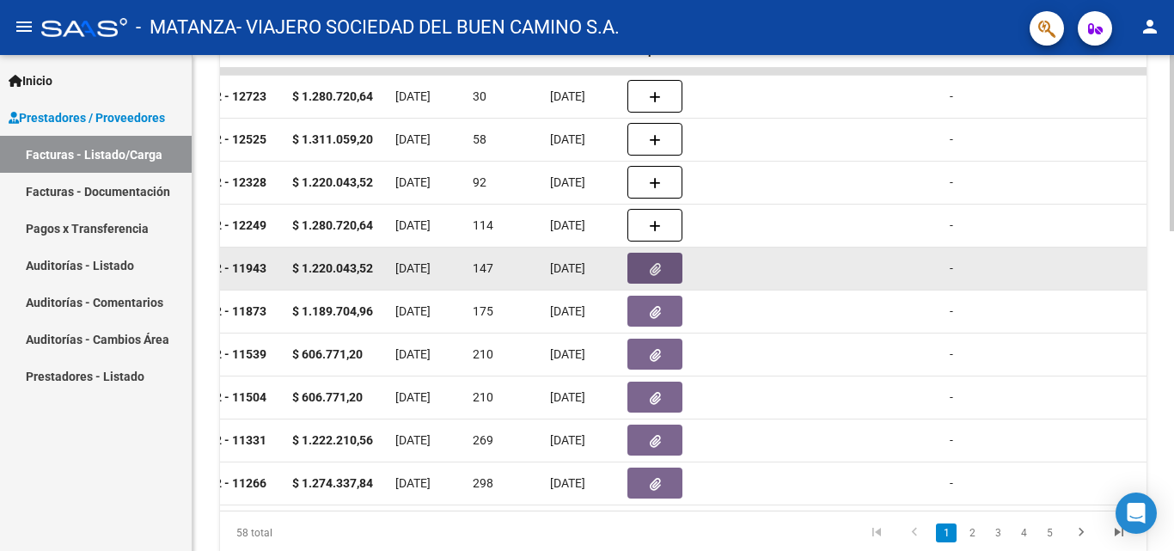
click at [594, 268] on button "button" at bounding box center [654, 268] width 55 height 31
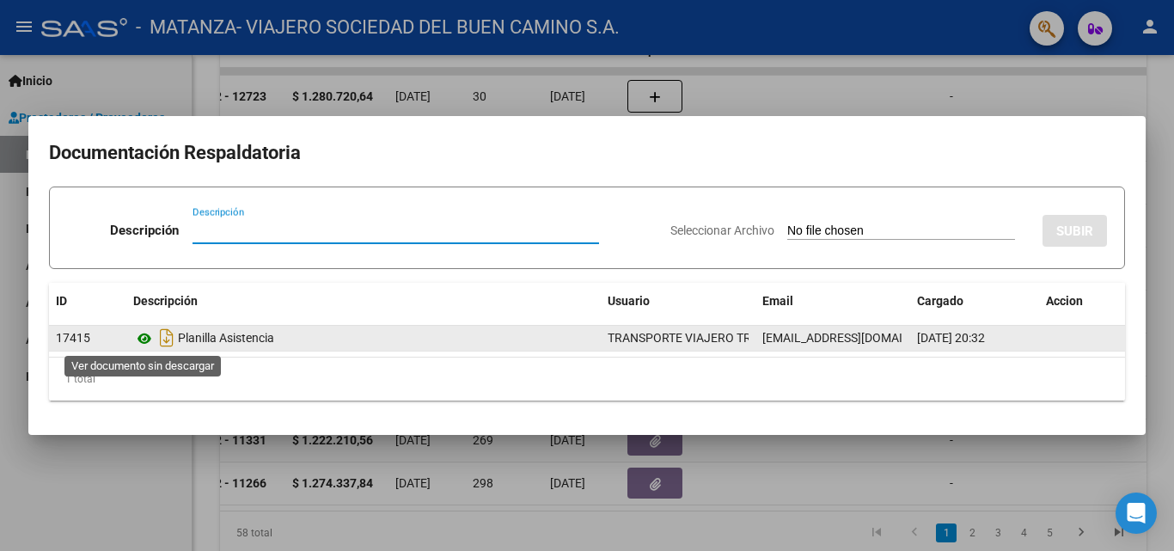
click at [150, 336] on icon at bounding box center [144, 338] width 22 height 21
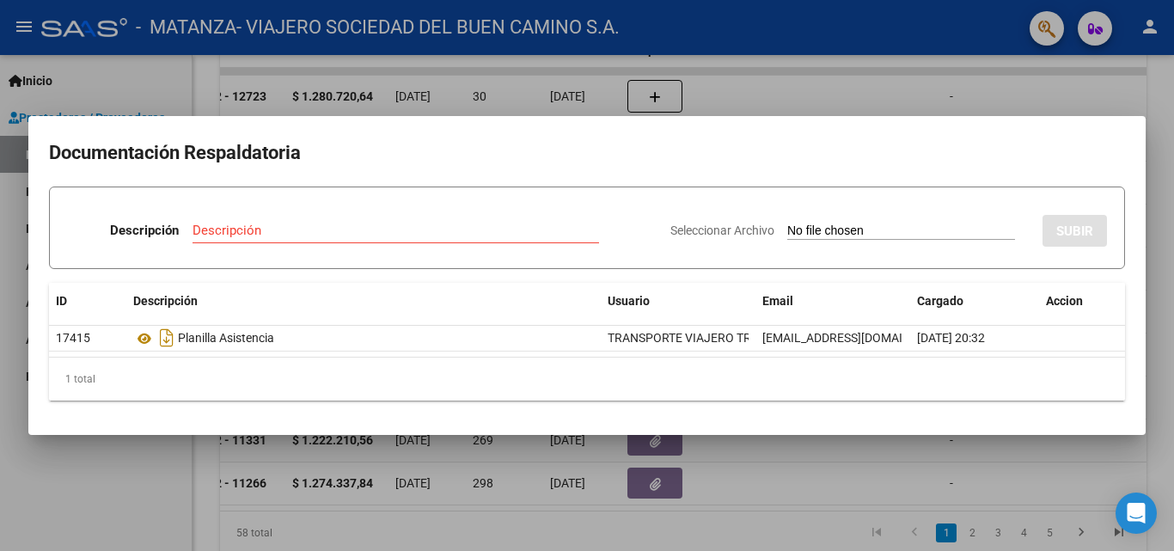
click at [594, 491] on div at bounding box center [587, 275] width 1174 height 551
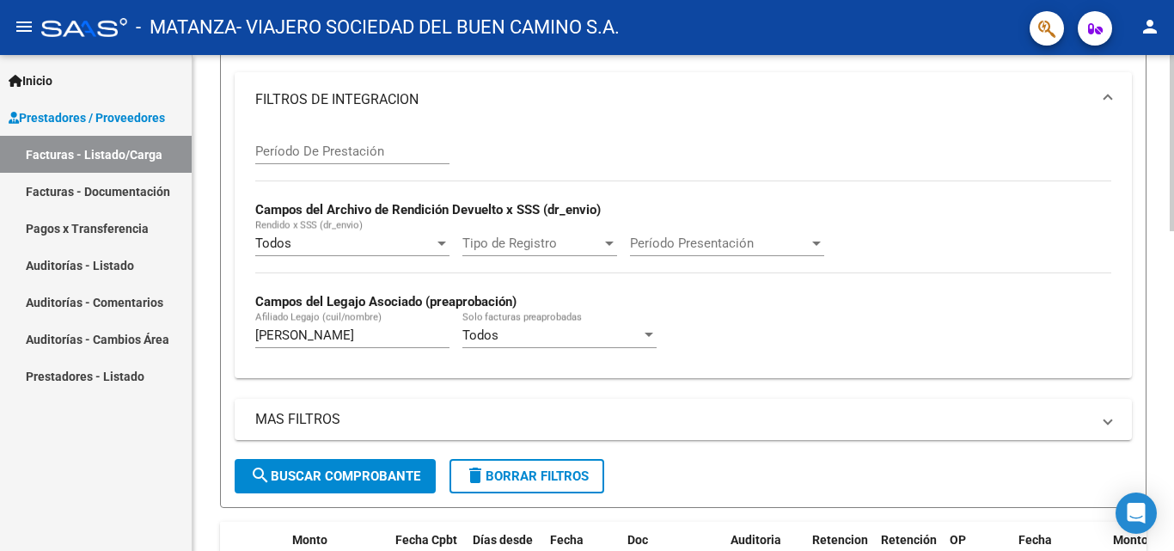
scroll to position [316, 0]
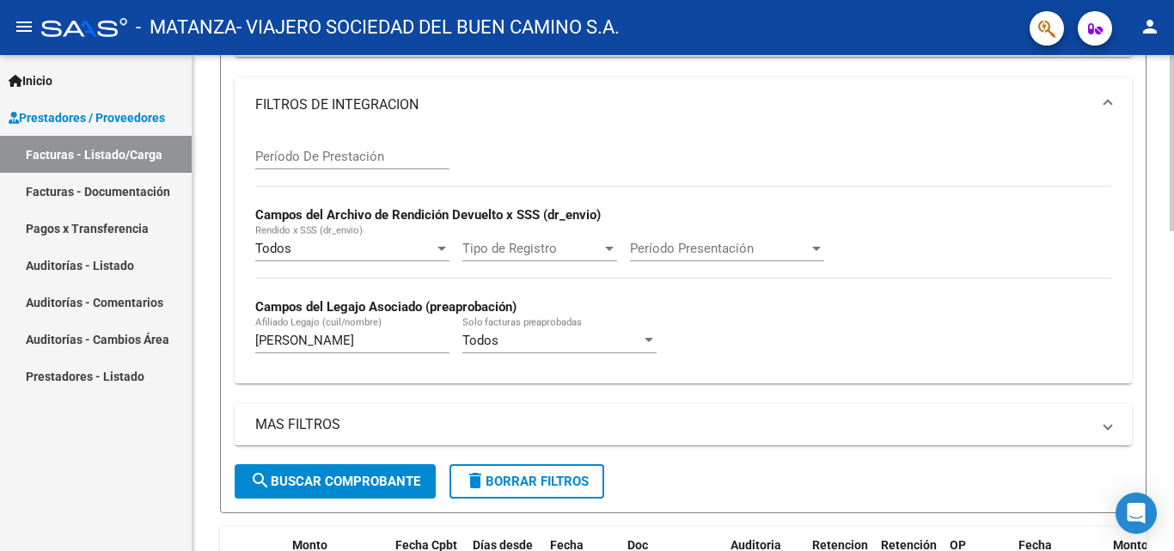
click at [594, 222] on div "Video tutorial PRESTADORES -> Listado de CPBTs Emitidos por Prestadores / Prove…" at bounding box center [684, 431] width 985 height 1384
click at [373, 341] on input "[PERSON_NAME]" at bounding box center [352, 339] width 194 height 15
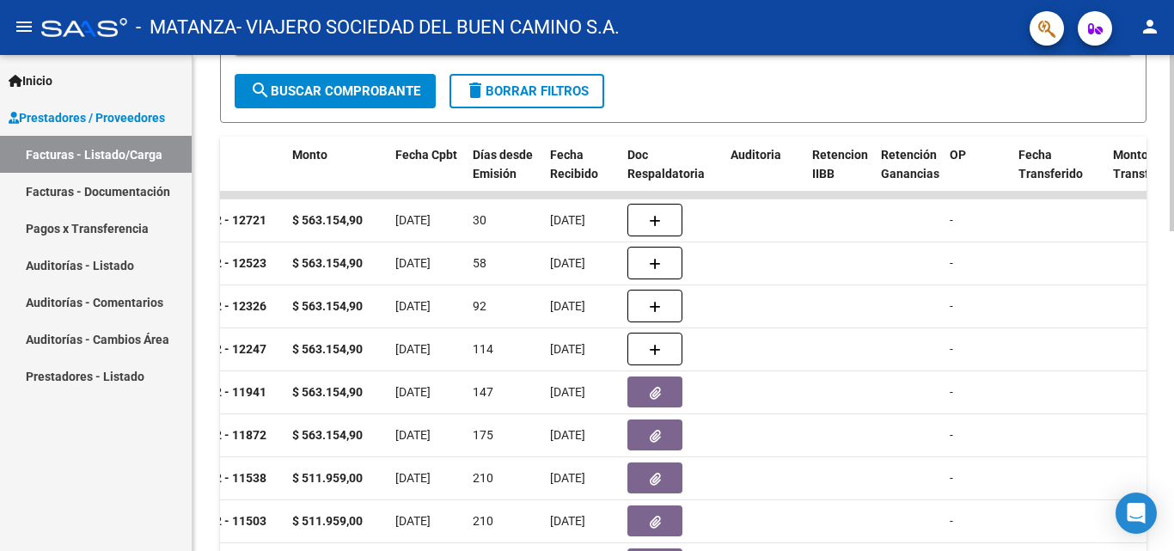
click at [594, 365] on div at bounding box center [1171, 397] width 4 height 176
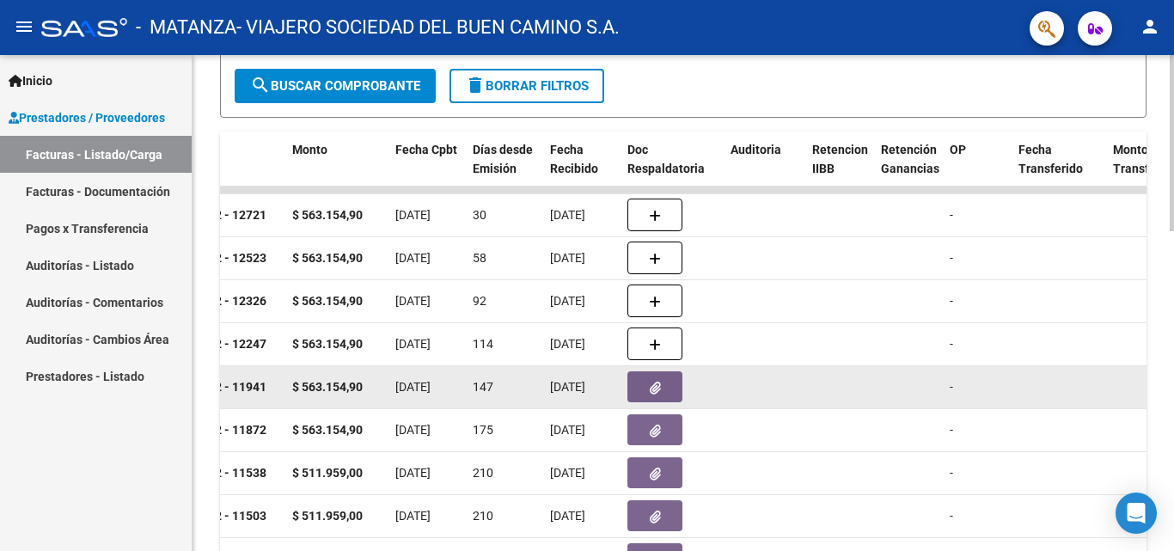
type input "[PERSON_NAME]"
click at [594, 382] on icon "button" at bounding box center [655, 387] width 11 height 13
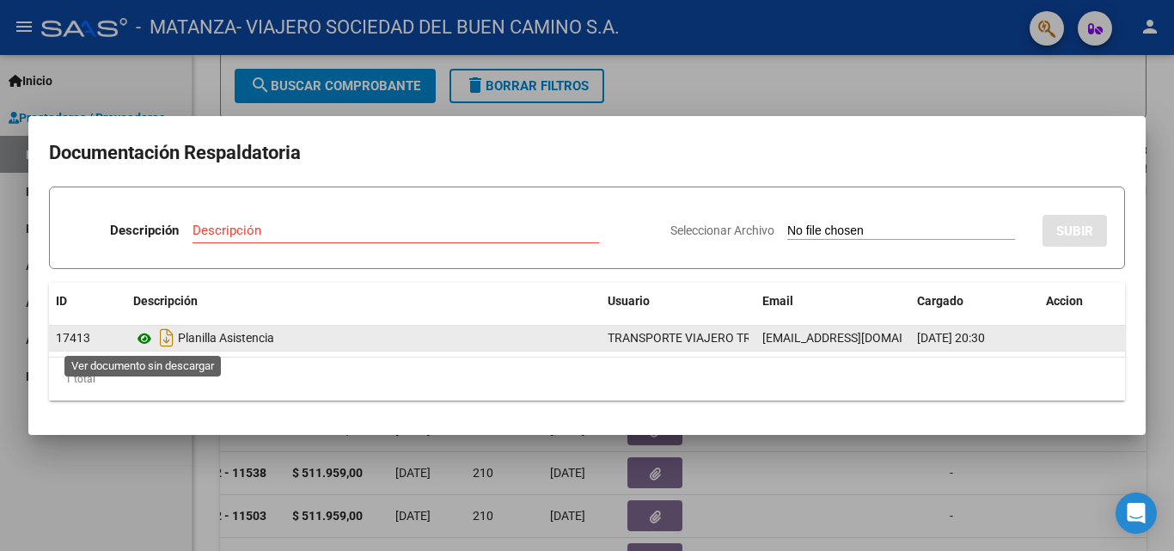
click at [149, 336] on icon at bounding box center [144, 338] width 22 height 21
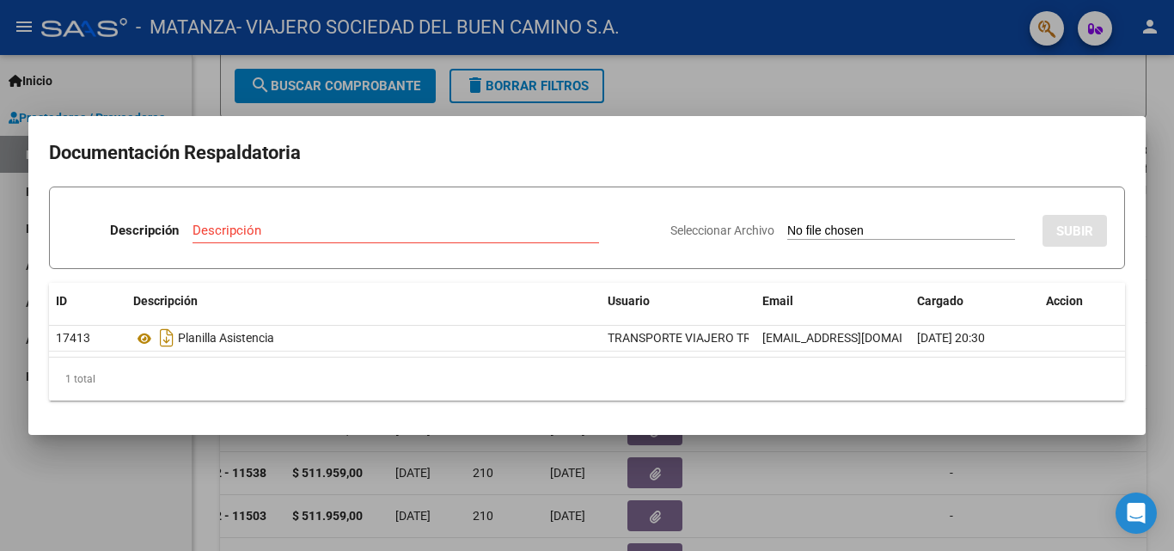
click at [594, 506] on div at bounding box center [587, 275] width 1174 height 551
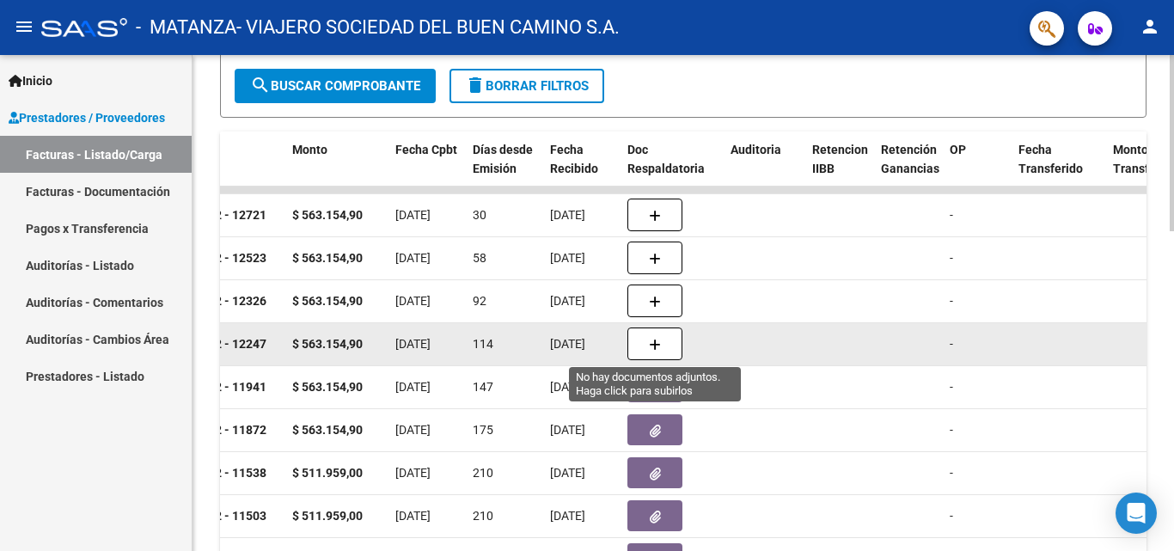
click at [594, 345] on button "button" at bounding box center [654, 343] width 55 height 33
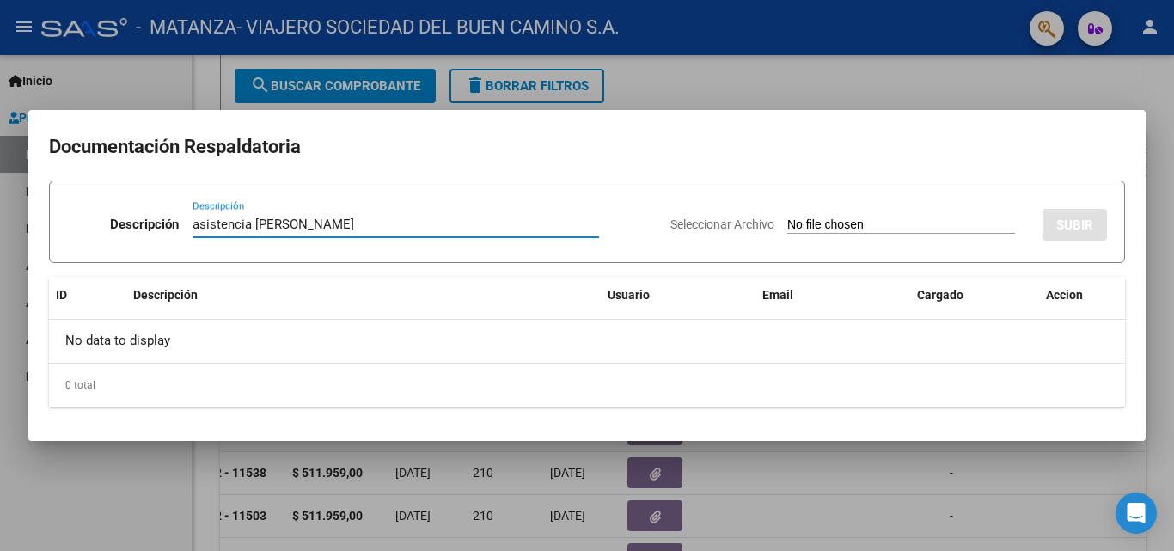
type input "asistencia [PERSON_NAME]"
click at [594, 227] on input "Seleccionar Archivo" at bounding box center [901, 225] width 228 height 16
type input "C:\fakepath\[PERSON_NAME]-mayo.pdf"
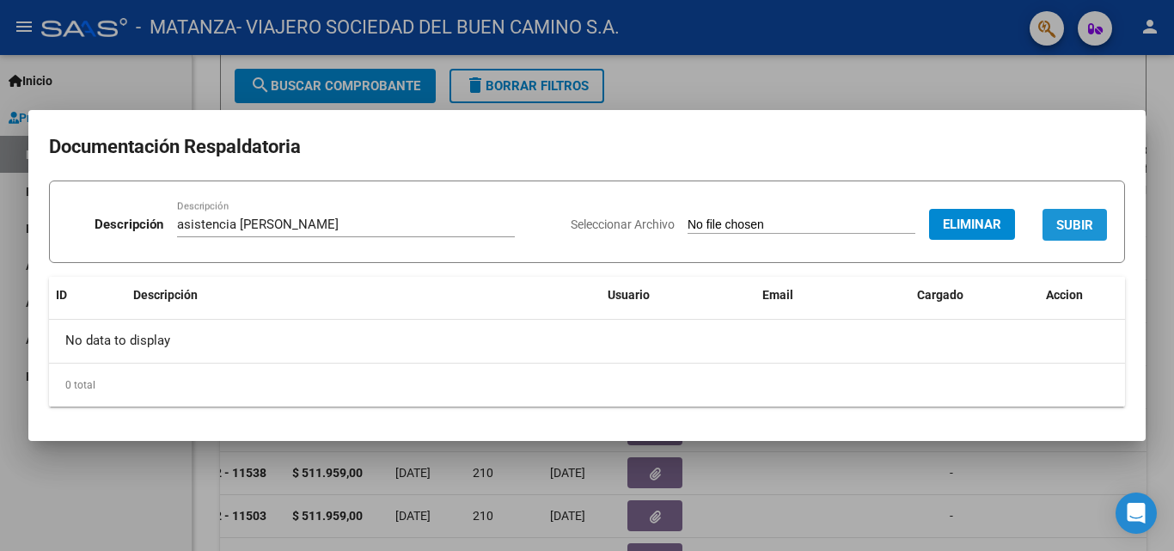
click at [594, 229] on span "SUBIR" at bounding box center [1074, 224] width 37 height 15
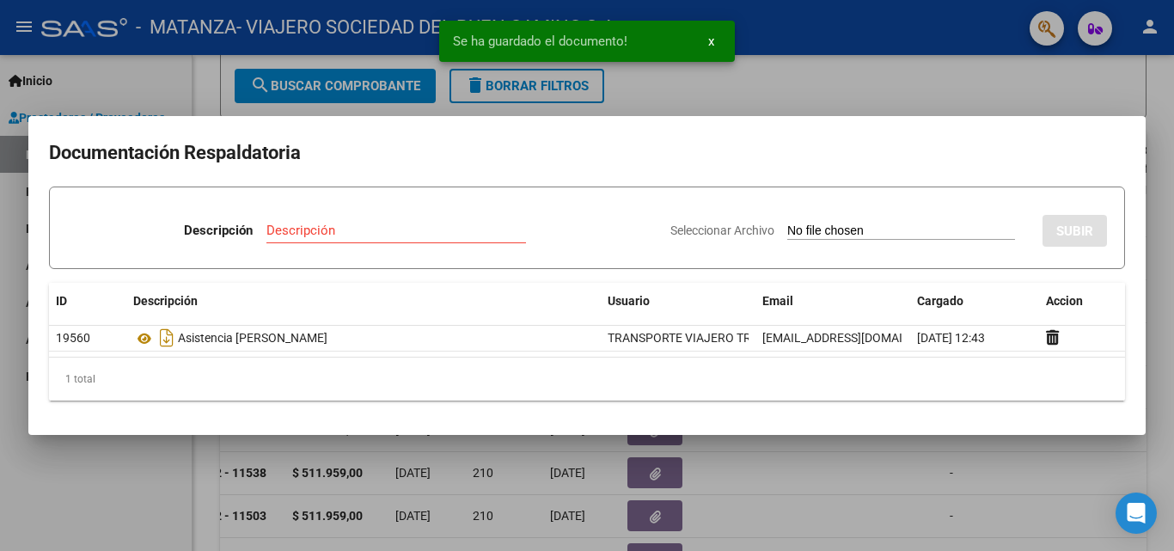
click at [594, 481] on div at bounding box center [587, 275] width 1174 height 551
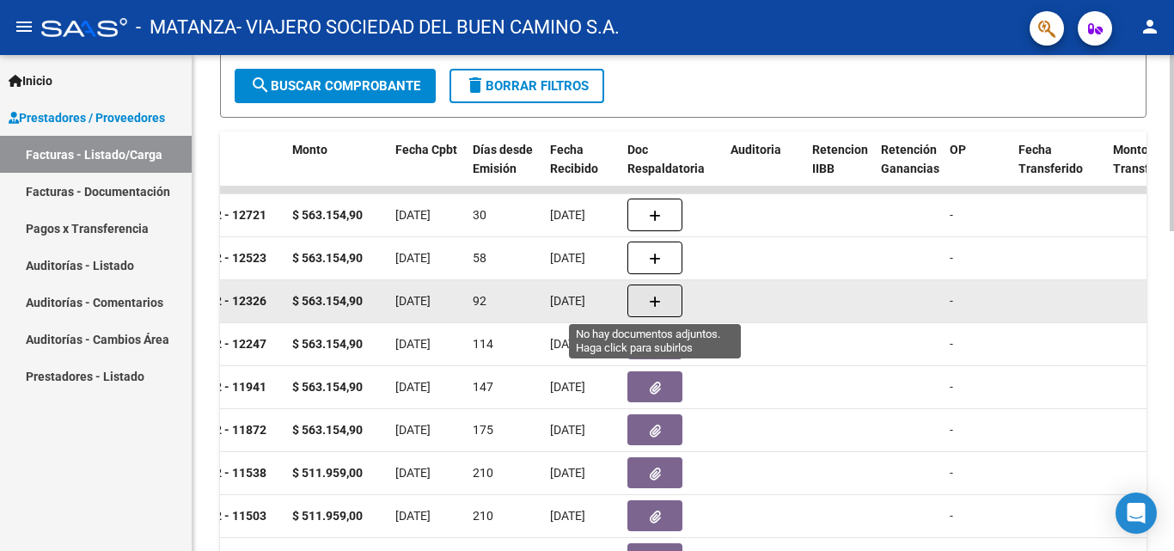
click at [594, 305] on icon "button" at bounding box center [655, 302] width 12 height 13
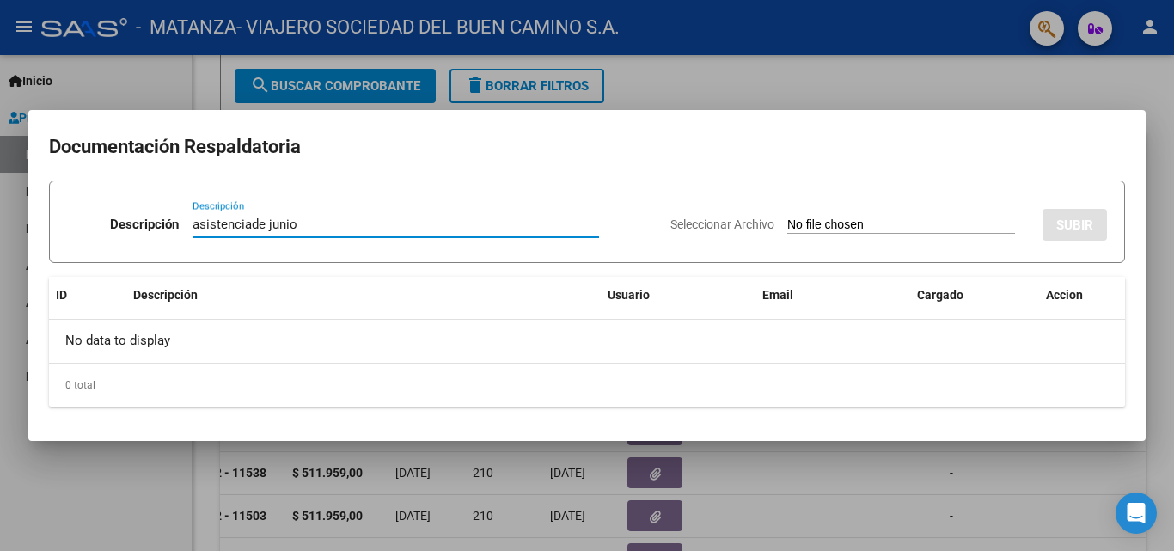
type input "asistenciade junio"
click at [594, 227] on input "Seleccionar Archivo" at bounding box center [901, 225] width 228 height 16
type input "C:\fakepath\[PERSON_NAME]-junio (1).pdf"
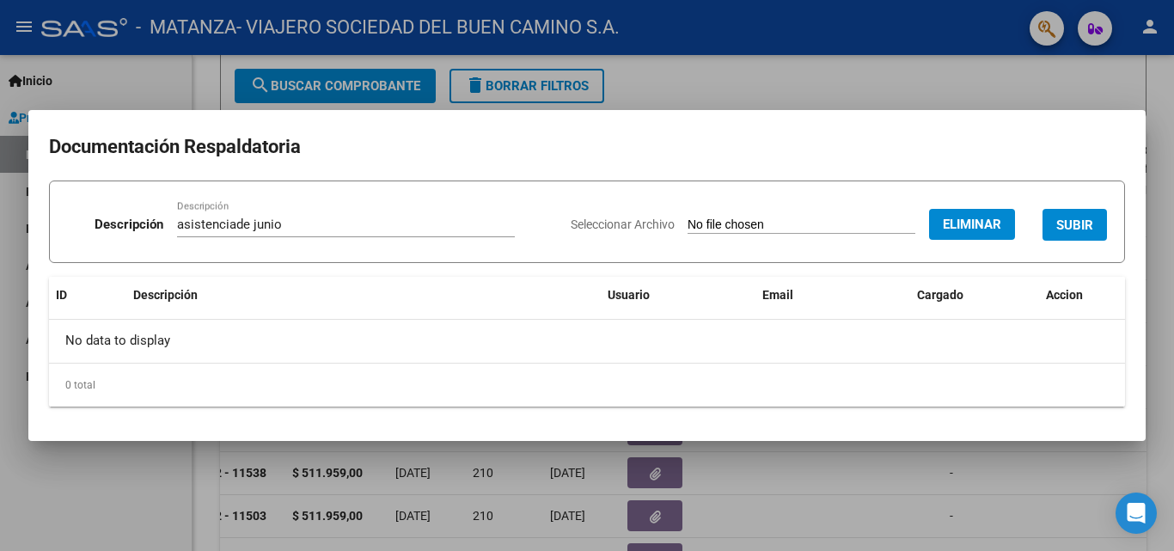
click at [594, 219] on span "SUBIR" at bounding box center [1074, 224] width 37 height 15
